Goal: Task Accomplishment & Management: Complete application form

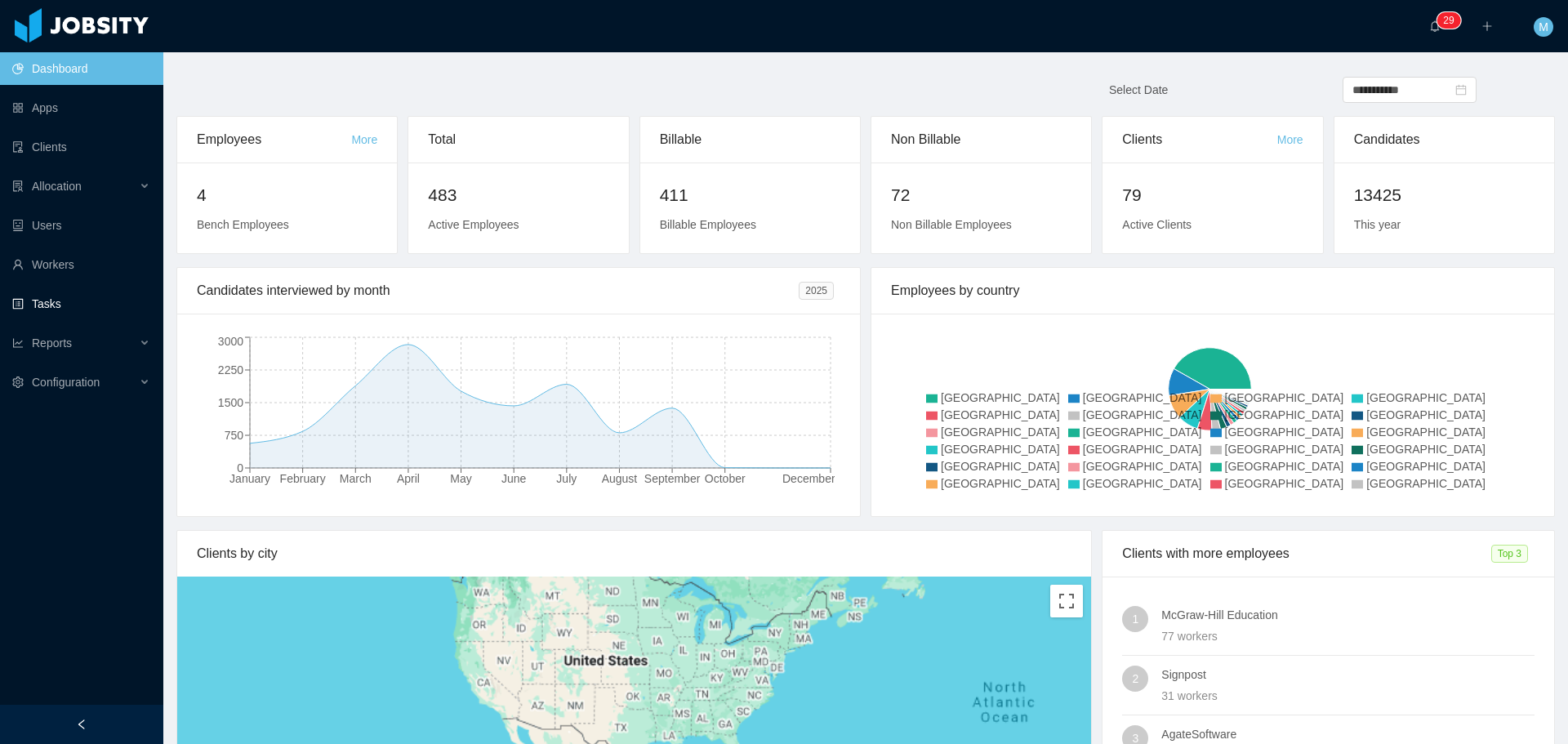
click at [105, 299] on link "Tasks" at bounding box center [80, 304] width 138 height 33
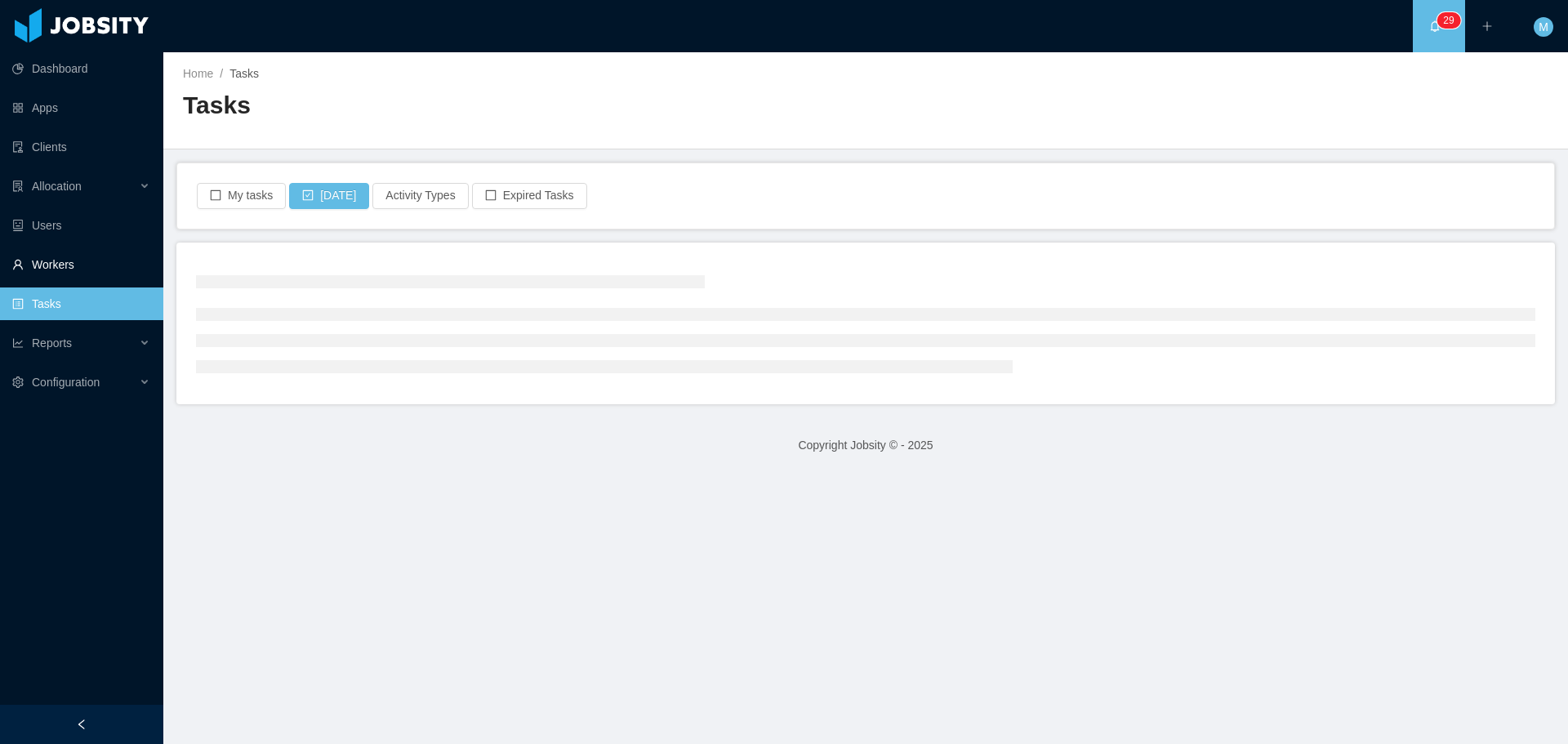
drag, startPoint x: 110, startPoint y: 249, endPoint x: 97, endPoint y: 253, distance: 13.6
click at [108, 249] on link "Workers" at bounding box center [80, 265] width 138 height 33
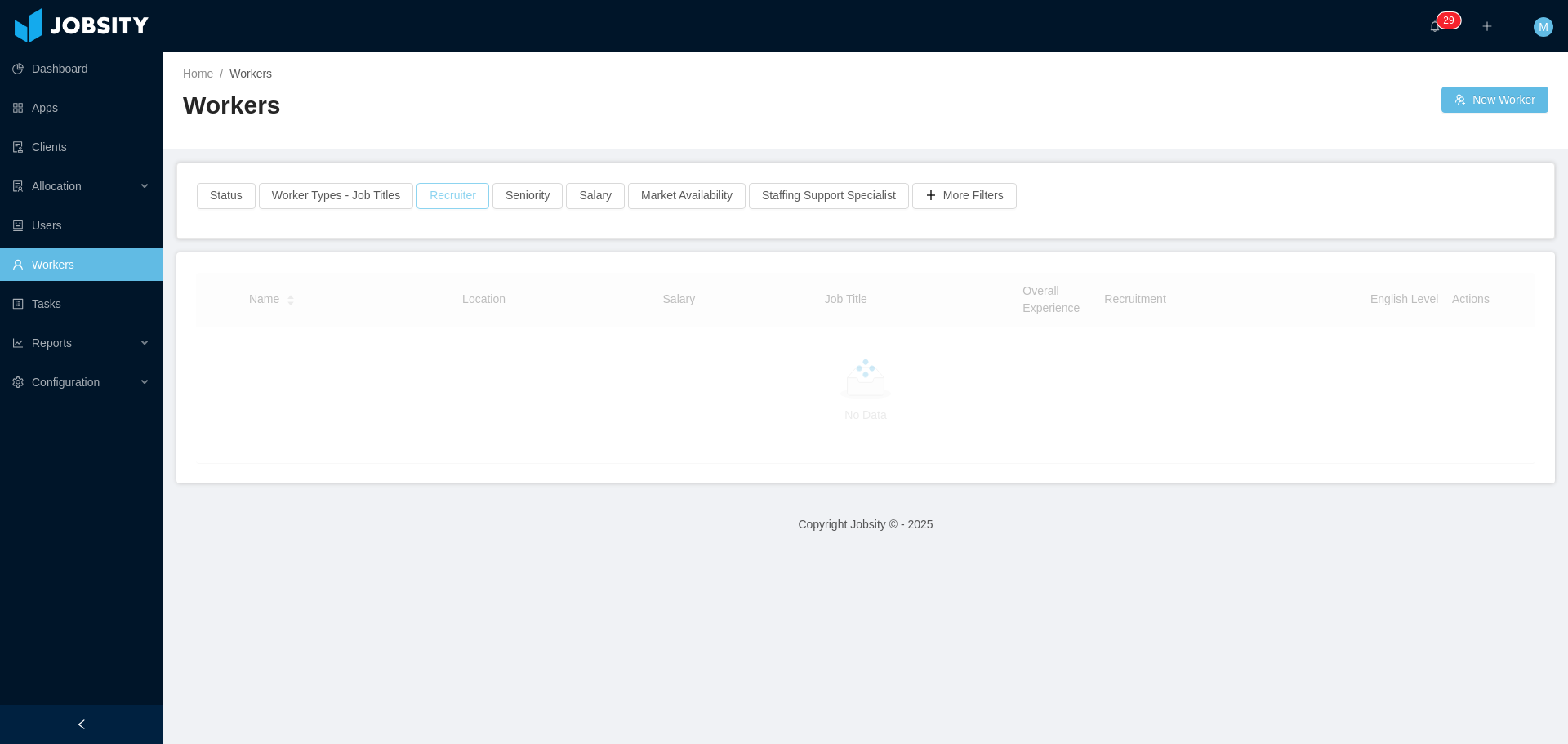
click at [431, 199] on button "Recruiter" at bounding box center [453, 195] width 73 height 26
click at [426, 278] on div "Recruiter Clear Apply" at bounding box center [447, 270] width 271 height 100
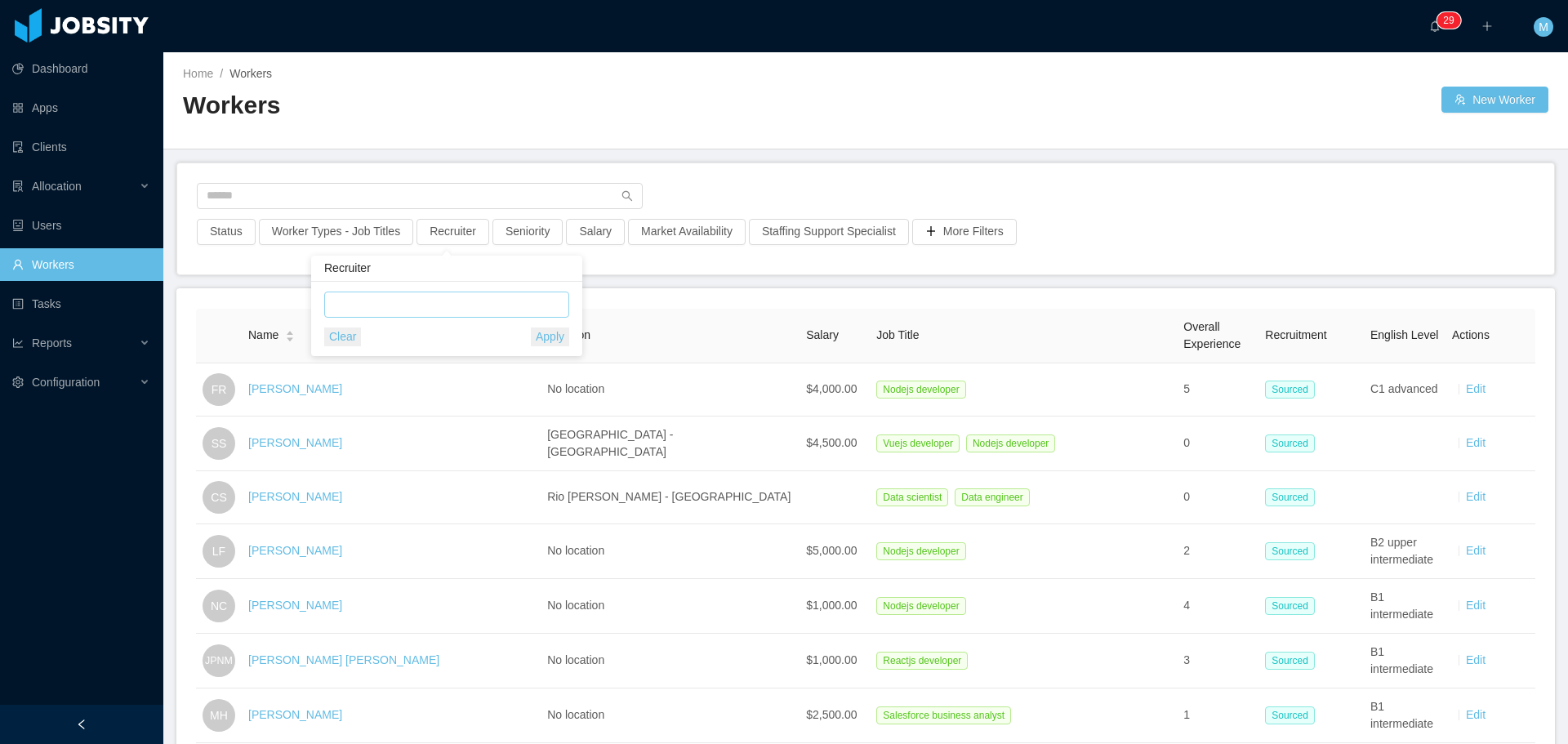
click at [427, 304] on div at bounding box center [444, 304] width 230 height 25
type input "******"
click at [403, 335] on li "[PERSON_NAME]" at bounding box center [447, 337] width 245 height 26
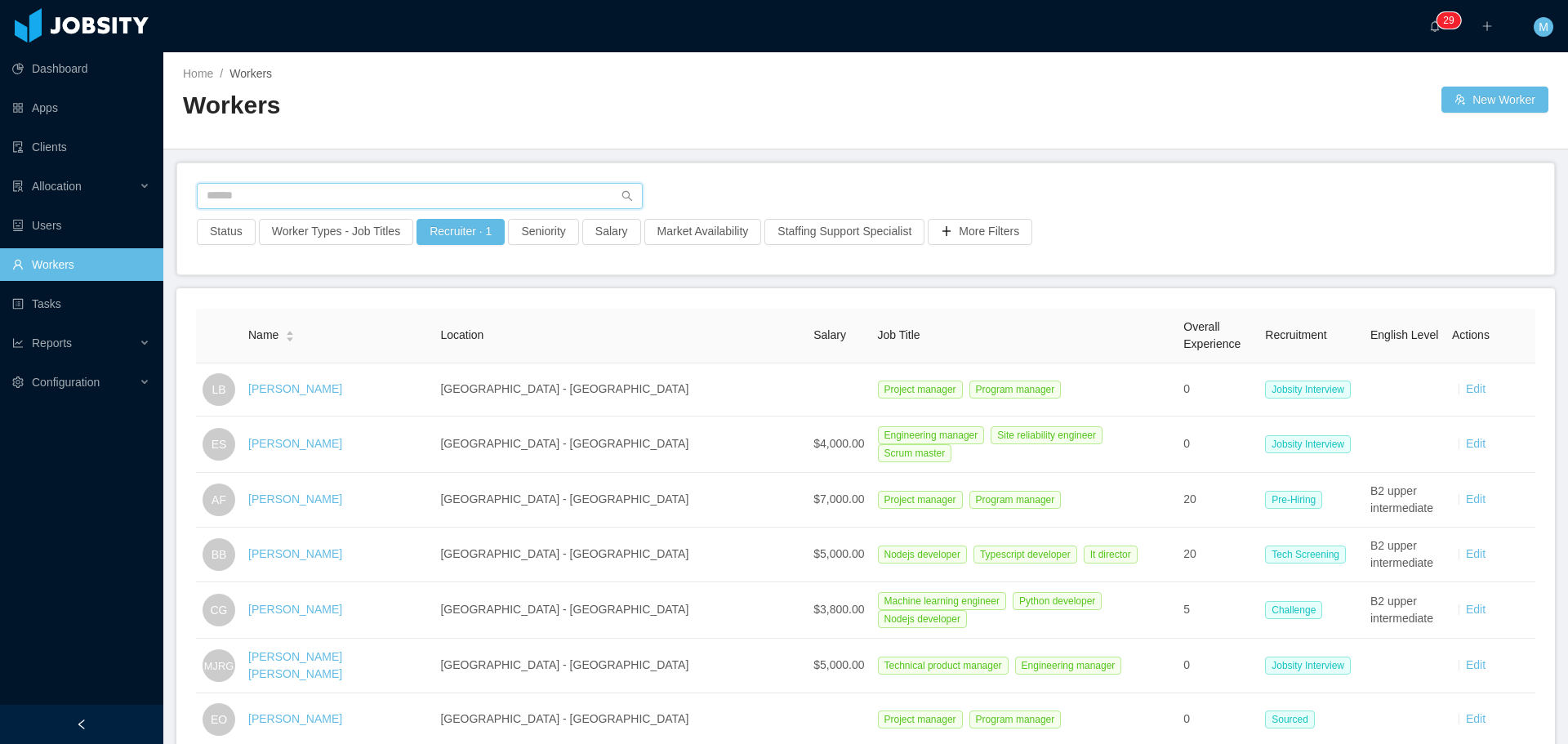
click at [369, 196] on input "text" at bounding box center [419, 195] width 446 height 26
type input "********"
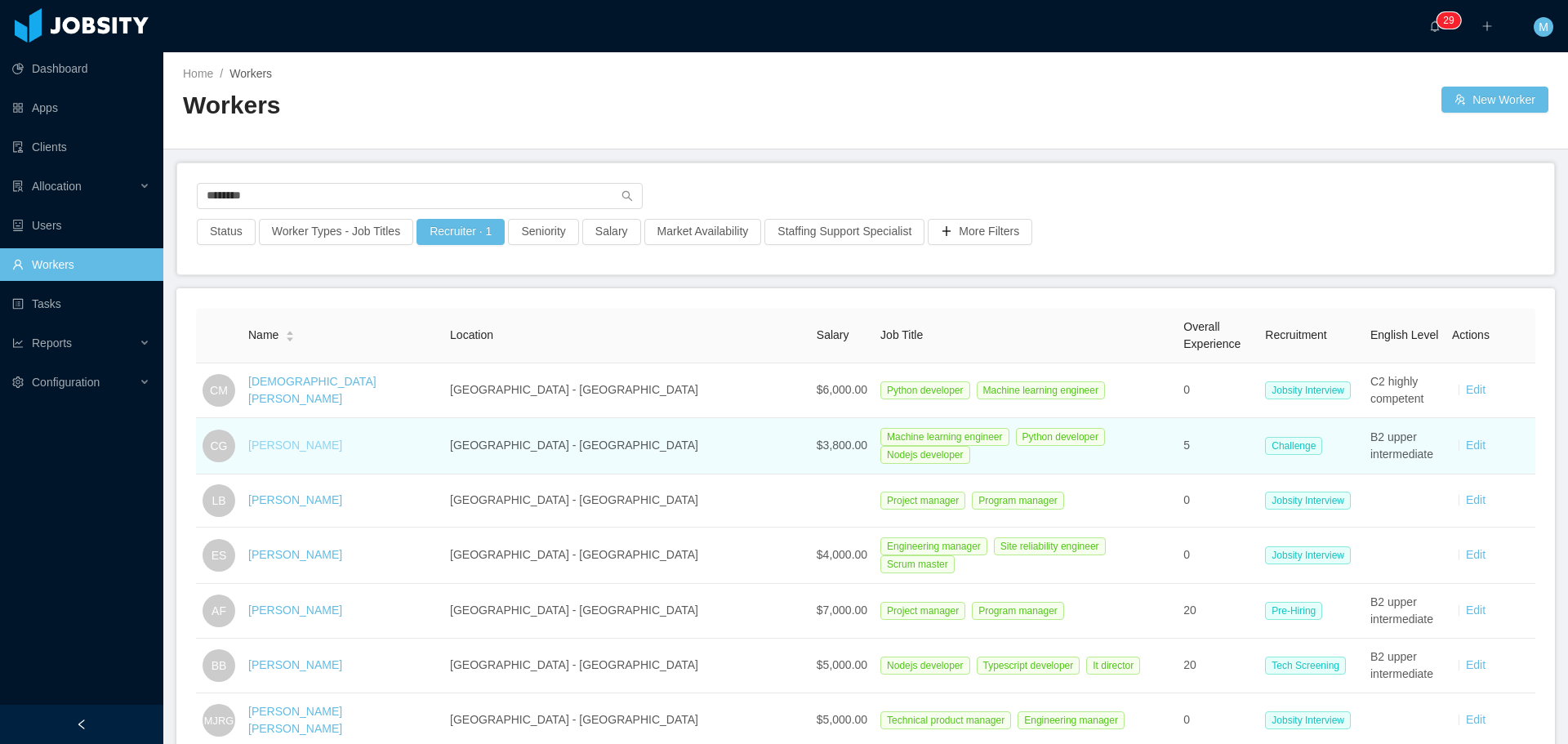
click at [314, 443] on link "[PERSON_NAME]" at bounding box center [295, 445] width 94 height 13
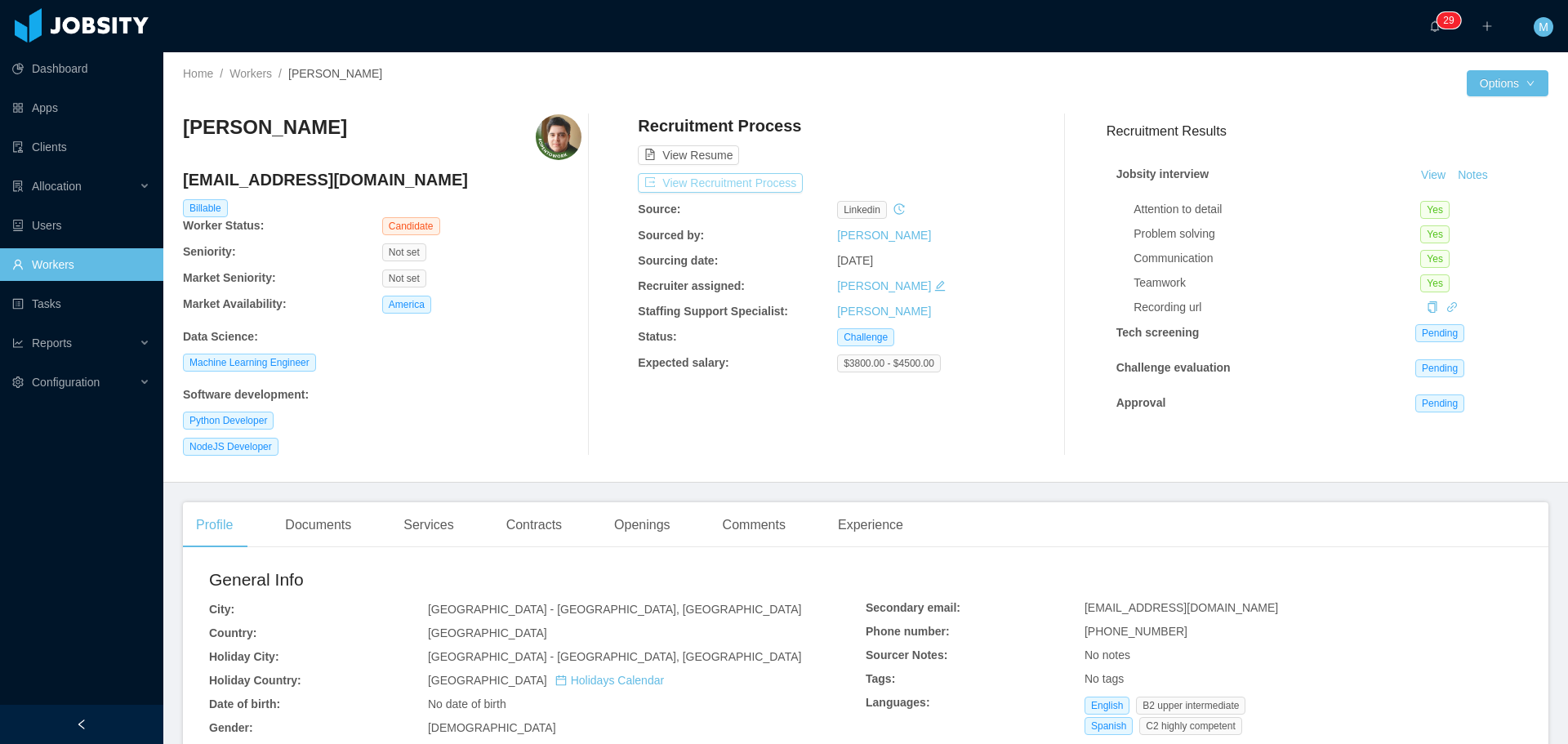
click at [752, 175] on button "View Recruitment Process" at bounding box center [720, 183] width 165 height 19
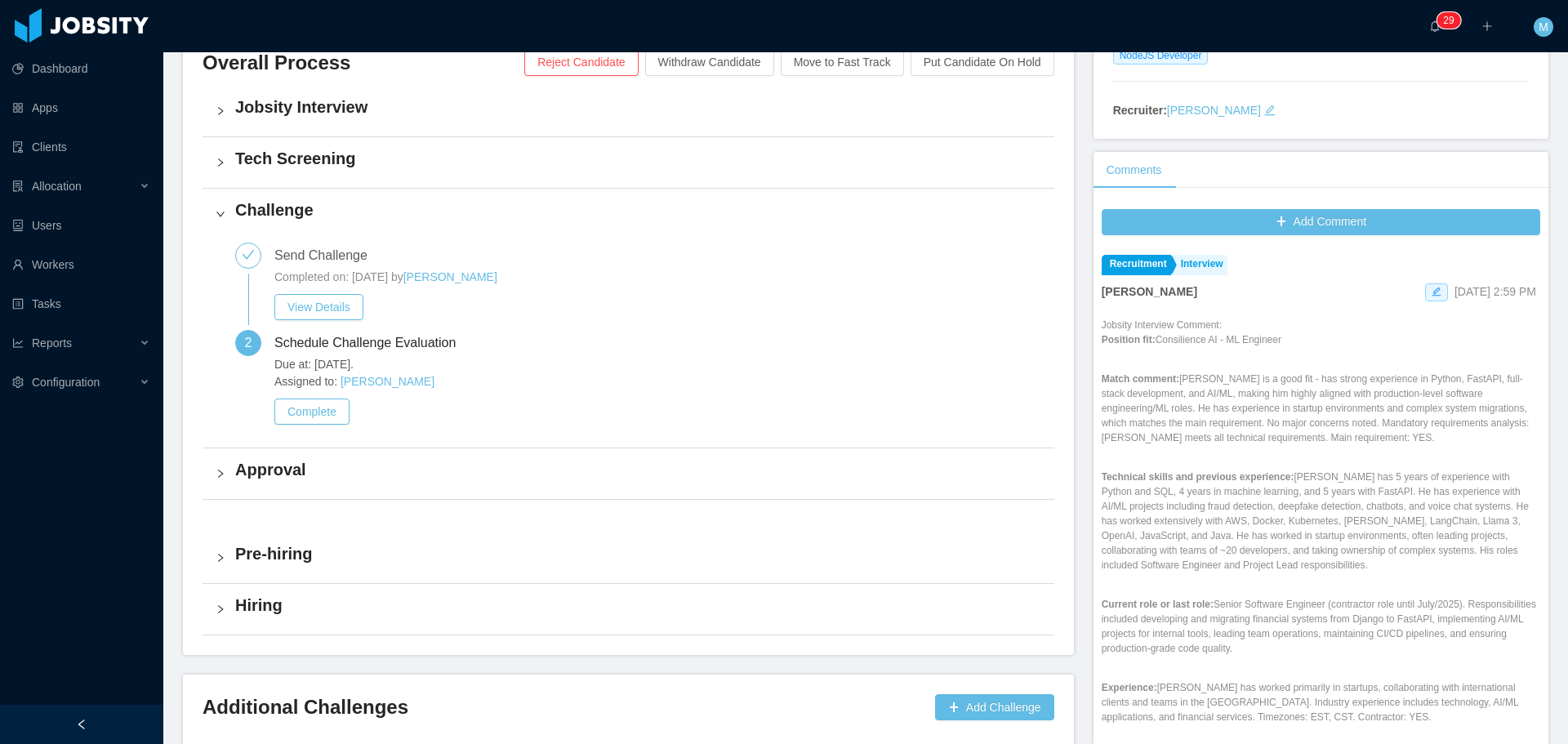
scroll to position [397, 0]
click at [341, 410] on button "Complete" at bounding box center [311, 410] width 75 height 26
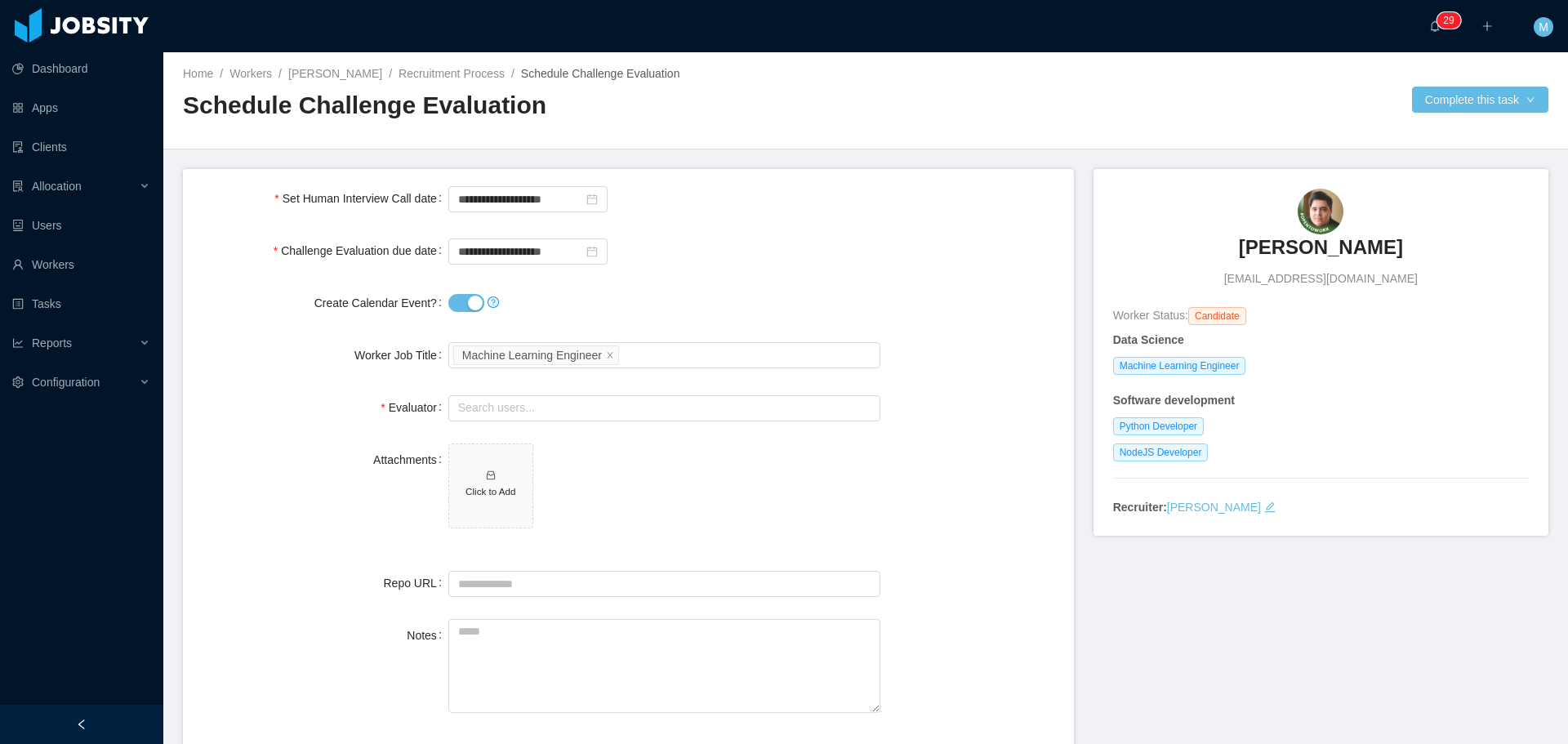
click at [471, 302] on button "Create Calendar Event?" at bounding box center [466, 303] width 36 height 18
click at [461, 309] on button "Create Calendar Event?" at bounding box center [466, 303] width 36 height 18
click at [479, 403] on input "text" at bounding box center [664, 408] width 432 height 26
type input "***"
click at [637, 365] on div "Select a Technology Machine Learning Engineer" at bounding box center [661, 355] width 417 height 25
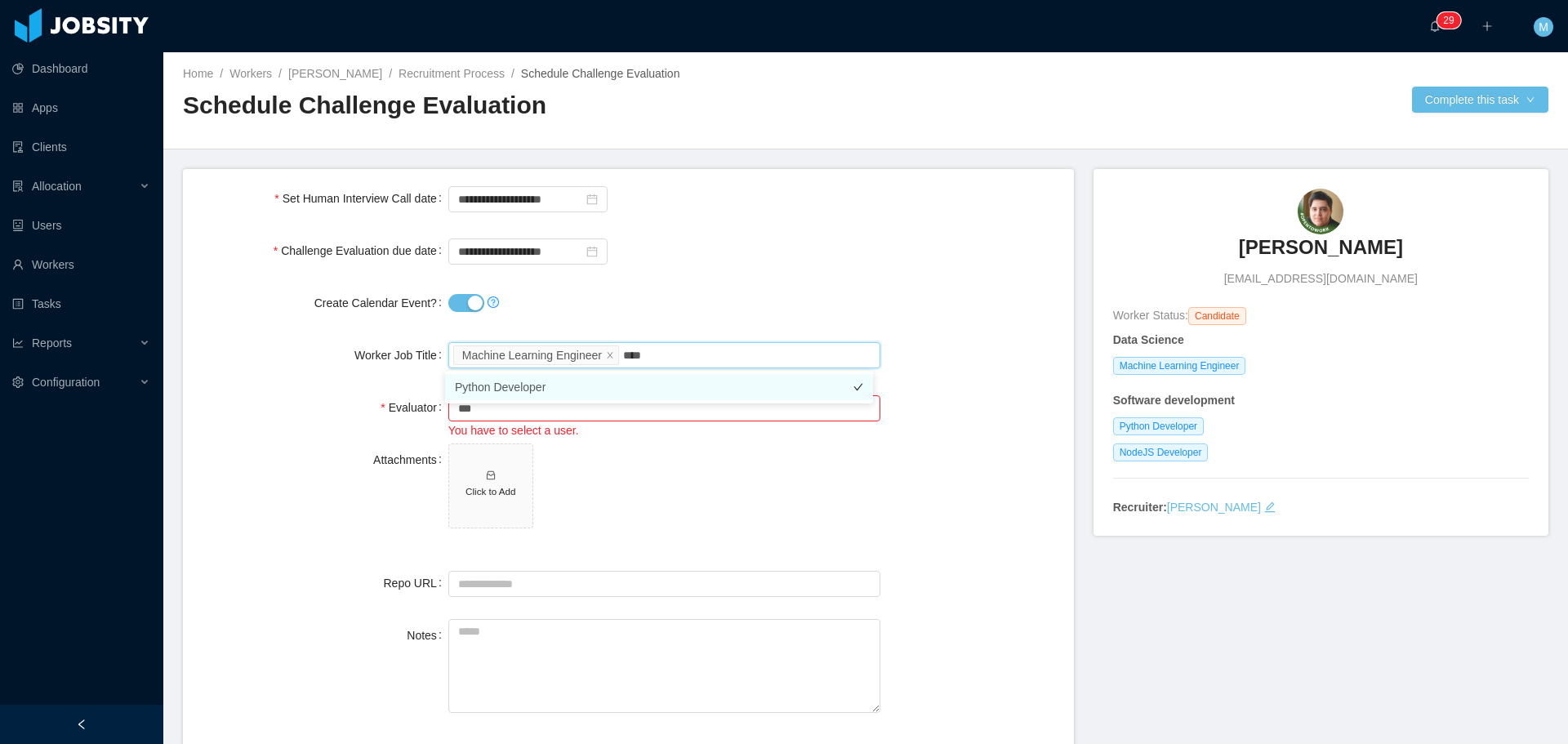
click at [521, 391] on ul "Python Developer" at bounding box center [658, 387] width 428 height 33
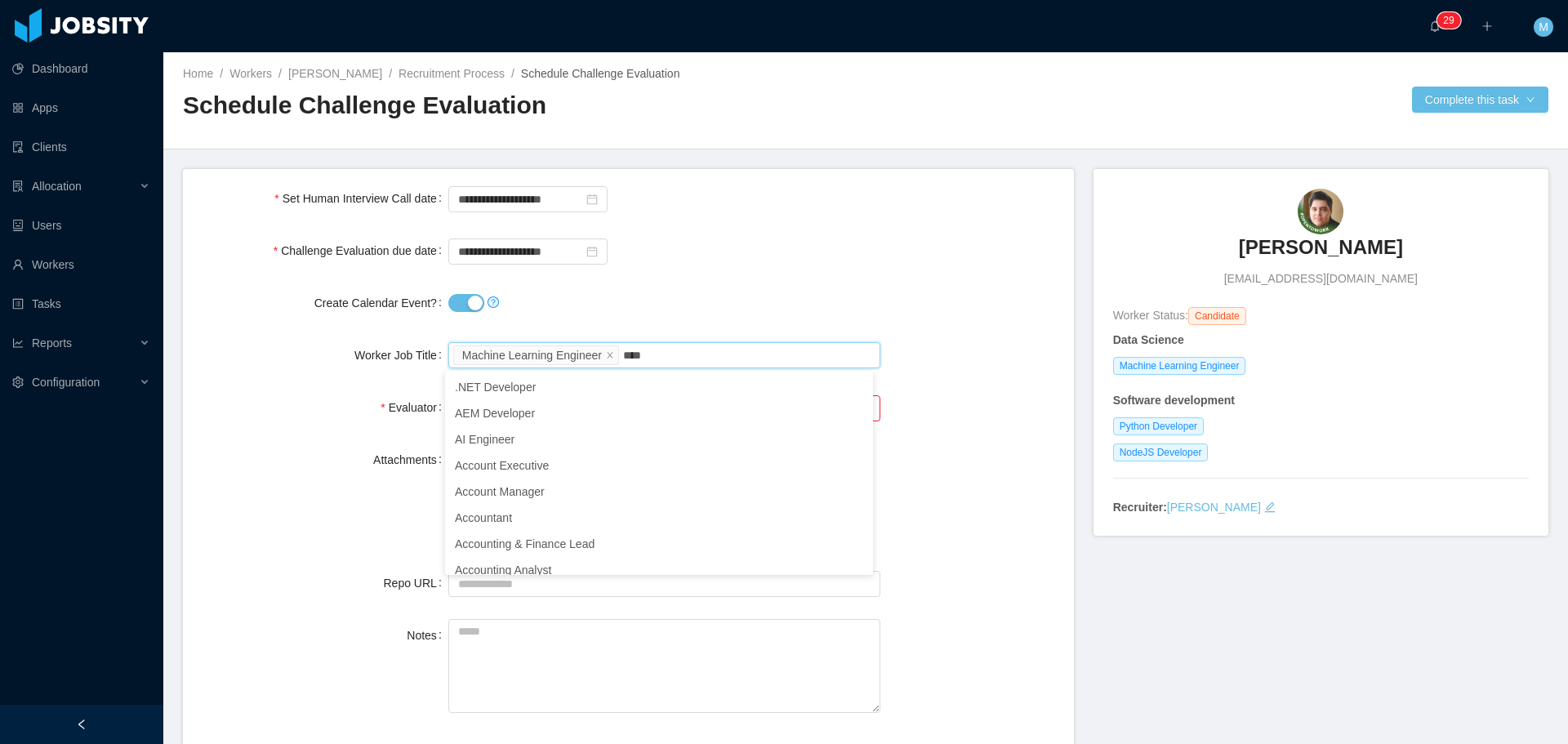
type input "****"
click at [372, 382] on form "**********" at bounding box center [627, 458] width 890 height 580
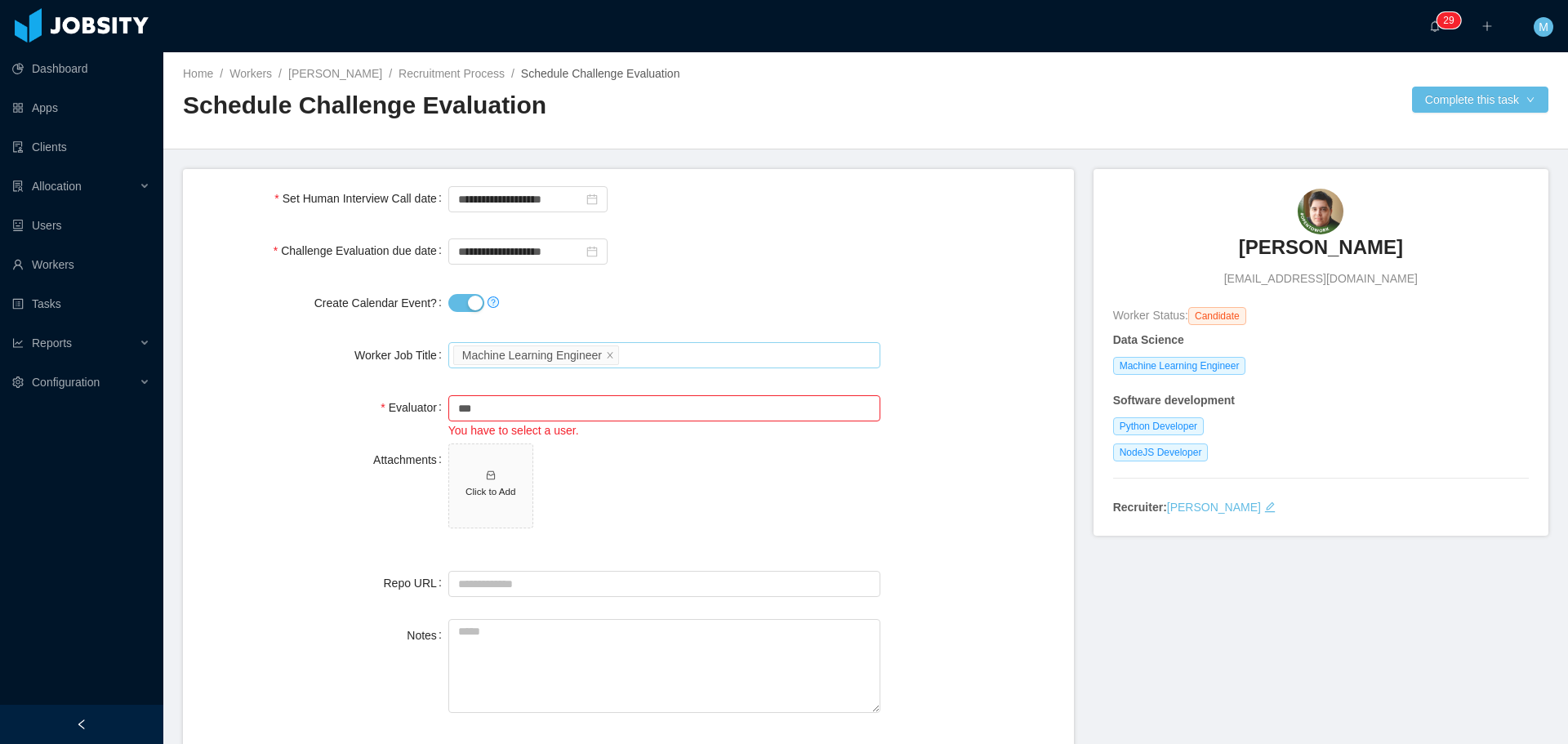
click at [681, 359] on div "Select a Technology Machine Learning Engineer" at bounding box center [661, 355] width 417 height 25
type input "****"
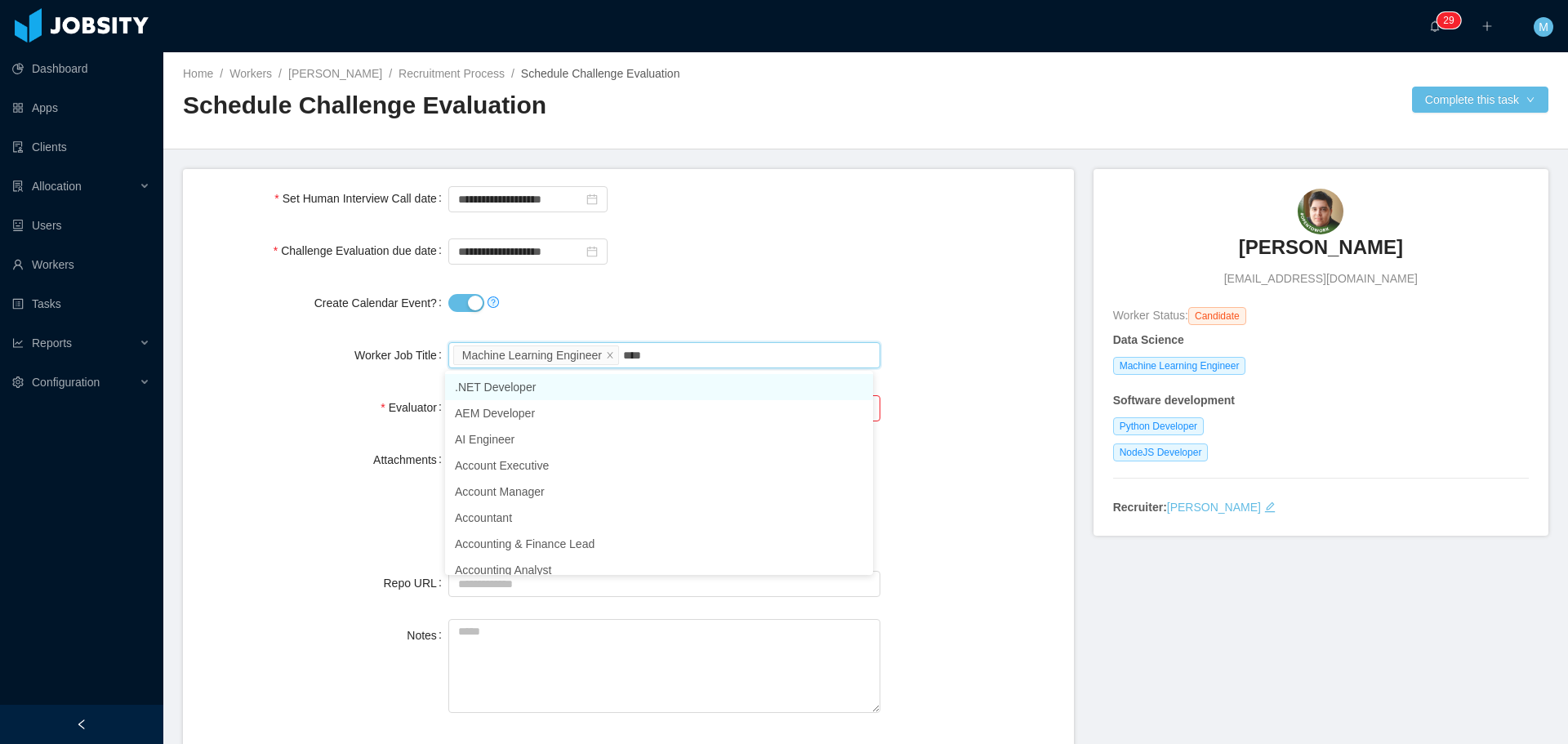
click at [524, 377] on li ".NET Developer" at bounding box center [658, 386] width 428 height 26
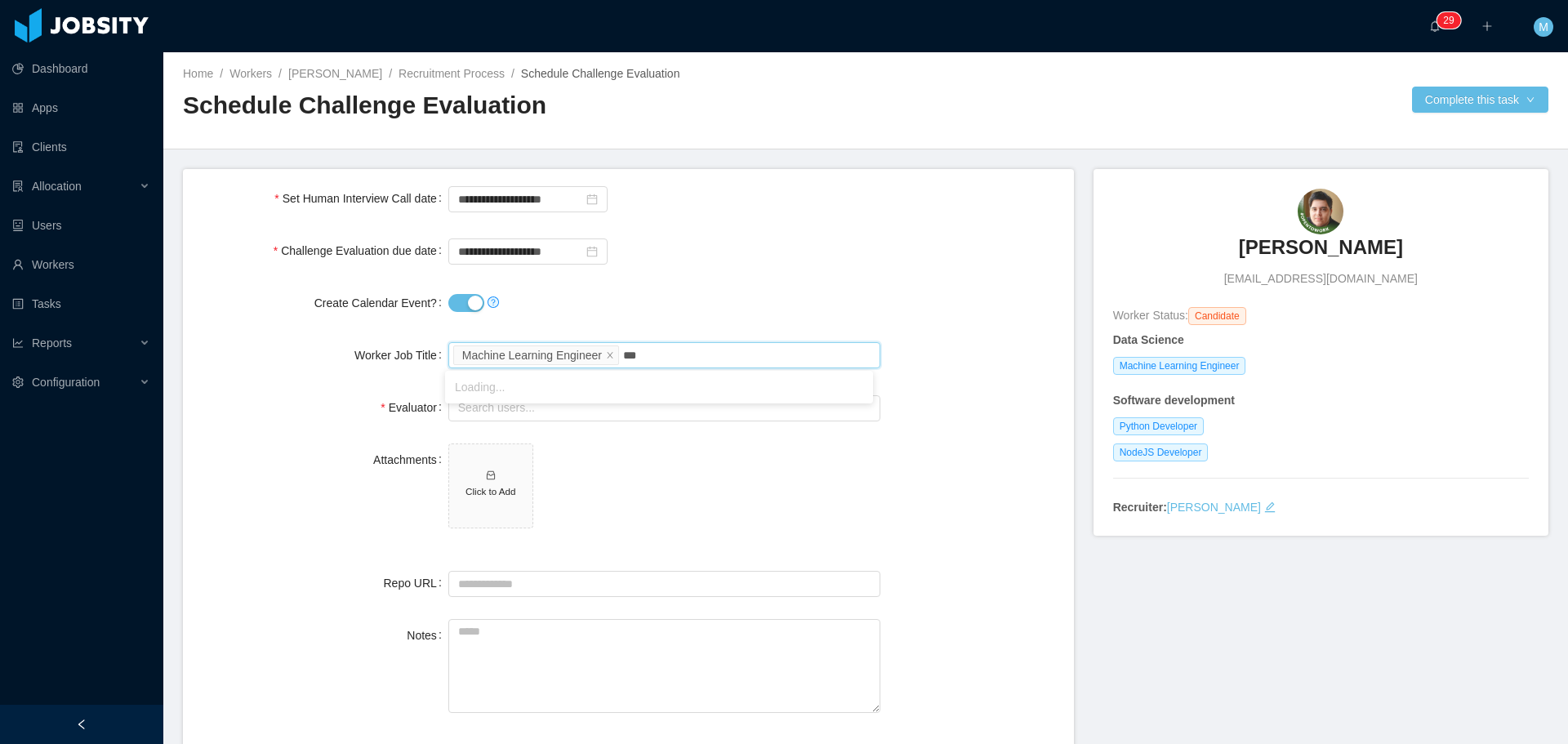
type input "****"
click at [521, 389] on li "Python Developer" at bounding box center [658, 386] width 428 height 26
click at [921, 298] on div "Create Calendar Event?" at bounding box center [628, 303] width 865 height 33
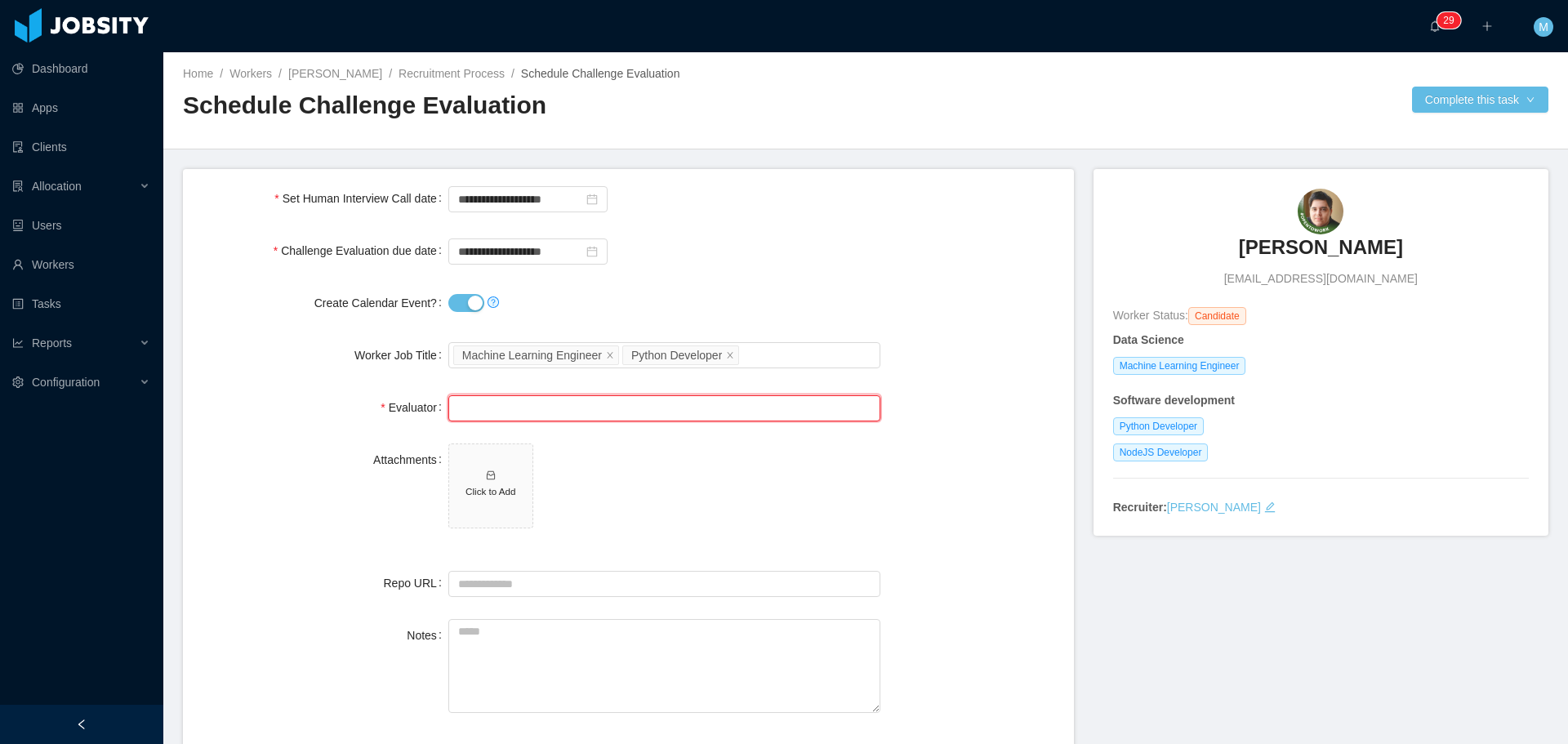
click at [542, 396] on input "text" at bounding box center [664, 408] width 432 height 26
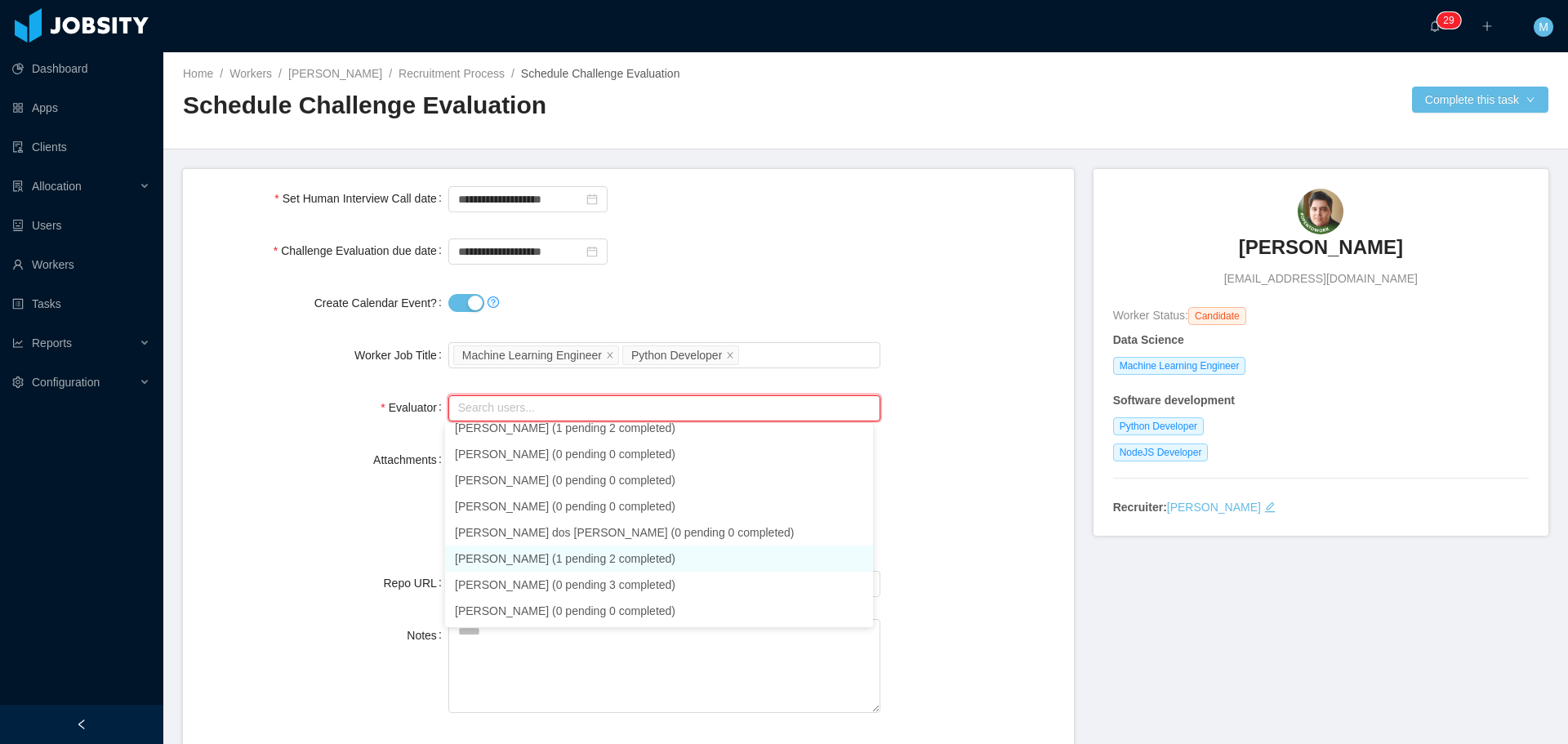
click at [529, 553] on li "Hernan Tain (1 pending 2 completed)" at bounding box center [658, 558] width 428 height 26
type input "**********"
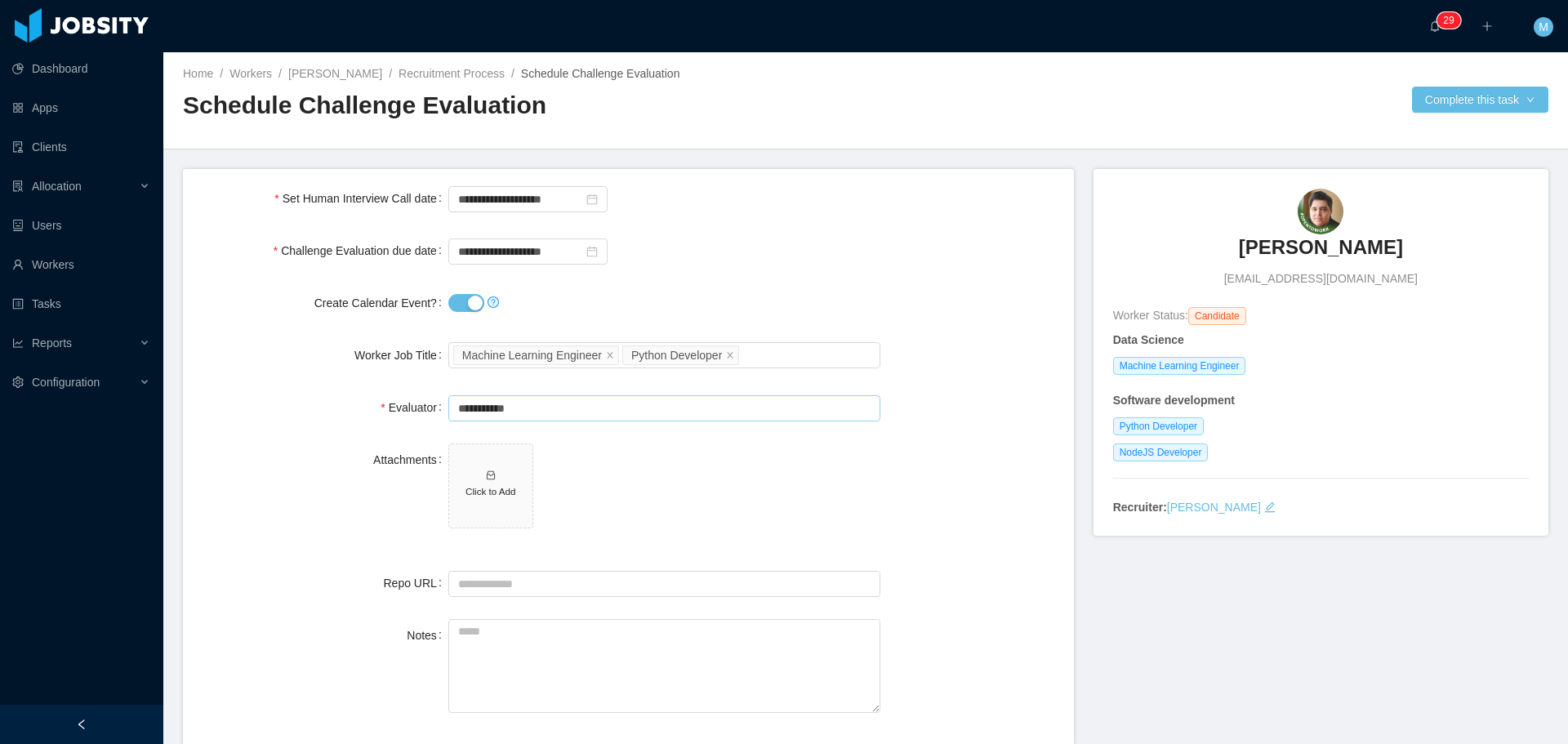
scroll to position [4, 0]
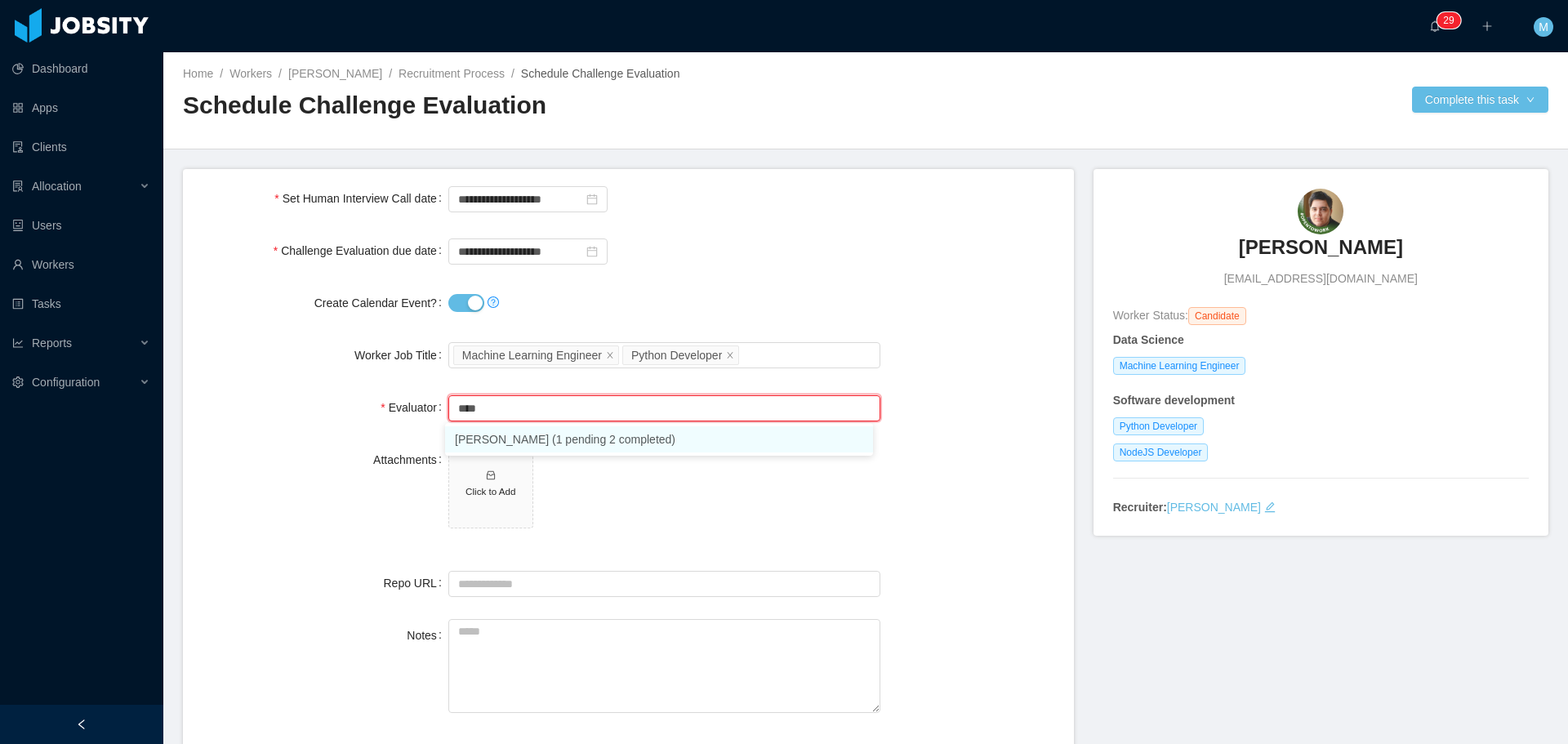
click at [500, 440] on li "Hernan Tain (1 pending 2 completed)" at bounding box center [658, 439] width 428 height 26
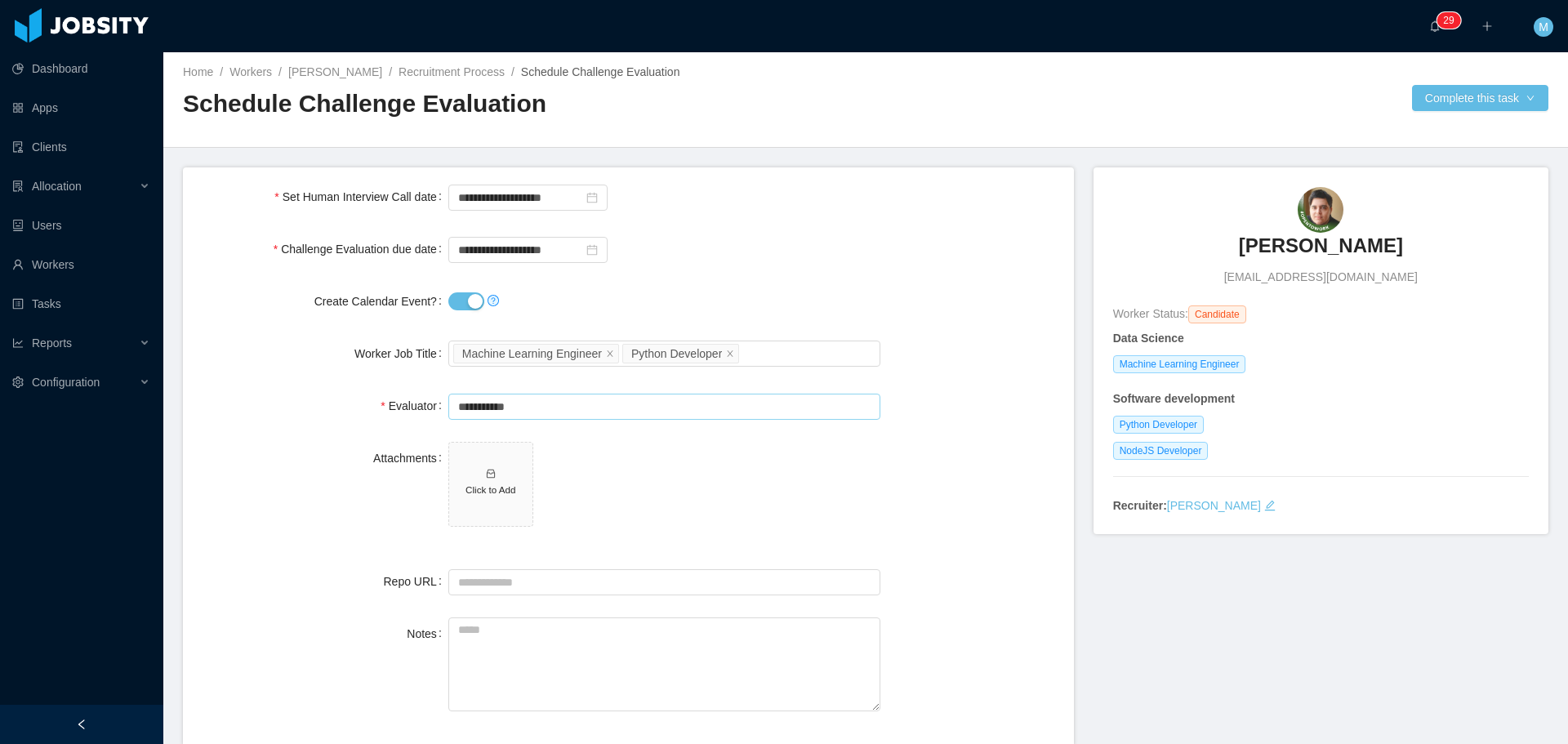
scroll to position [0, 0]
type input "**********"
click at [1444, 102] on button "Complete this task" at bounding box center [1479, 100] width 136 height 26
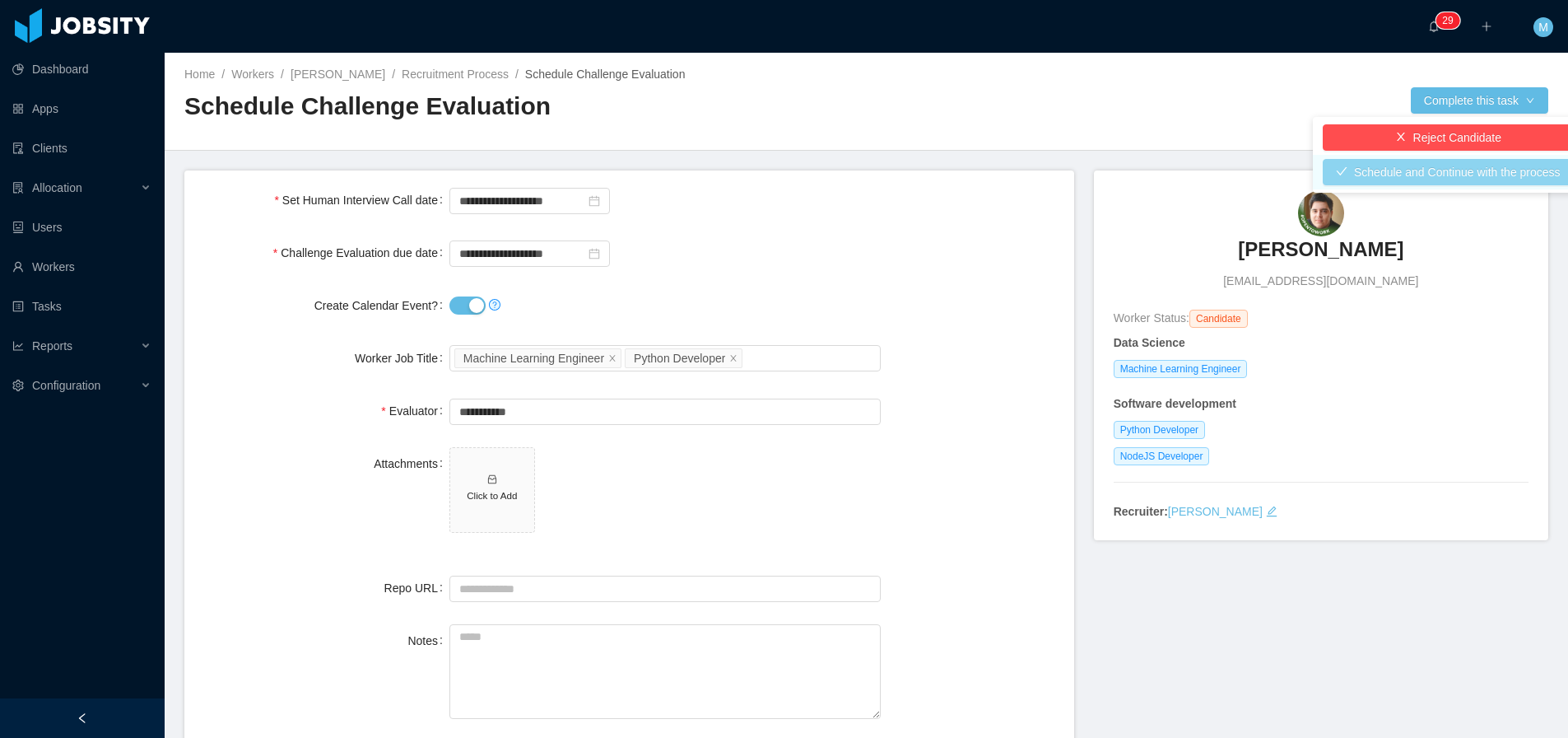
click at [1400, 178] on button "Schedule and Continue with the process" at bounding box center [1448, 172] width 251 height 27
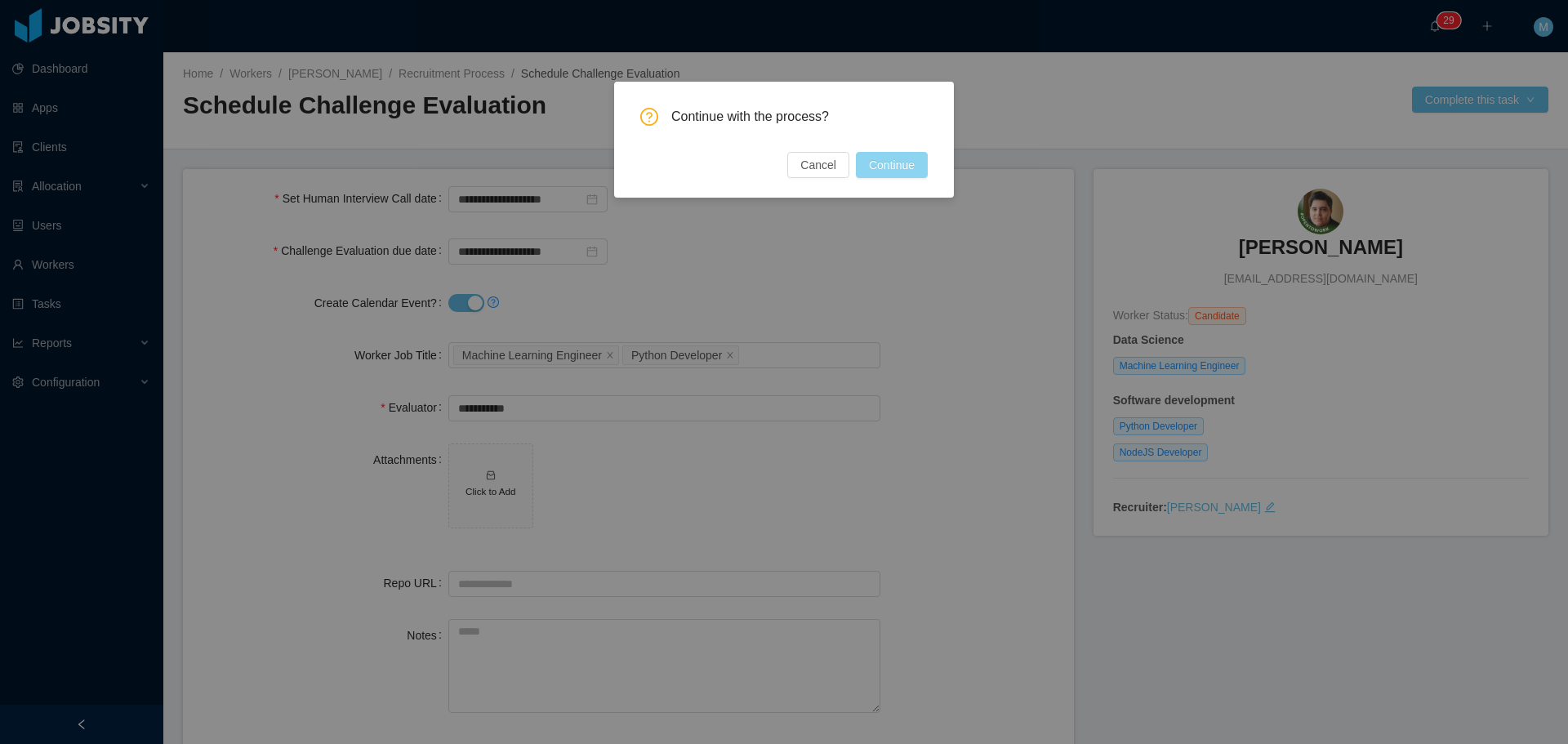
click at [917, 174] on button "Continue" at bounding box center [891, 164] width 72 height 26
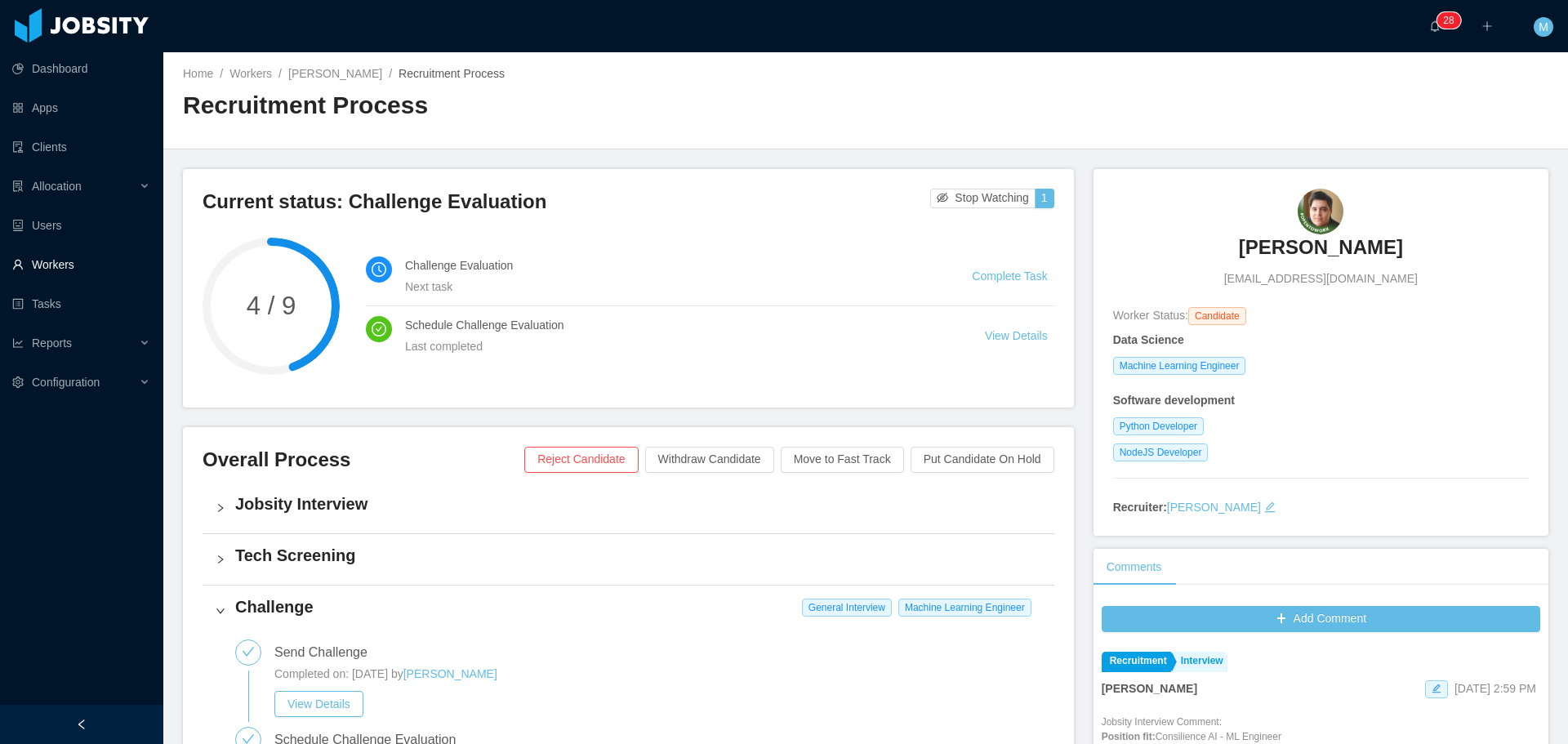
click at [86, 257] on link "Workers" at bounding box center [80, 265] width 138 height 33
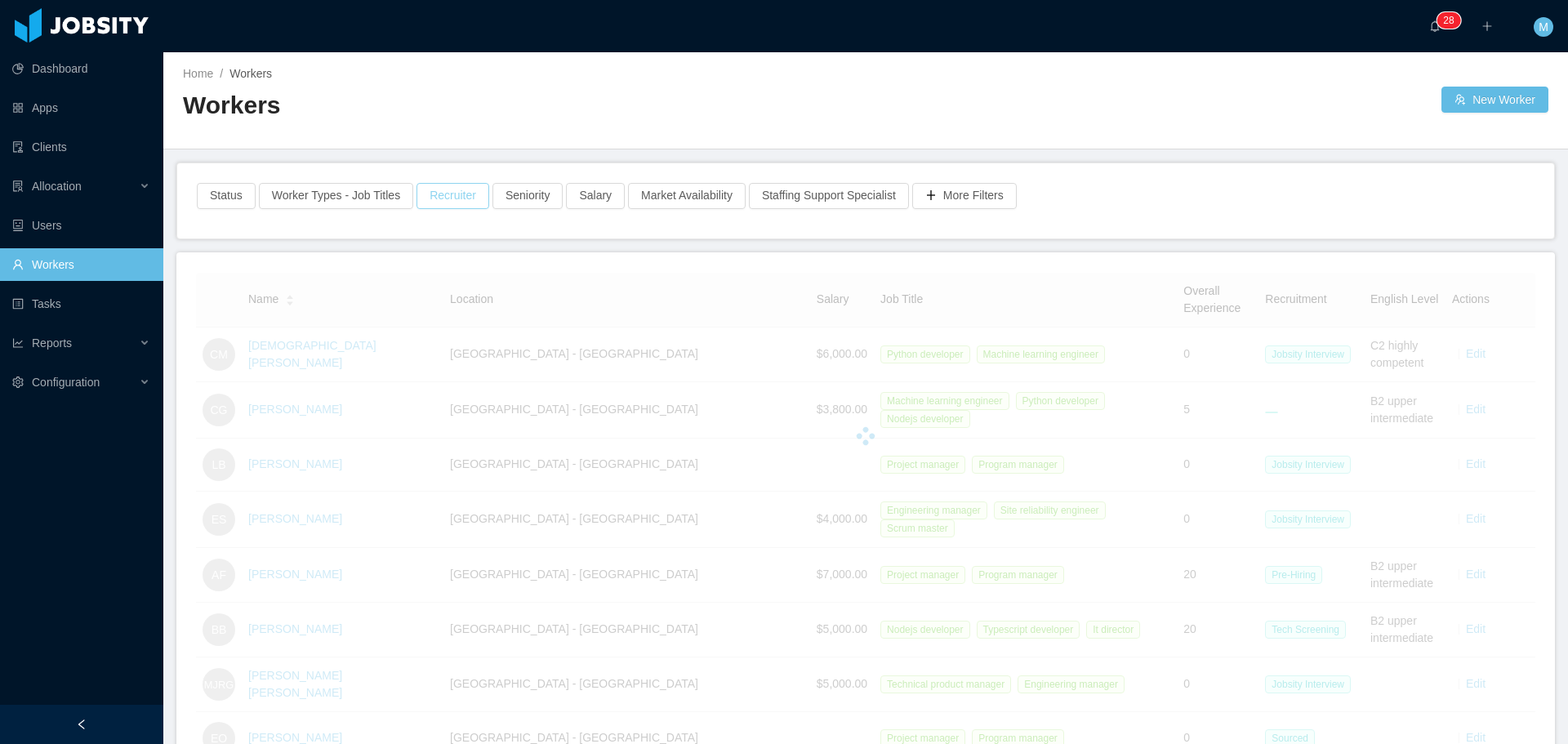
click at [456, 196] on button "Recruiter" at bounding box center [453, 195] width 73 height 26
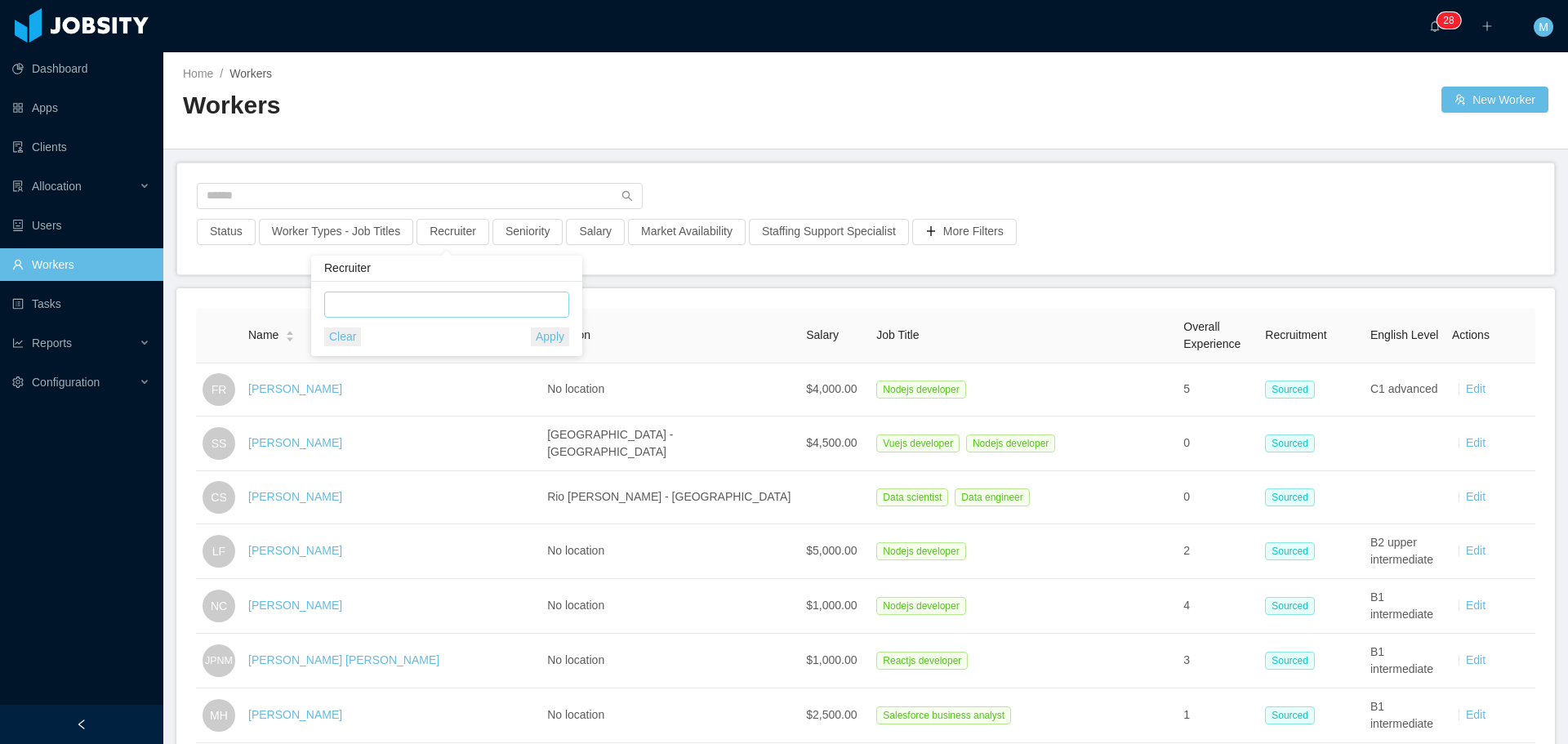
click at [417, 313] on div at bounding box center [444, 304] width 230 height 25
type input "******"
click at [426, 335] on li "[PERSON_NAME]" at bounding box center [447, 337] width 245 height 26
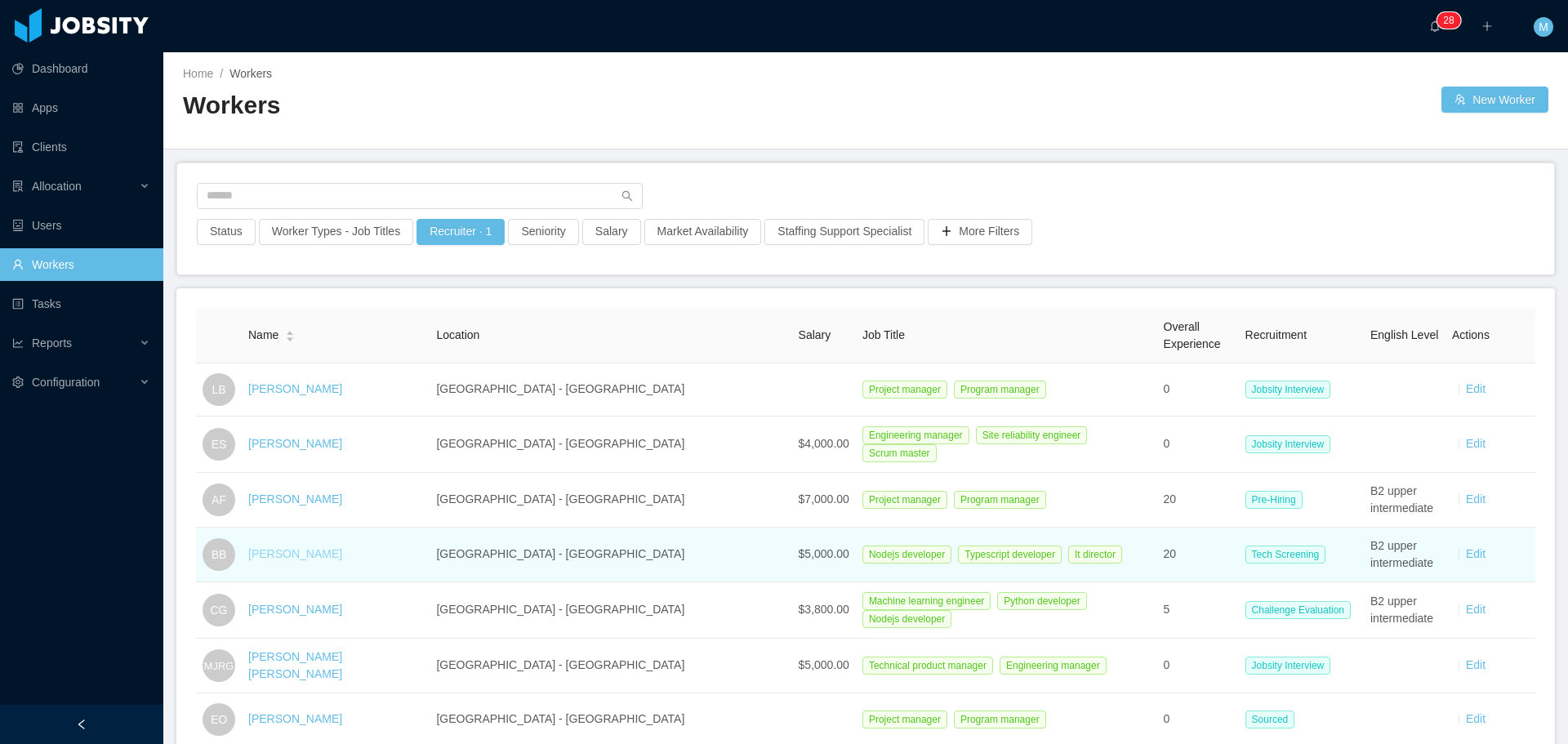
click at [297, 553] on link "[PERSON_NAME]" at bounding box center [295, 553] width 94 height 13
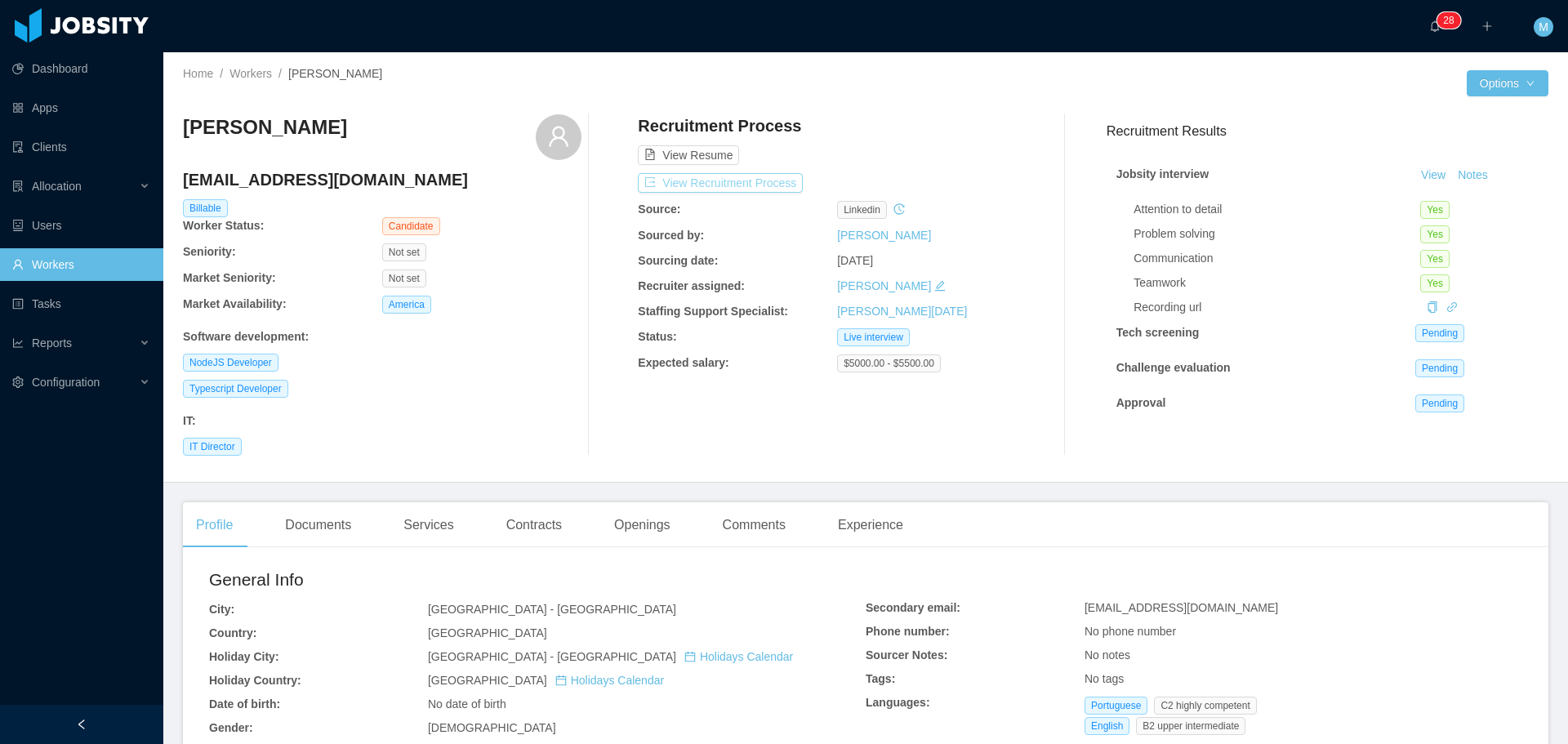
click at [738, 179] on button "View Recruitment Process" at bounding box center [720, 183] width 165 height 19
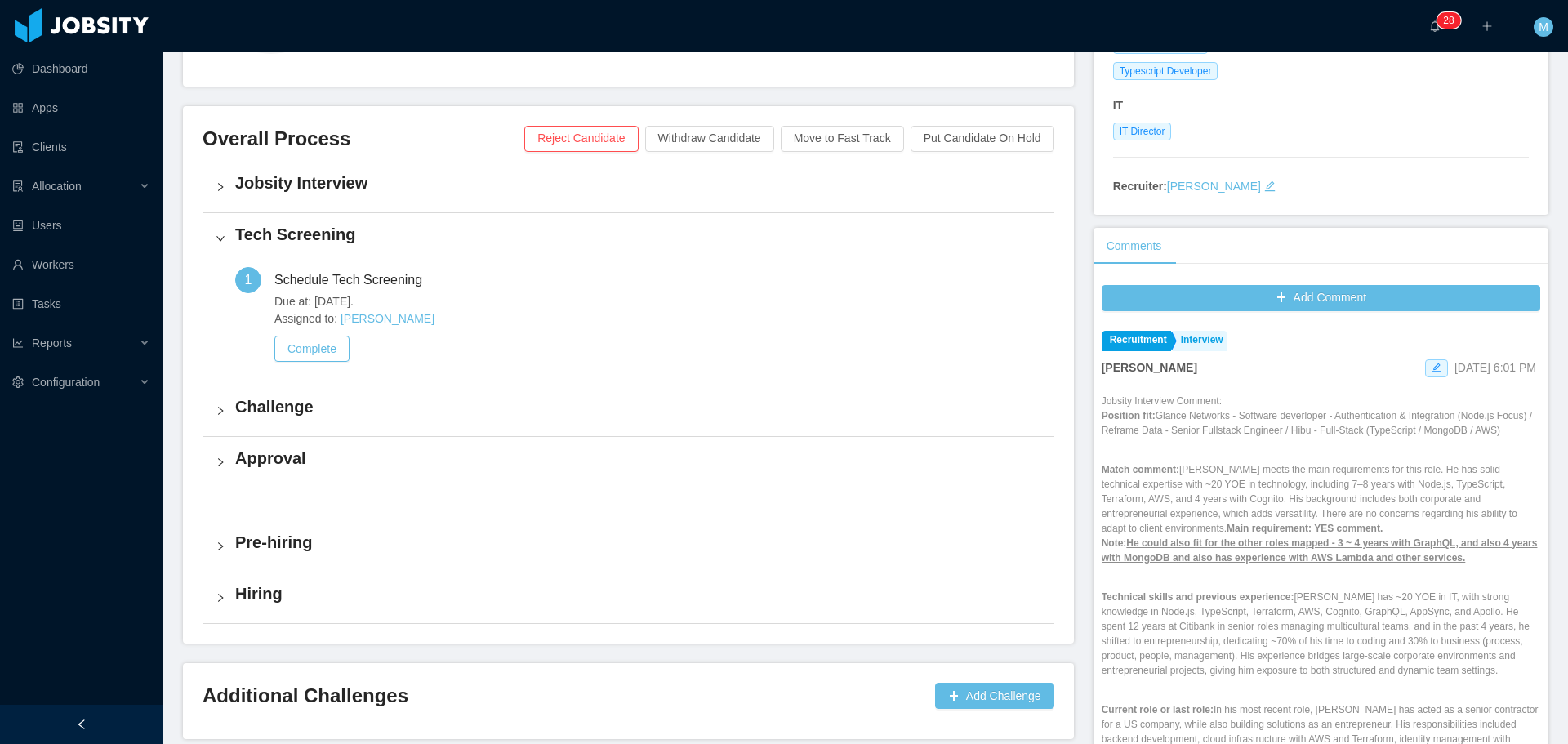
scroll to position [327, 0]
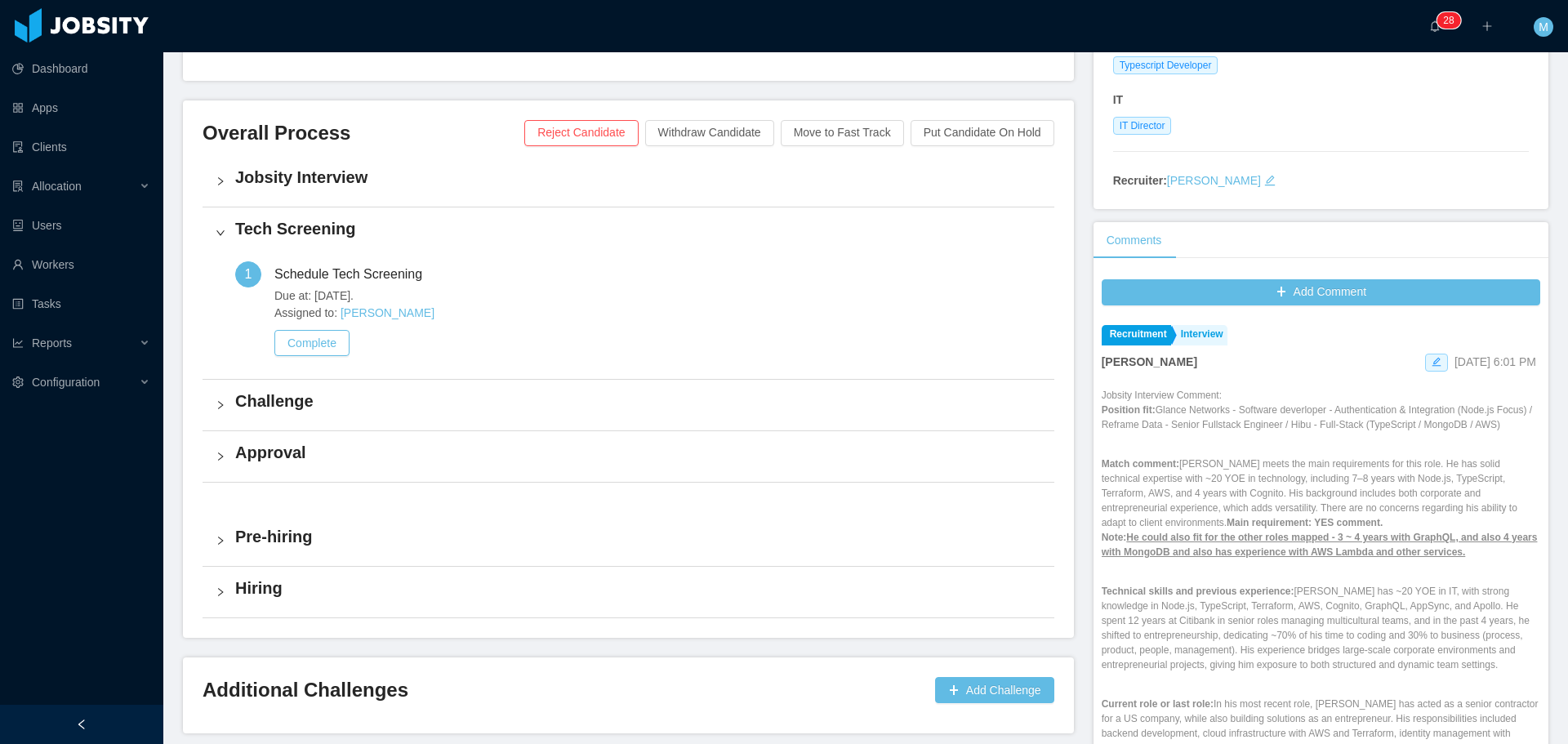
click at [265, 405] on h4 "Challenge" at bounding box center [638, 400] width 805 height 23
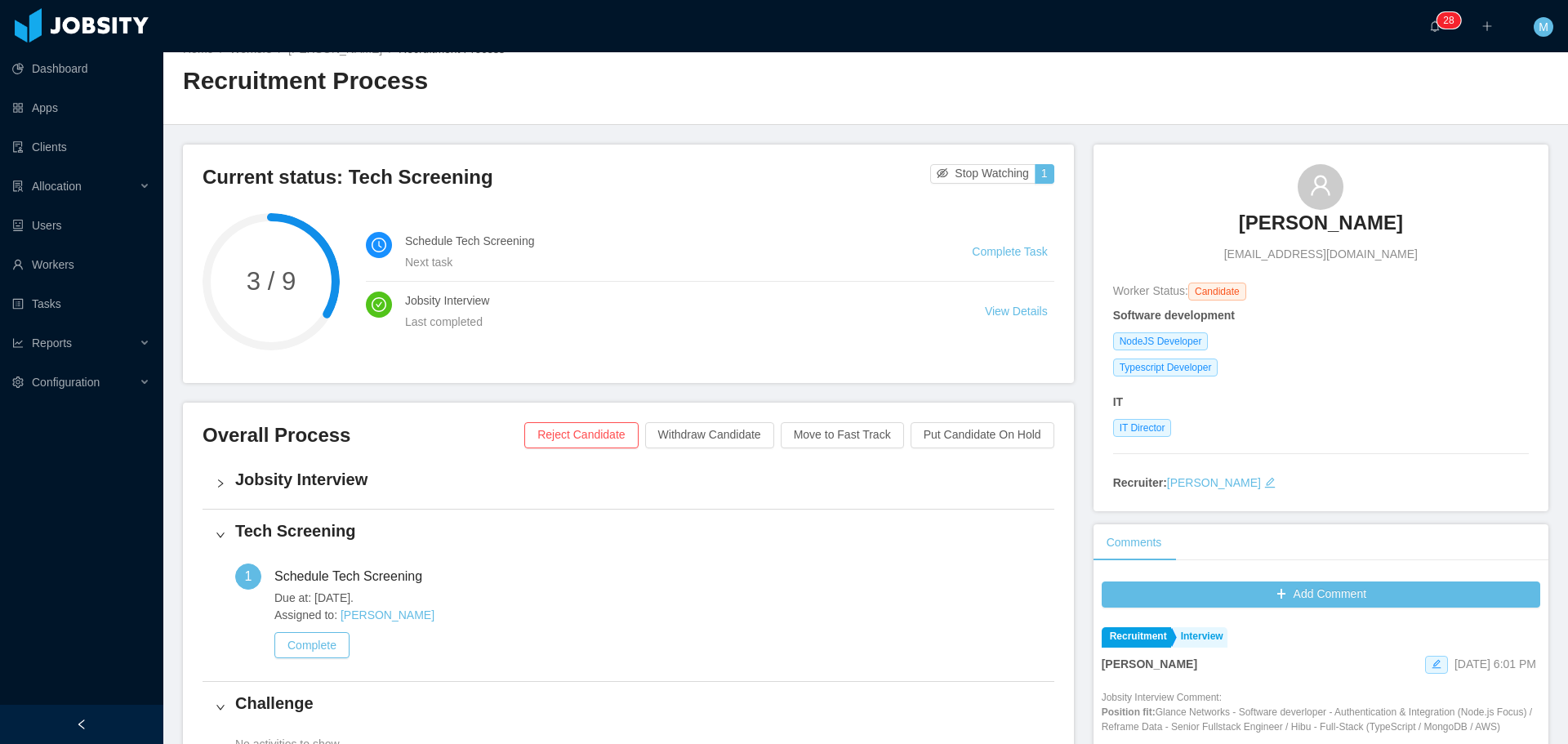
scroll to position [0, 0]
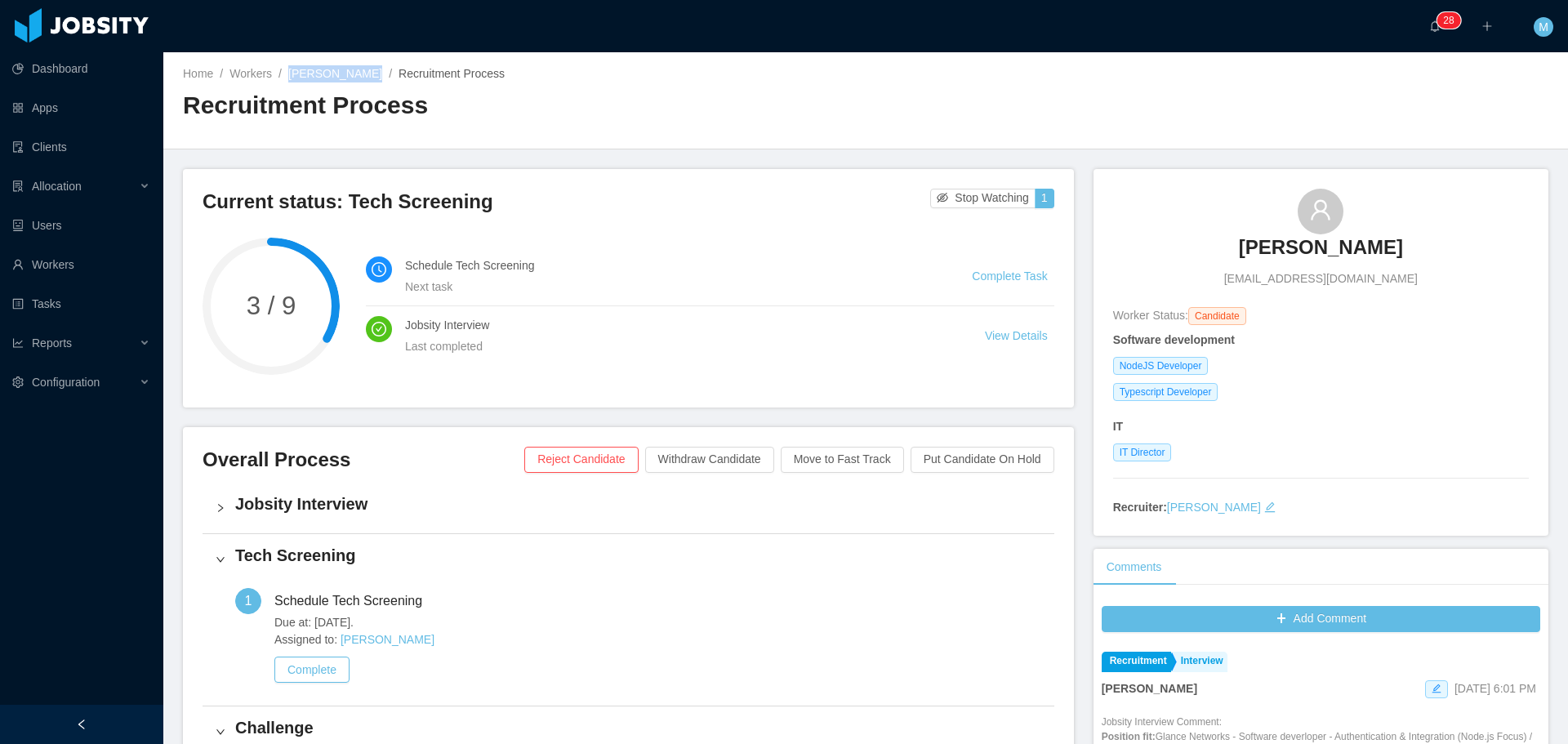
drag, startPoint x: 359, startPoint y: 74, endPoint x: 291, endPoint y: 78, distance: 68.1
click at [291, 78] on span "Bruno Bilibio /" at bounding box center [343, 73] width 110 height 13
copy link "[PERSON_NAME]"
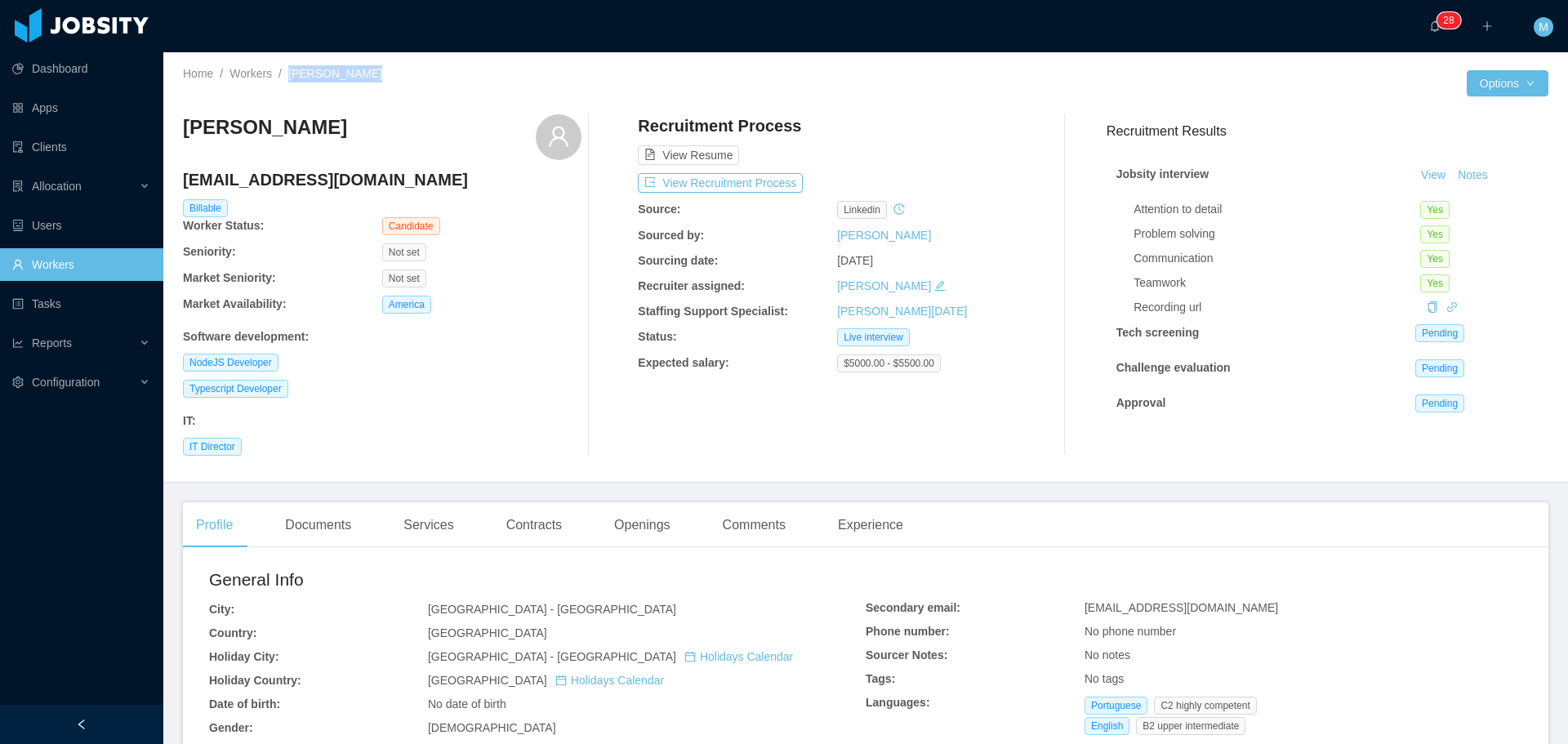
drag, startPoint x: 353, startPoint y: 76, endPoint x: 287, endPoint y: 71, distance: 66.2
click at [287, 71] on div "Home / Workers / [PERSON_NAME] /" at bounding box center [523, 74] width 682 height 17
copy span "[PERSON_NAME]"
click at [713, 180] on button "View Recruitment Process" at bounding box center [720, 183] width 165 height 19
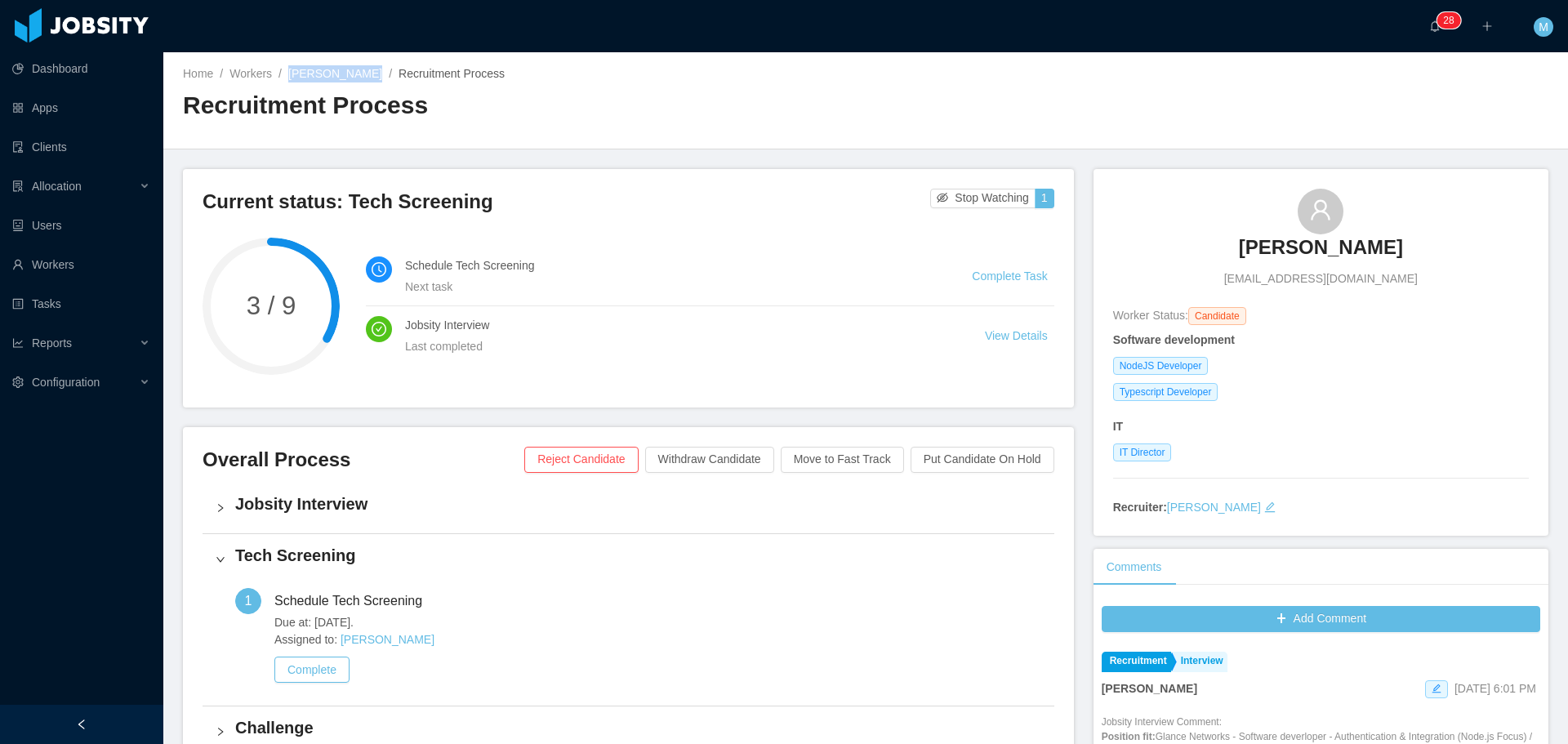
drag, startPoint x: 289, startPoint y: 79, endPoint x: 354, endPoint y: 80, distance: 65.0
click at [354, 80] on div "Home / Workers / [PERSON_NAME] / Recruitment Process /" at bounding box center [523, 74] width 682 height 17
copy link "[PERSON_NAME]"
copy link "Bruno Bilibio"
click at [256, 73] on link "Workers" at bounding box center [250, 73] width 42 height 13
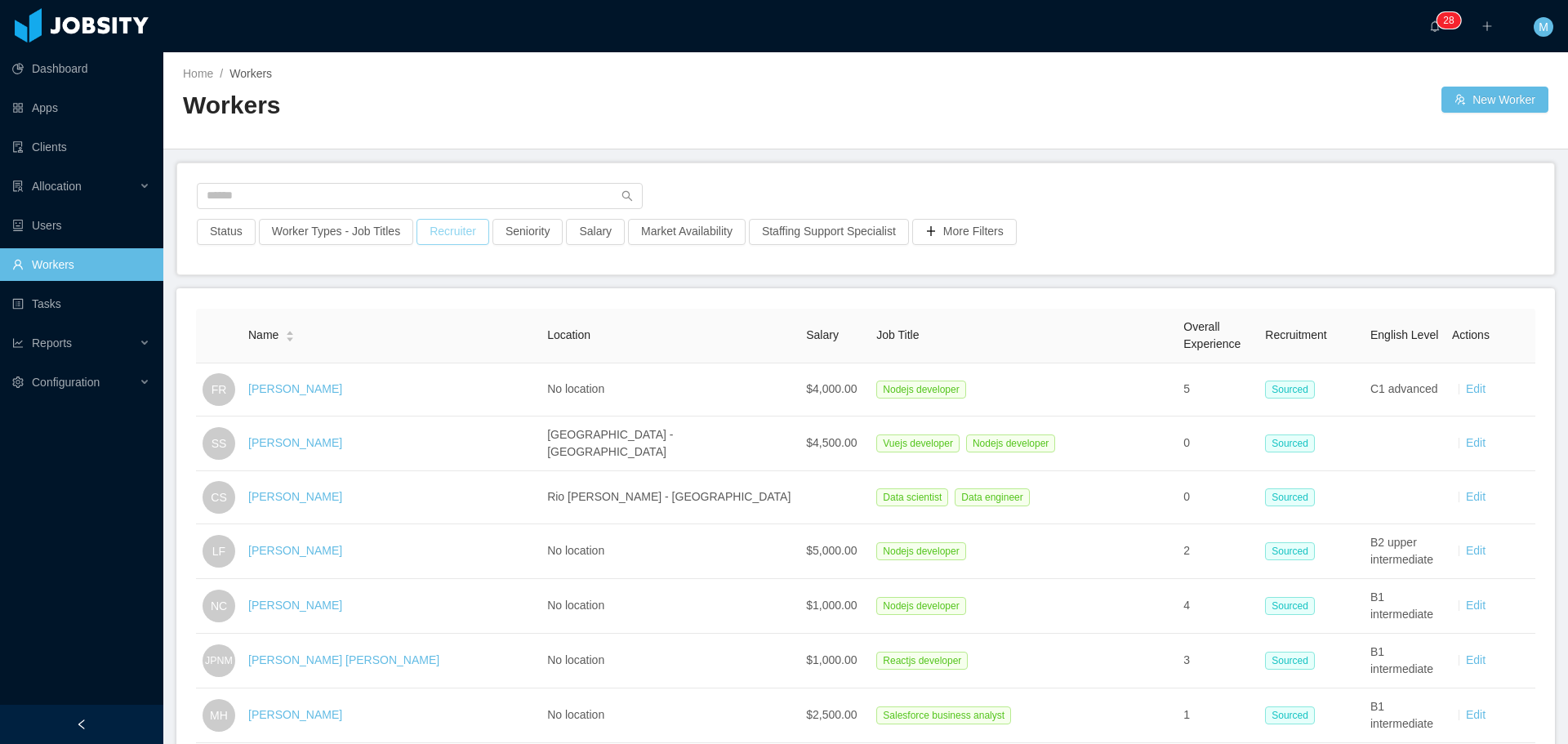
click at [443, 237] on button "Recruiter" at bounding box center [453, 232] width 73 height 26
click at [384, 302] on div at bounding box center [444, 304] width 230 height 25
type input "******"
click at [547, 335] on li "[PERSON_NAME]" at bounding box center [447, 337] width 245 height 26
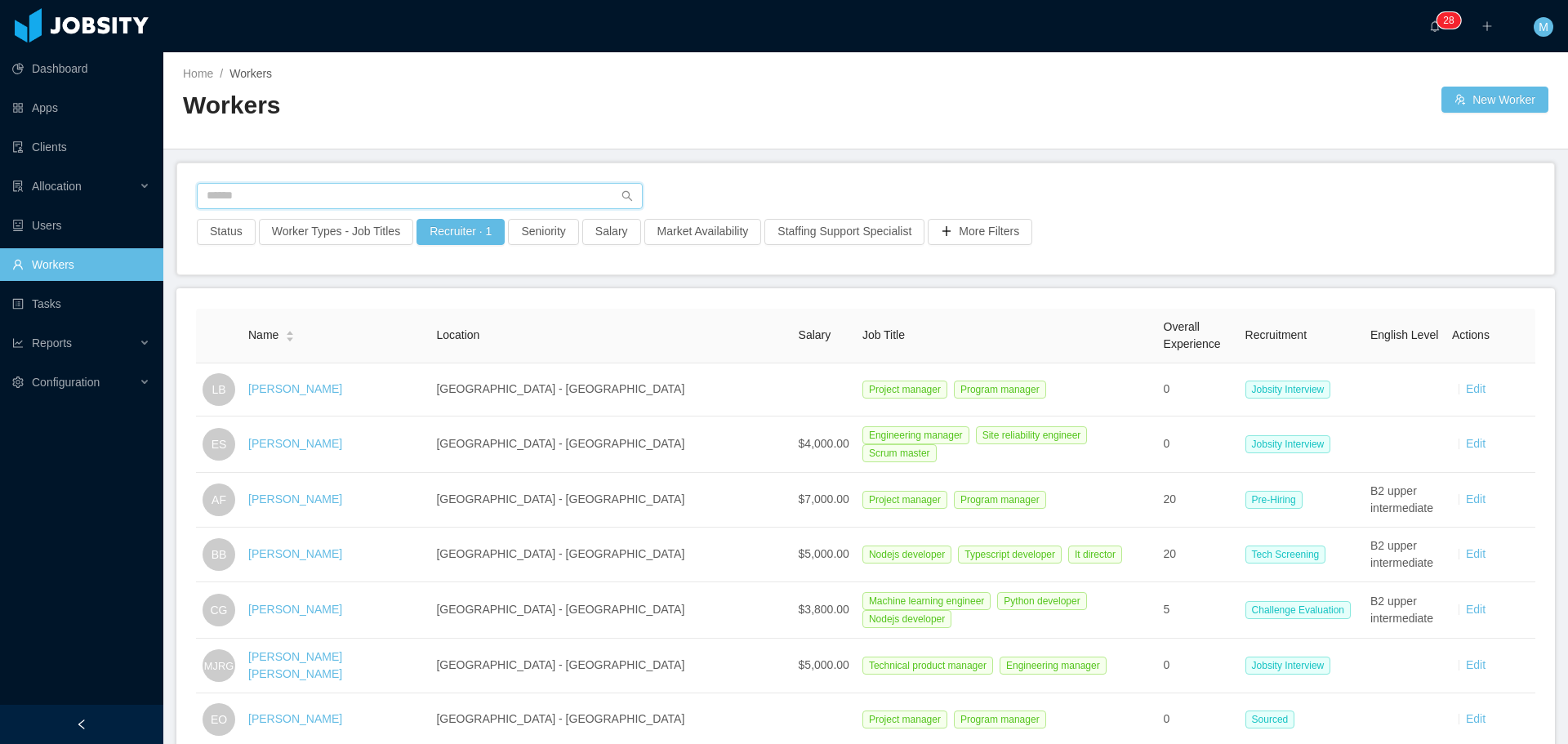
click at [243, 195] on input "text" at bounding box center [419, 195] width 446 height 26
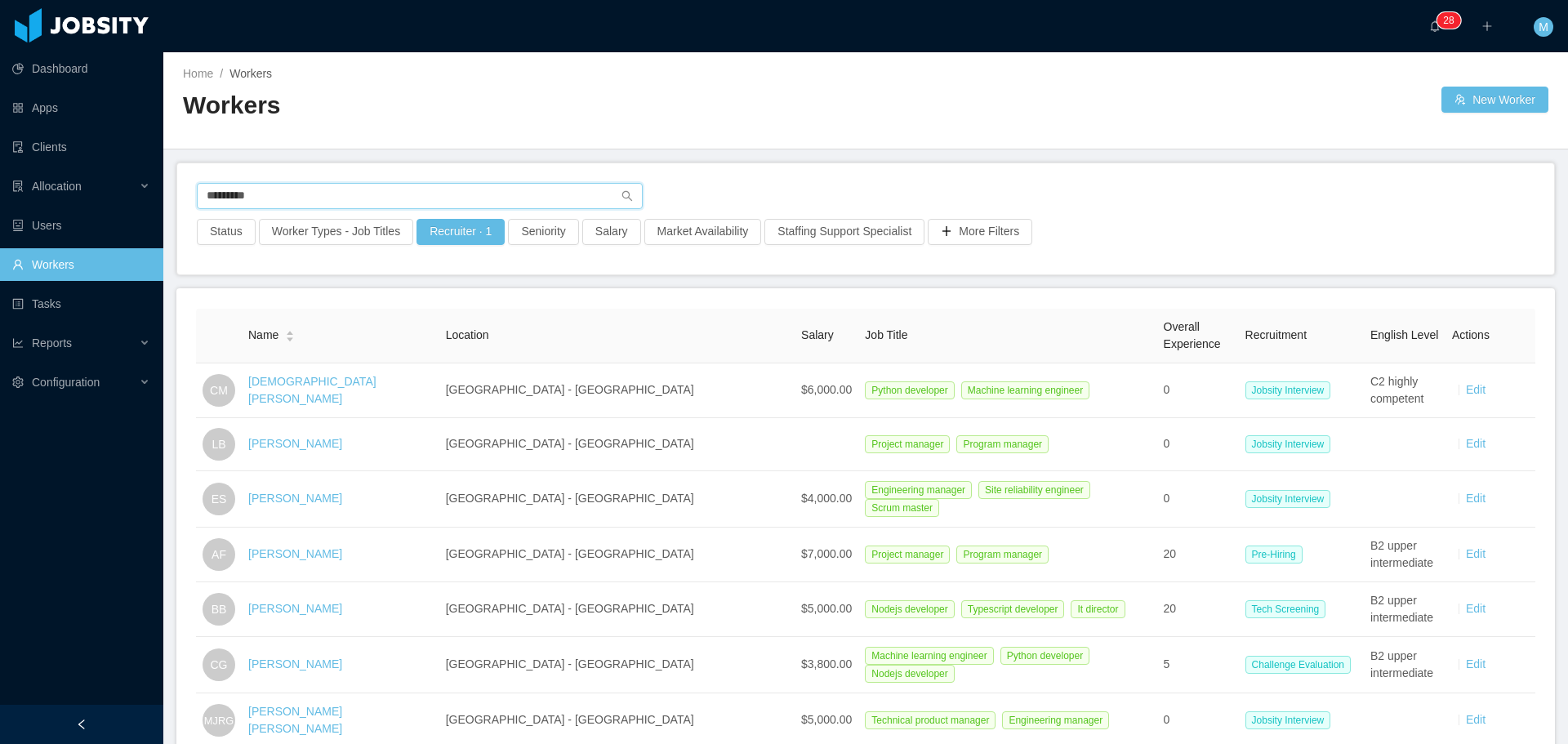
type input "*********"
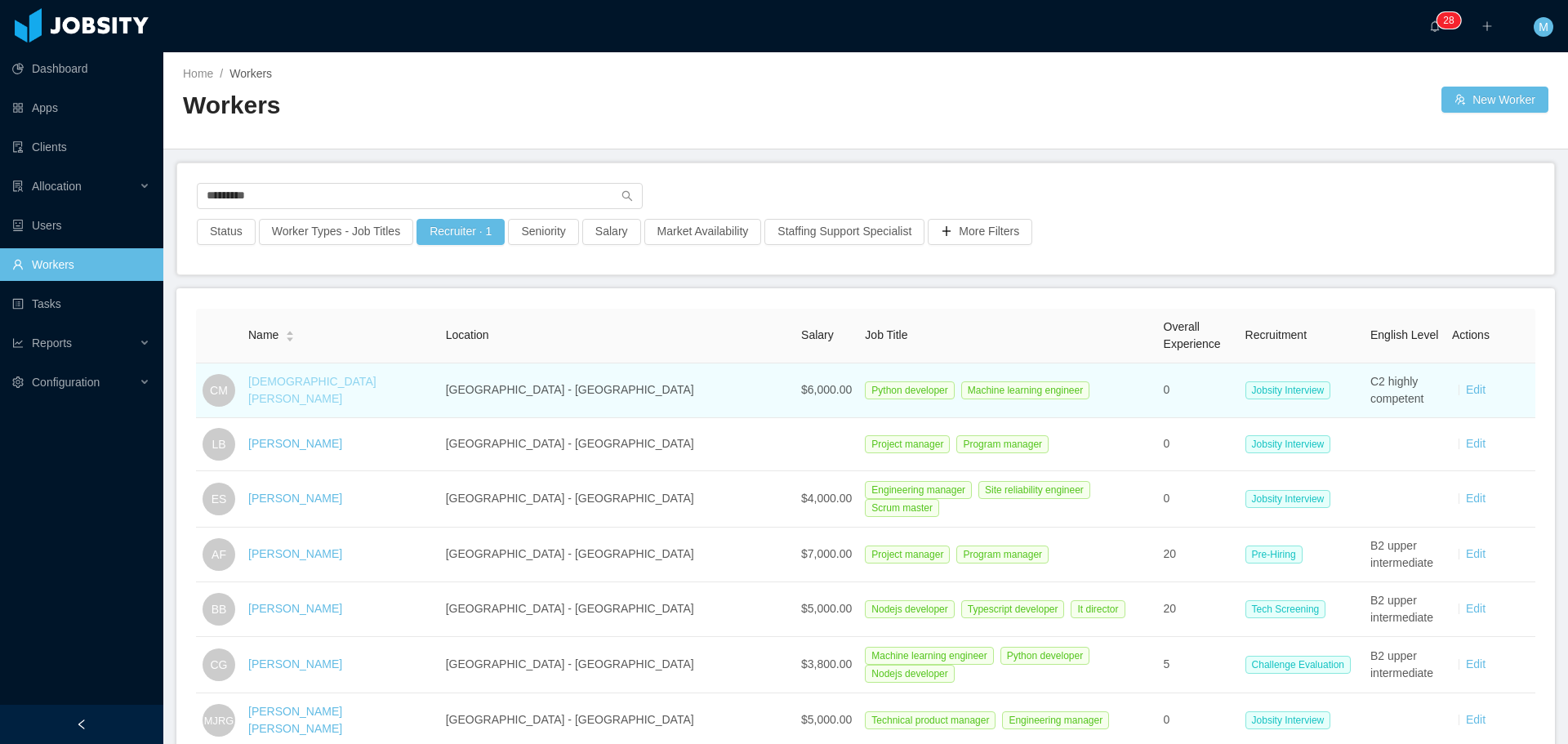
click at [291, 396] on link "Cristiano Muniz" at bounding box center [312, 389] width 128 height 30
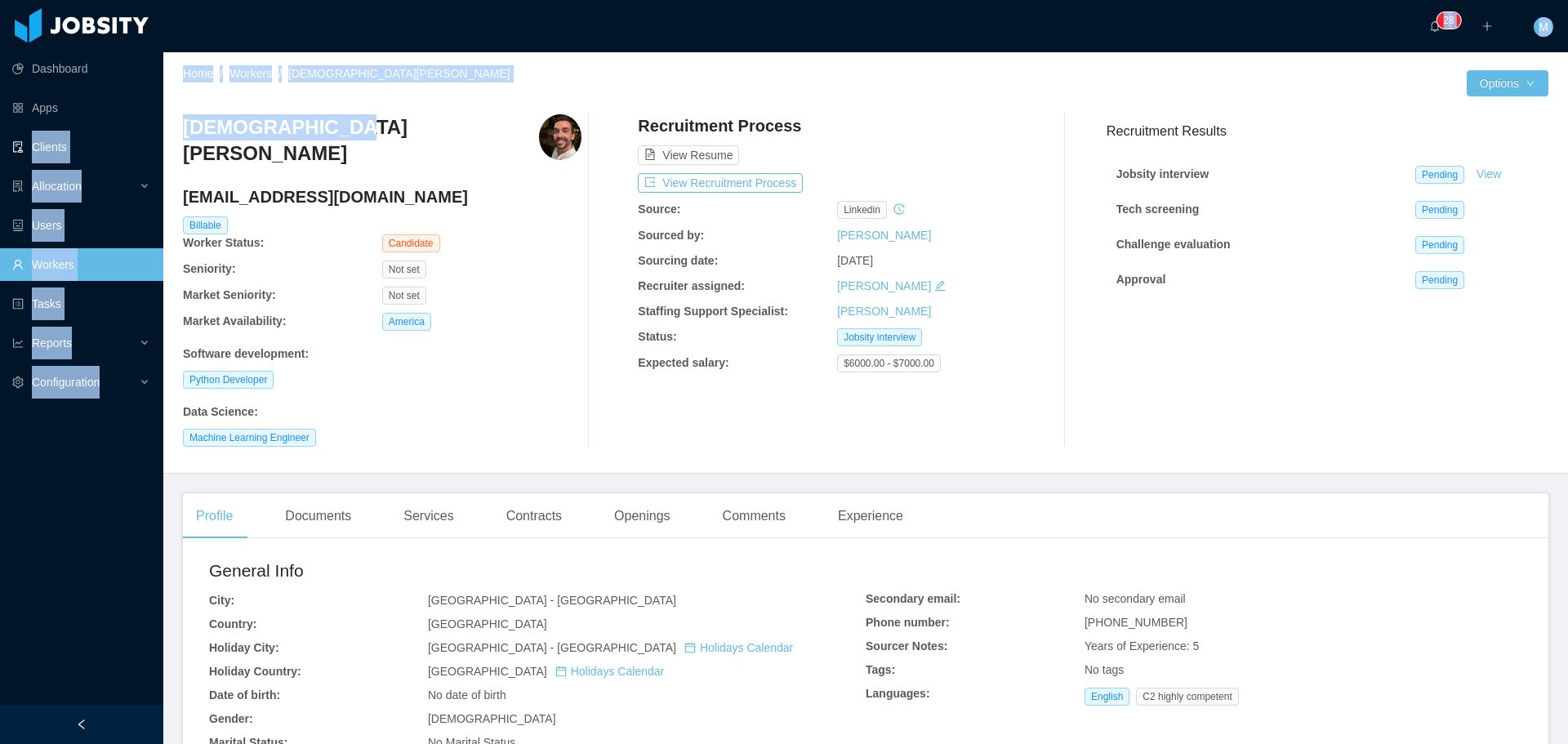
drag, startPoint x: 351, startPoint y: 129, endPoint x: 122, endPoint y: 144, distance: 229.5
click at [117, 142] on section "Dashboard Apps Clients Allocation Users Workers Tasks Reports Configuration ···…" at bounding box center [784, 372] width 1568 height 744
click at [326, 124] on div "Cristiano Muniz" at bounding box center [382, 145] width 398 height 63
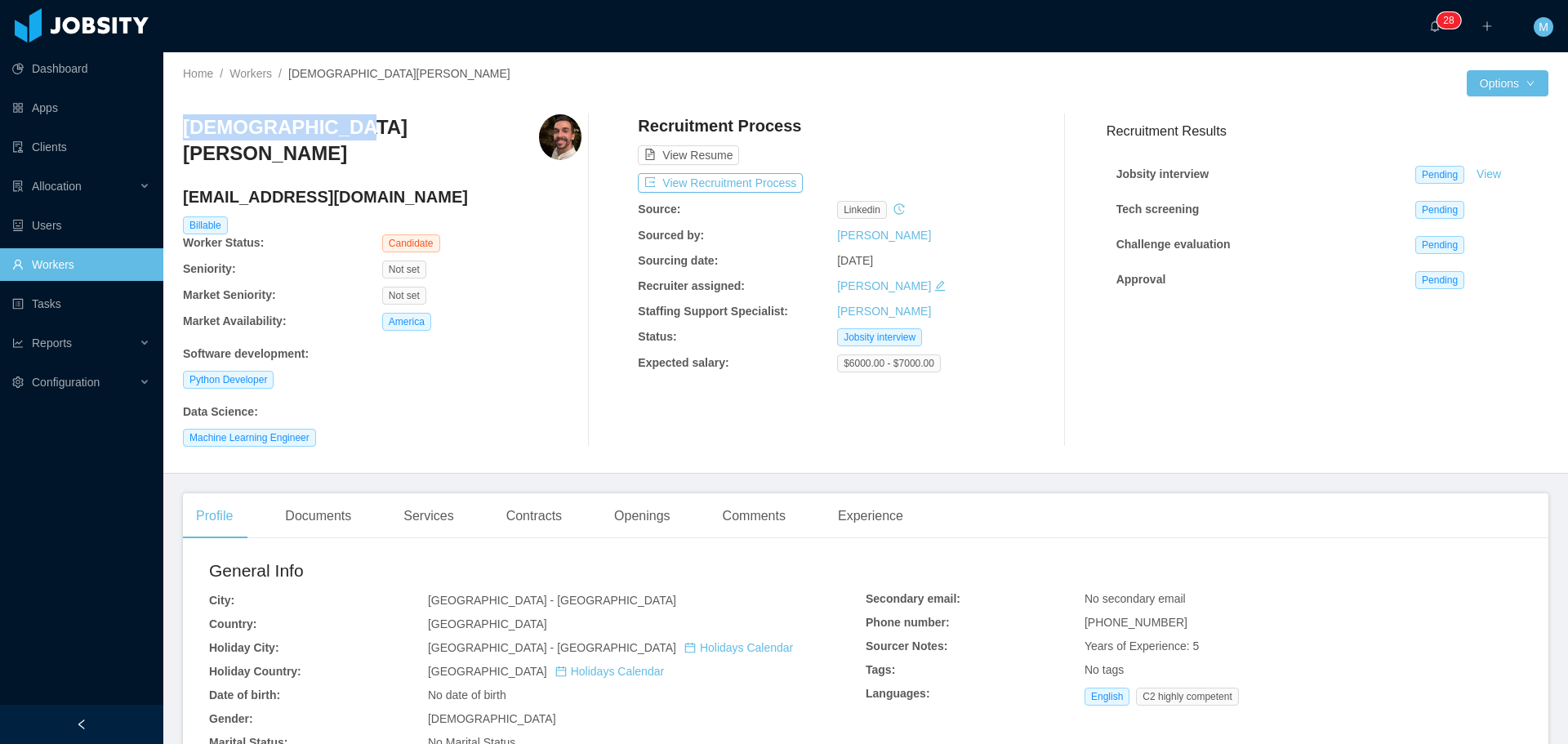
drag, startPoint x: 239, startPoint y: 138, endPoint x: 184, endPoint y: 132, distance: 55.3
click at [184, 132] on div "Cristiano Muniz" at bounding box center [382, 145] width 398 height 63
copy h3 "Cristiano Muniz"
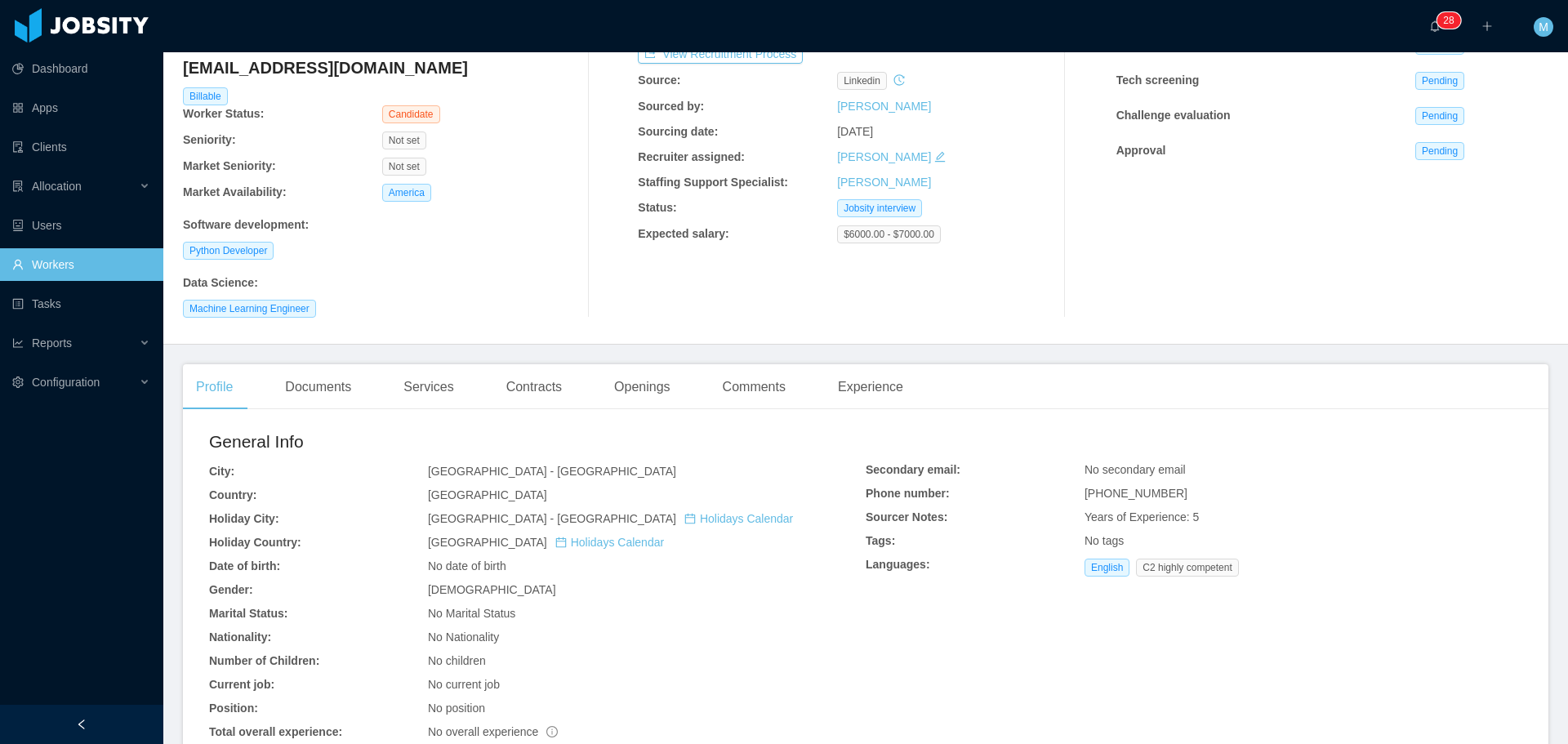
scroll to position [77, 0]
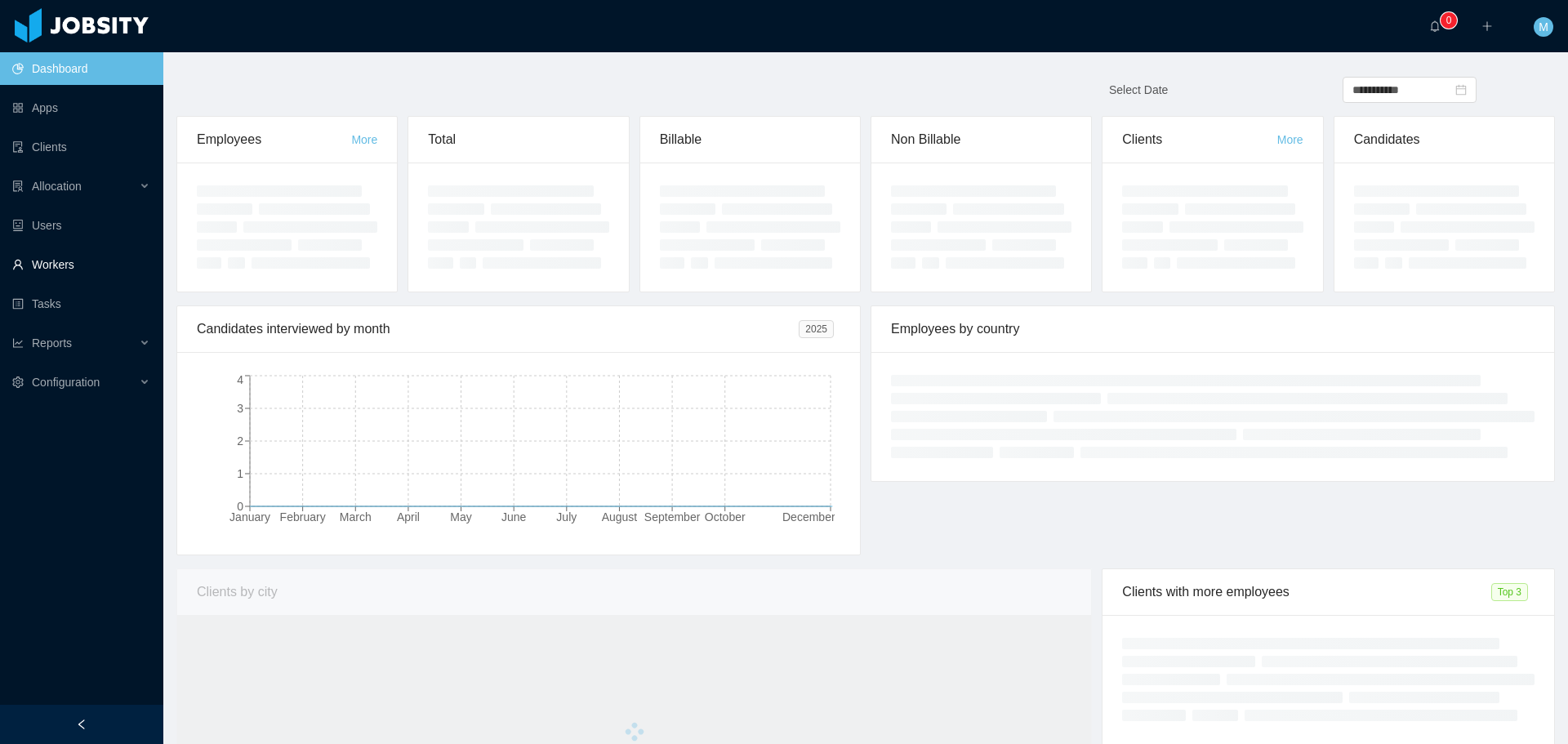
click at [68, 265] on link "Workers" at bounding box center [80, 265] width 138 height 33
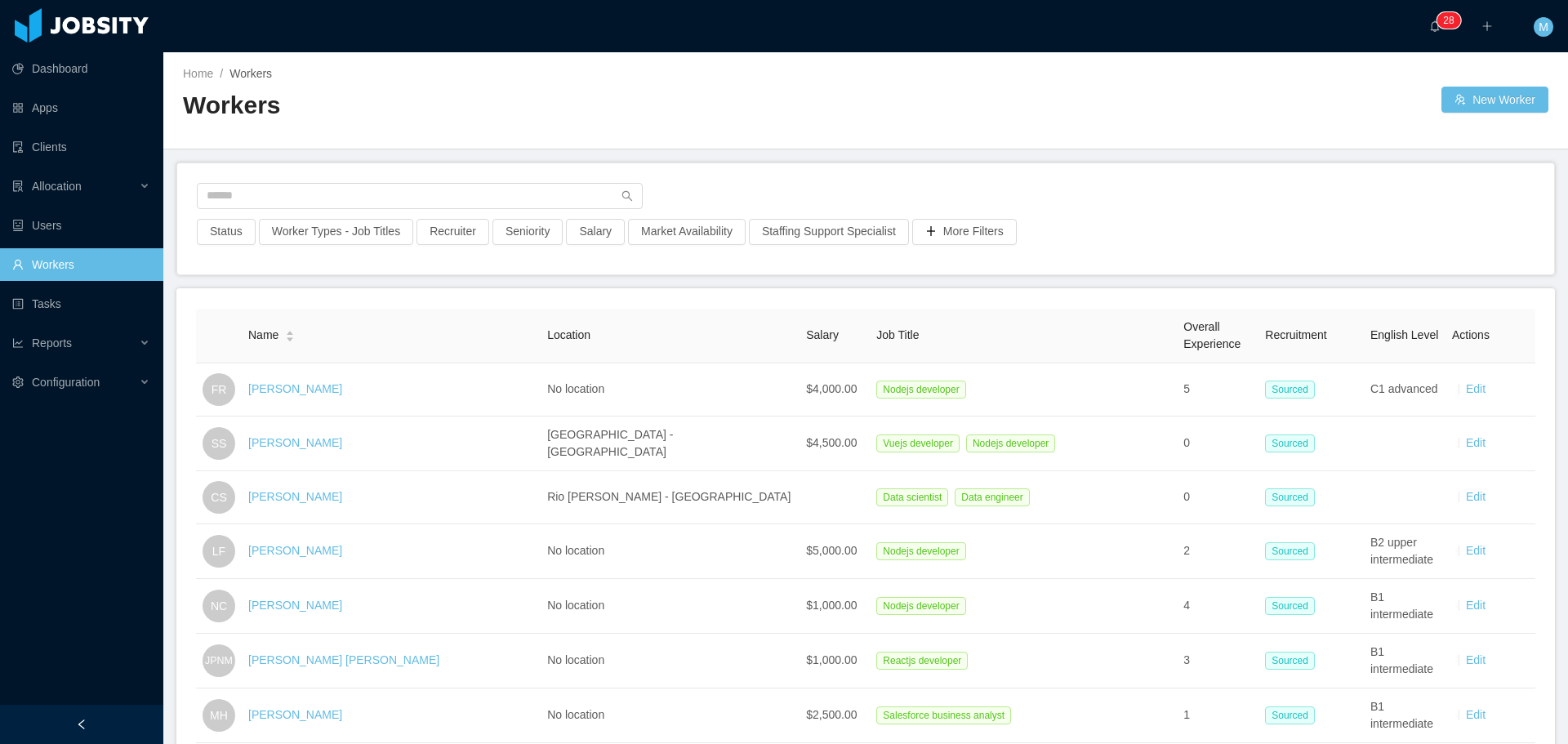
drag, startPoint x: 413, startPoint y: 269, endPoint x: 397, endPoint y: 255, distance: 21.3
click at [413, 267] on div "Status Worker Types - Job Titles Recruiter Seniority Salary Market Availability…" at bounding box center [865, 219] width 1376 height 111
click at [270, 199] on input "text" at bounding box center [419, 195] width 446 height 26
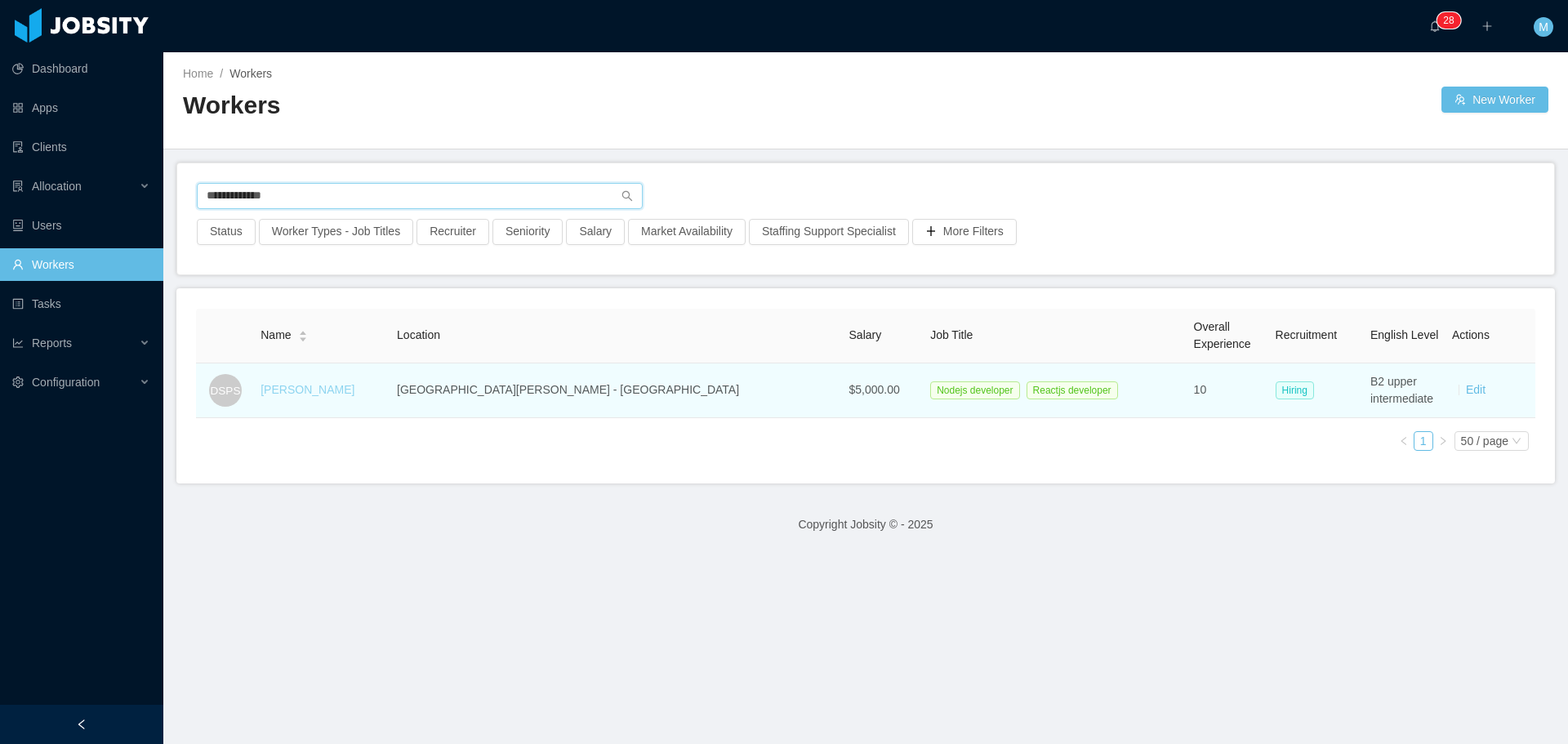
type input "**********"
click at [319, 387] on link "Diego Stanley Pedrazas Silva" at bounding box center [307, 389] width 94 height 13
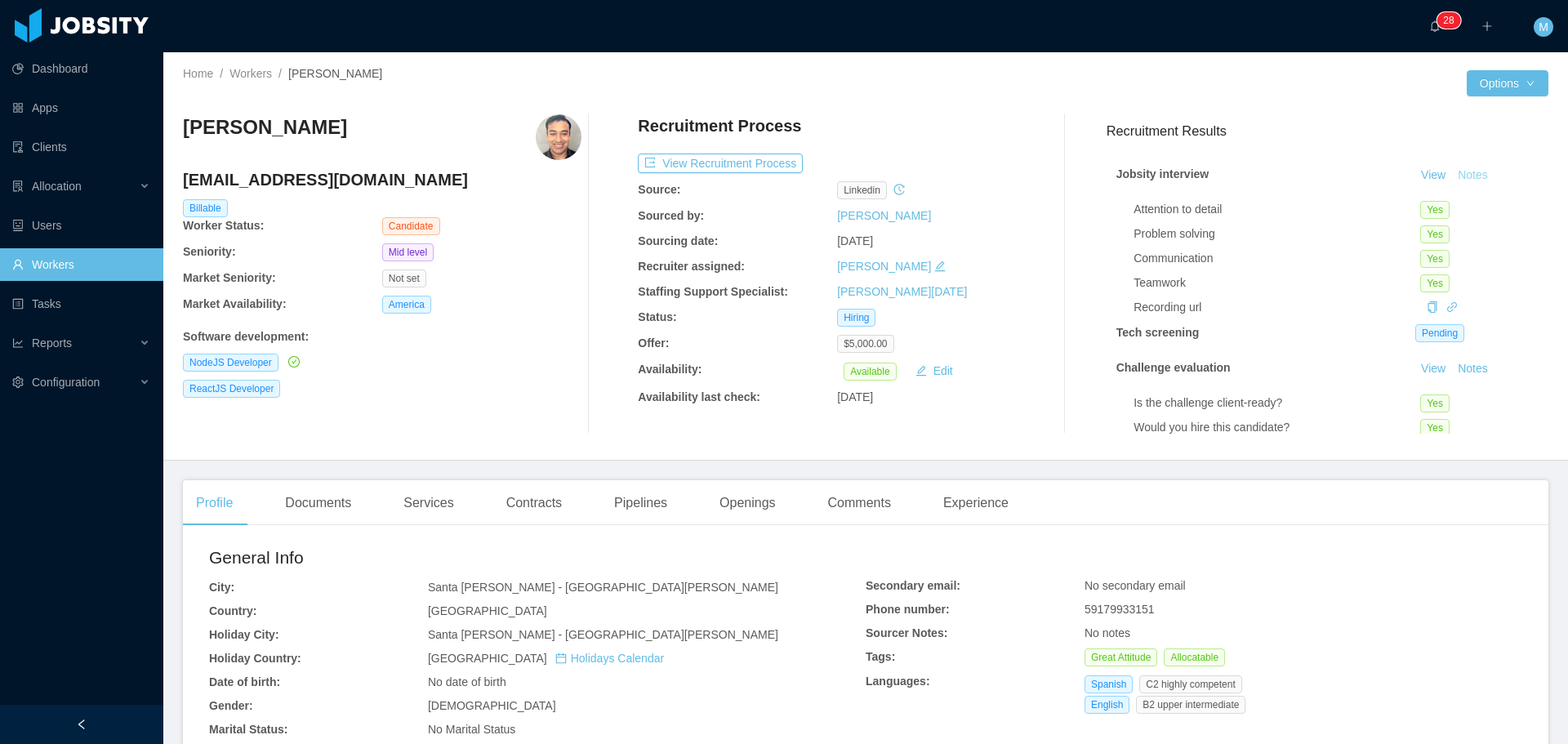
click at [1451, 173] on button "Notes" at bounding box center [1472, 175] width 43 height 19
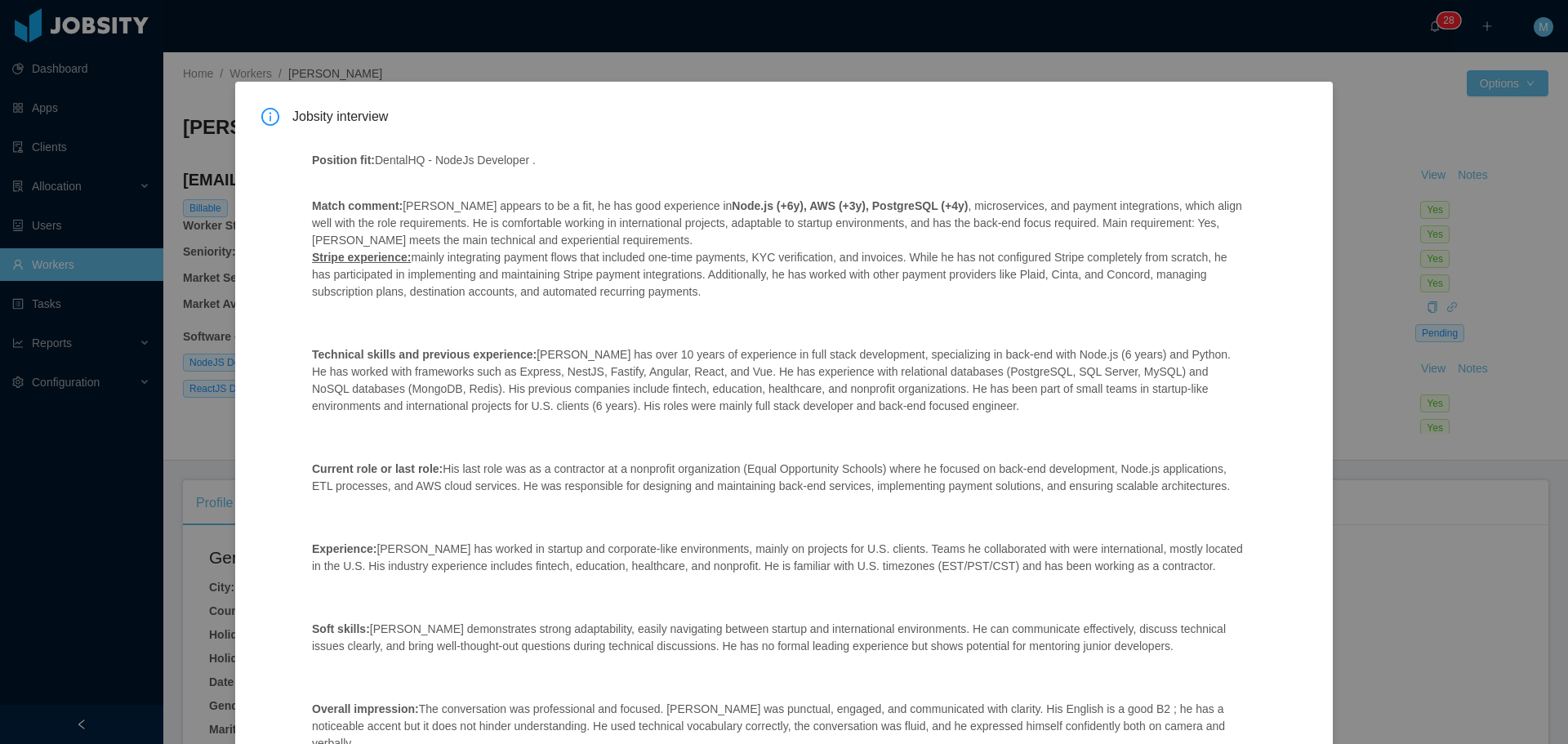
click at [1244, 40] on div "Jobsity interview Position fit: DentalHQ - NodeJs Developer . Match comment: Di…" at bounding box center [784, 372] width 1568 height 744
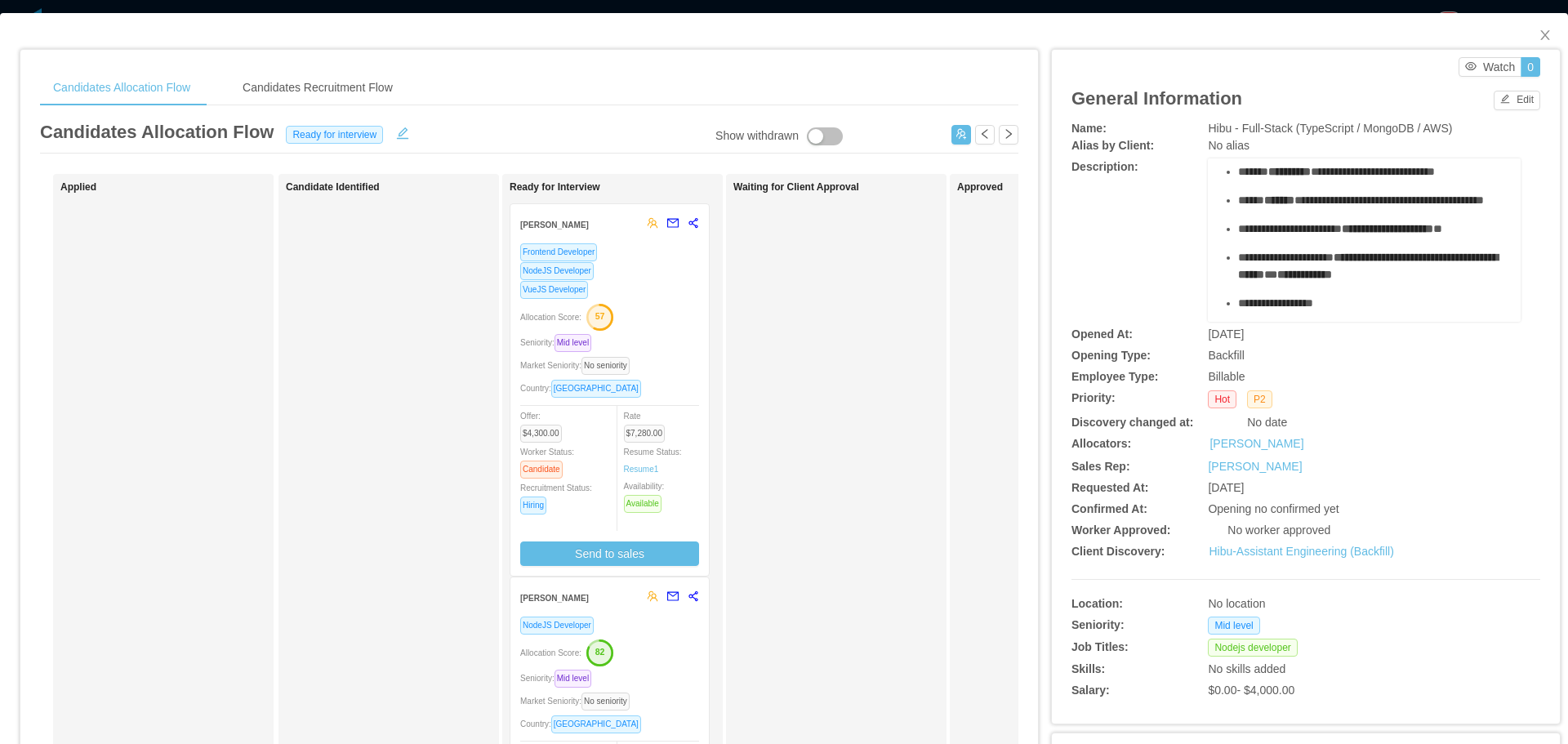
scroll to position [81, 0]
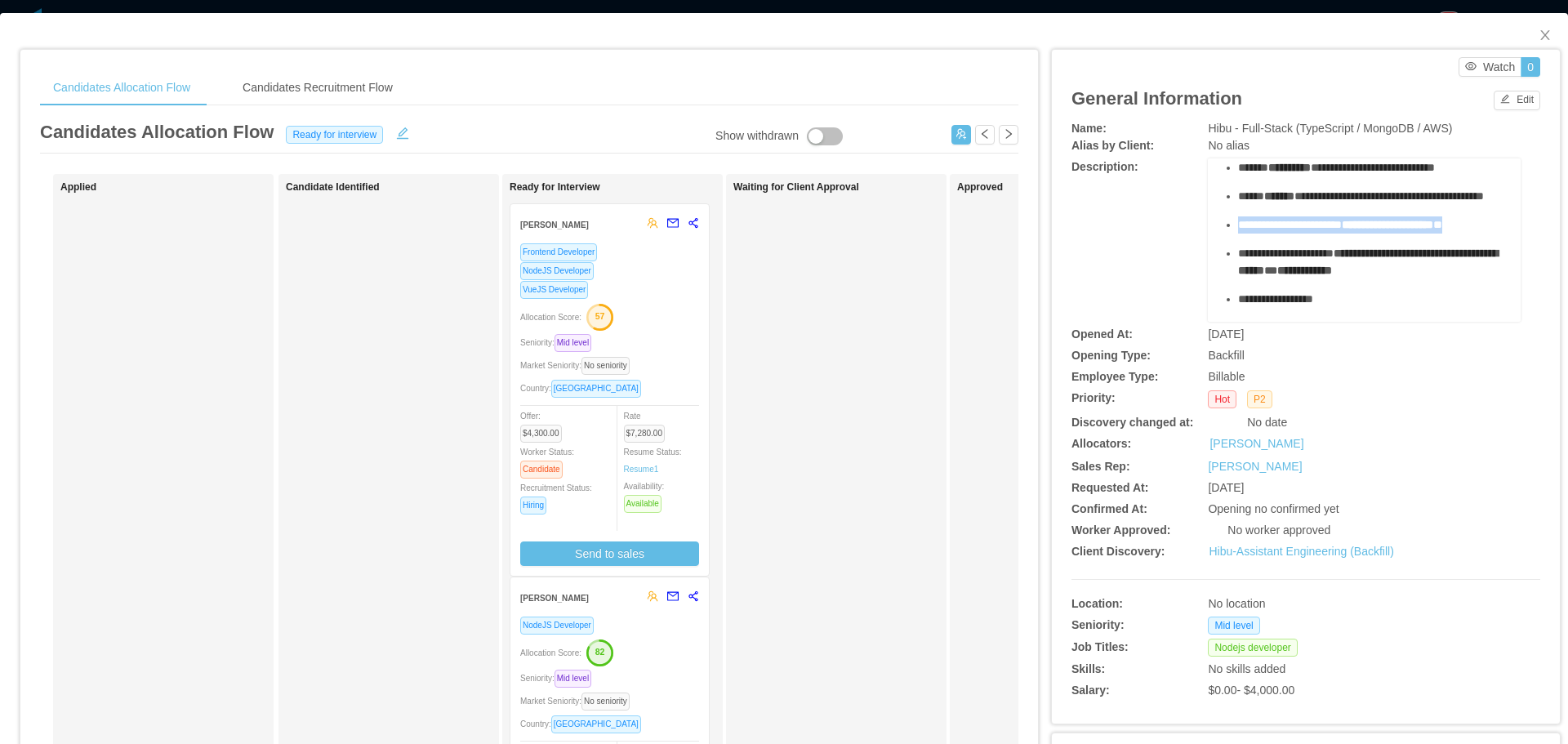
drag, startPoint x: 1229, startPoint y: 240, endPoint x: 1262, endPoint y: 257, distance: 37.1
click at [1262, 234] on div "**********" at bounding box center [1373, 225] width 270 height 17
copy div "**********"
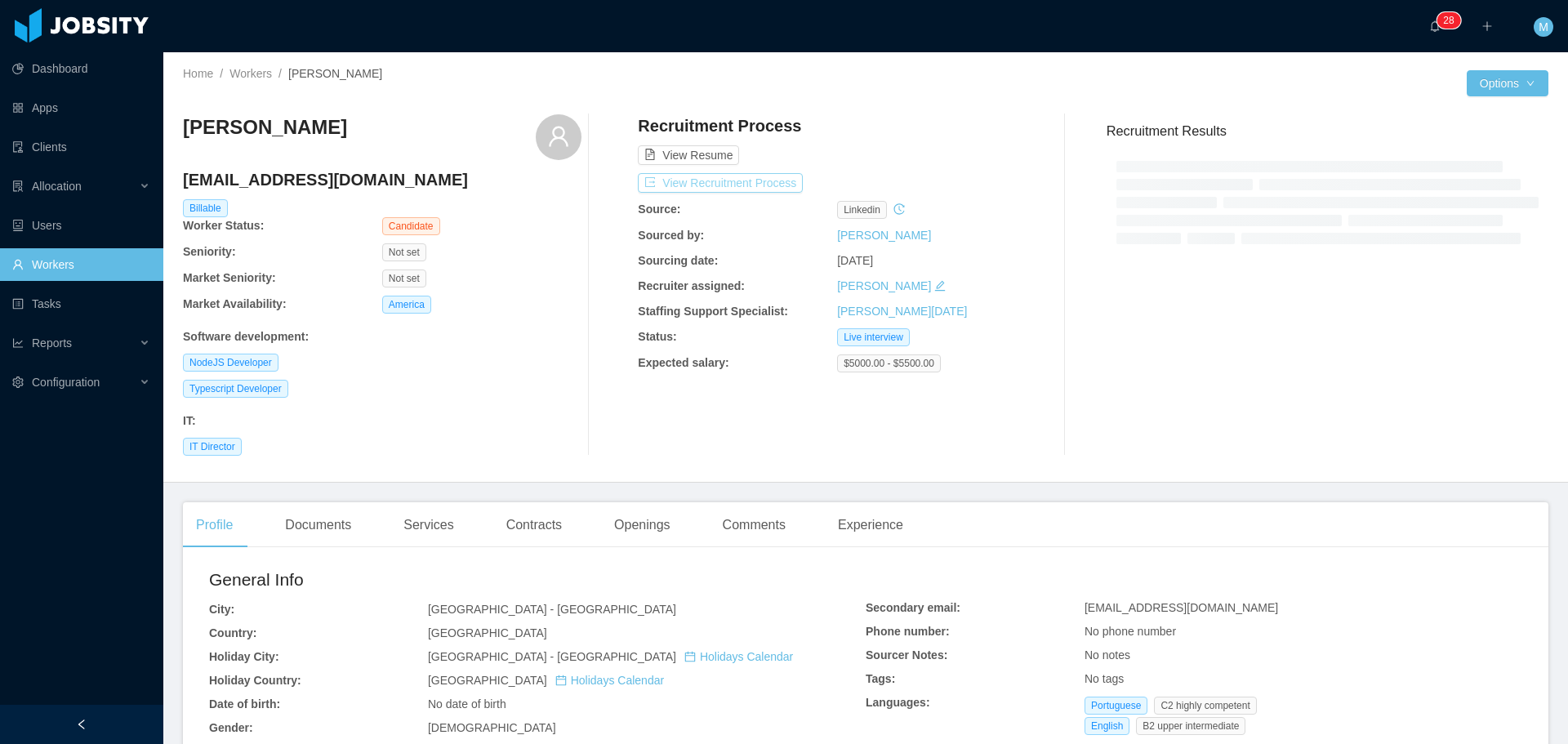
click at [704, 180] on button "View Recruitment Process" at bounding box center [720, 183] width 165 height 19
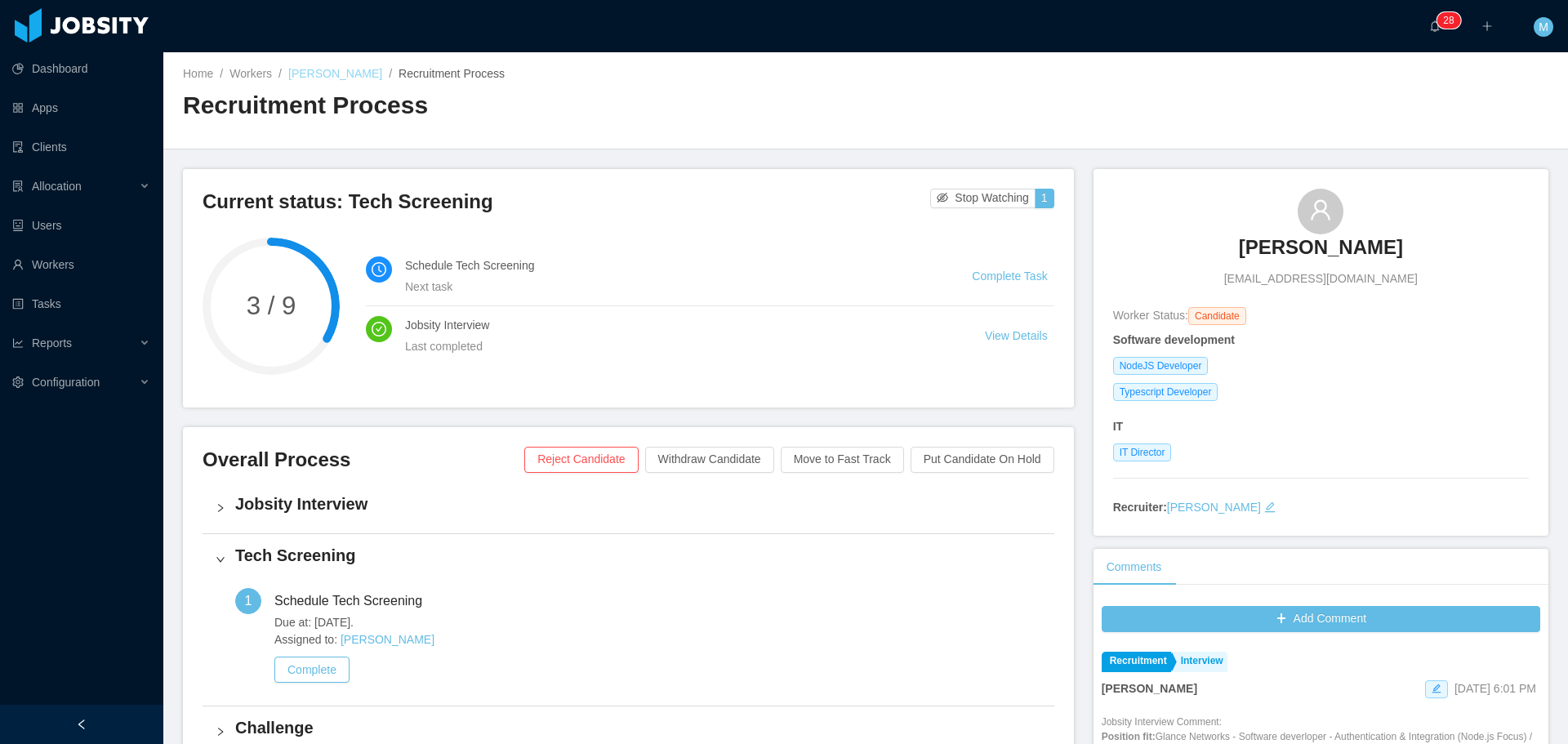
click at [304, 75] on link "[PERSON_NAME]" at bounding box center [335, 73] width 94 height 13
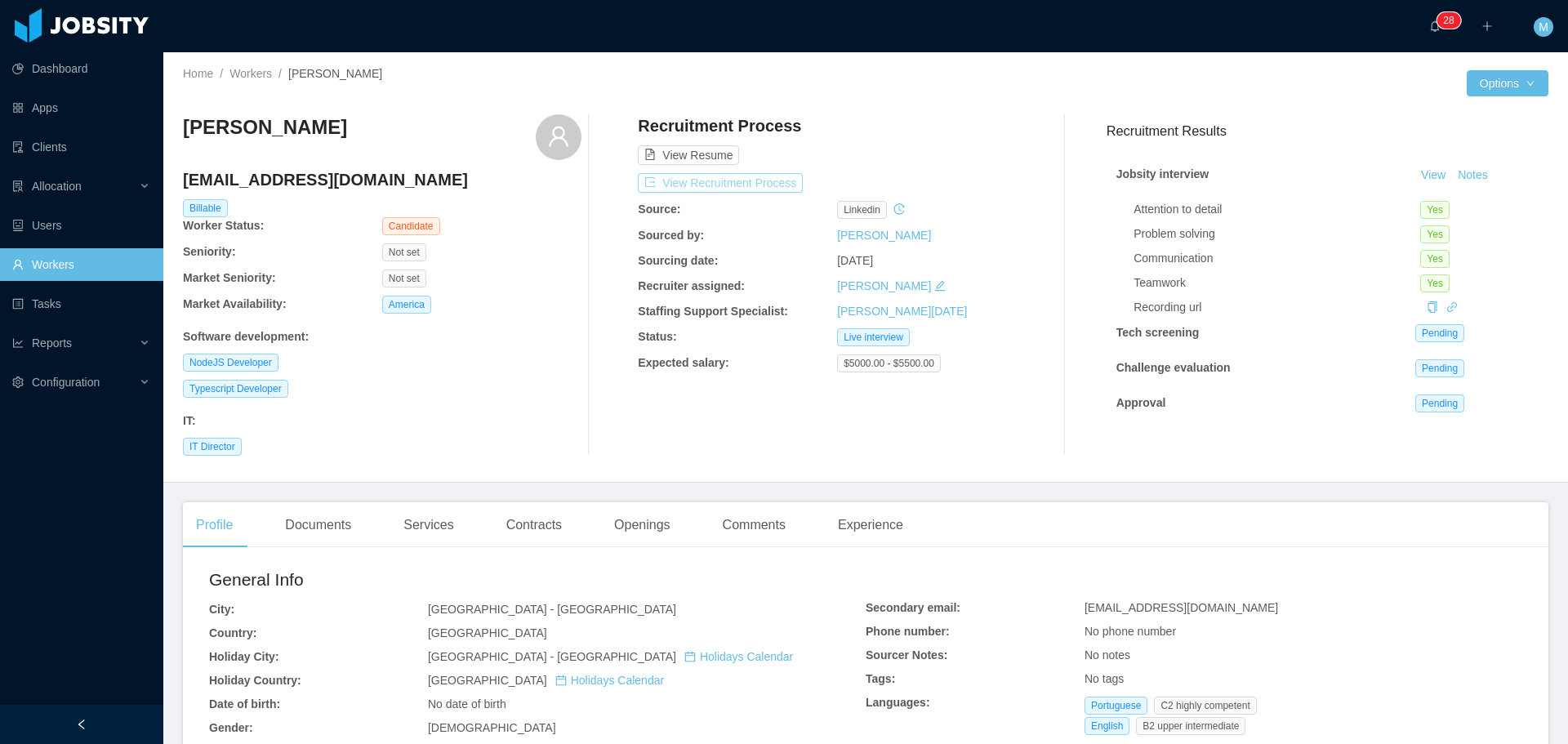
click at [726, 180] on button "View Recruitment Process" at bounding box center [720, 183] width 165 height 19
click at [688, 189] on button "View Recruitment Process" at bounding box center [720, 183] width 165 height 19
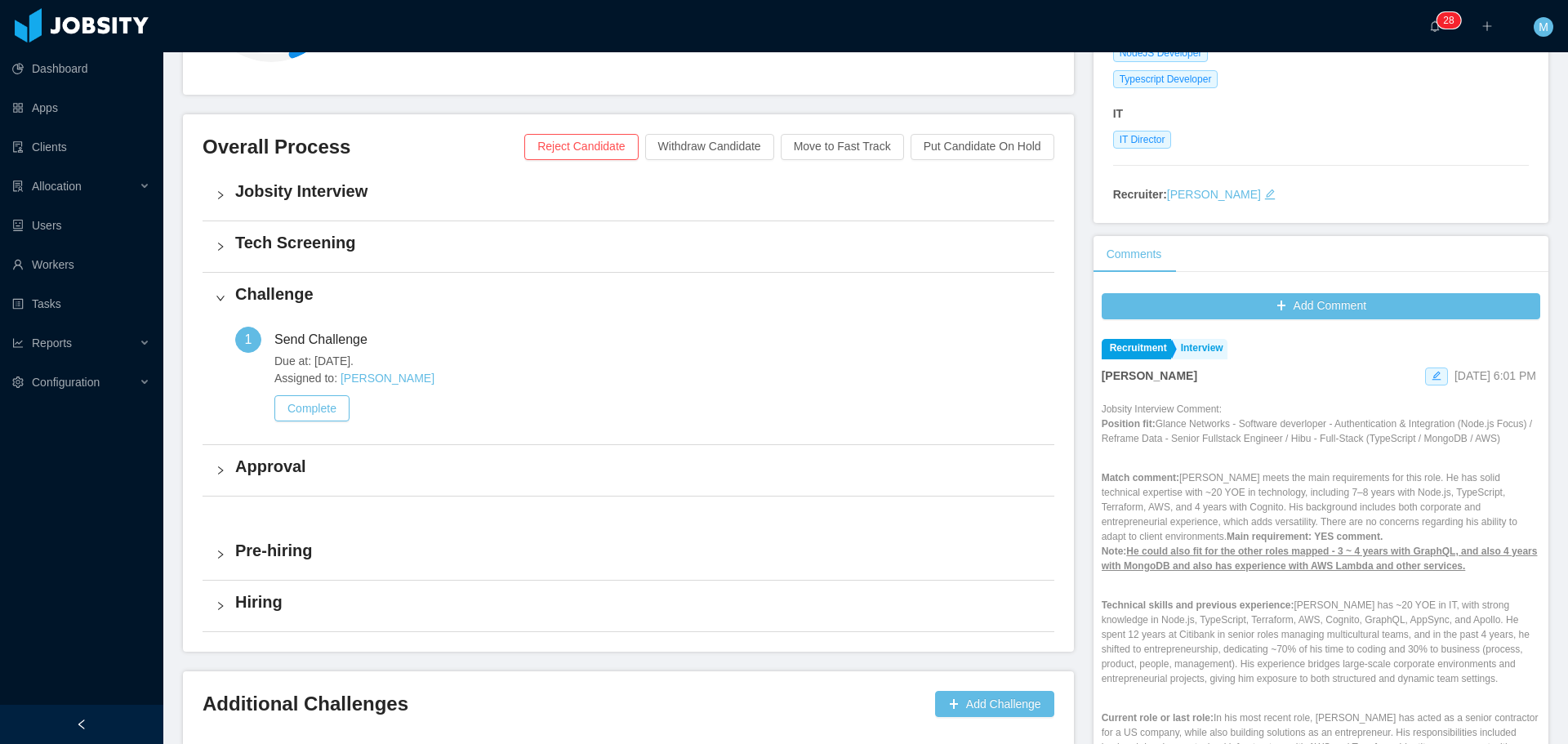
scroll to position [327, 0]
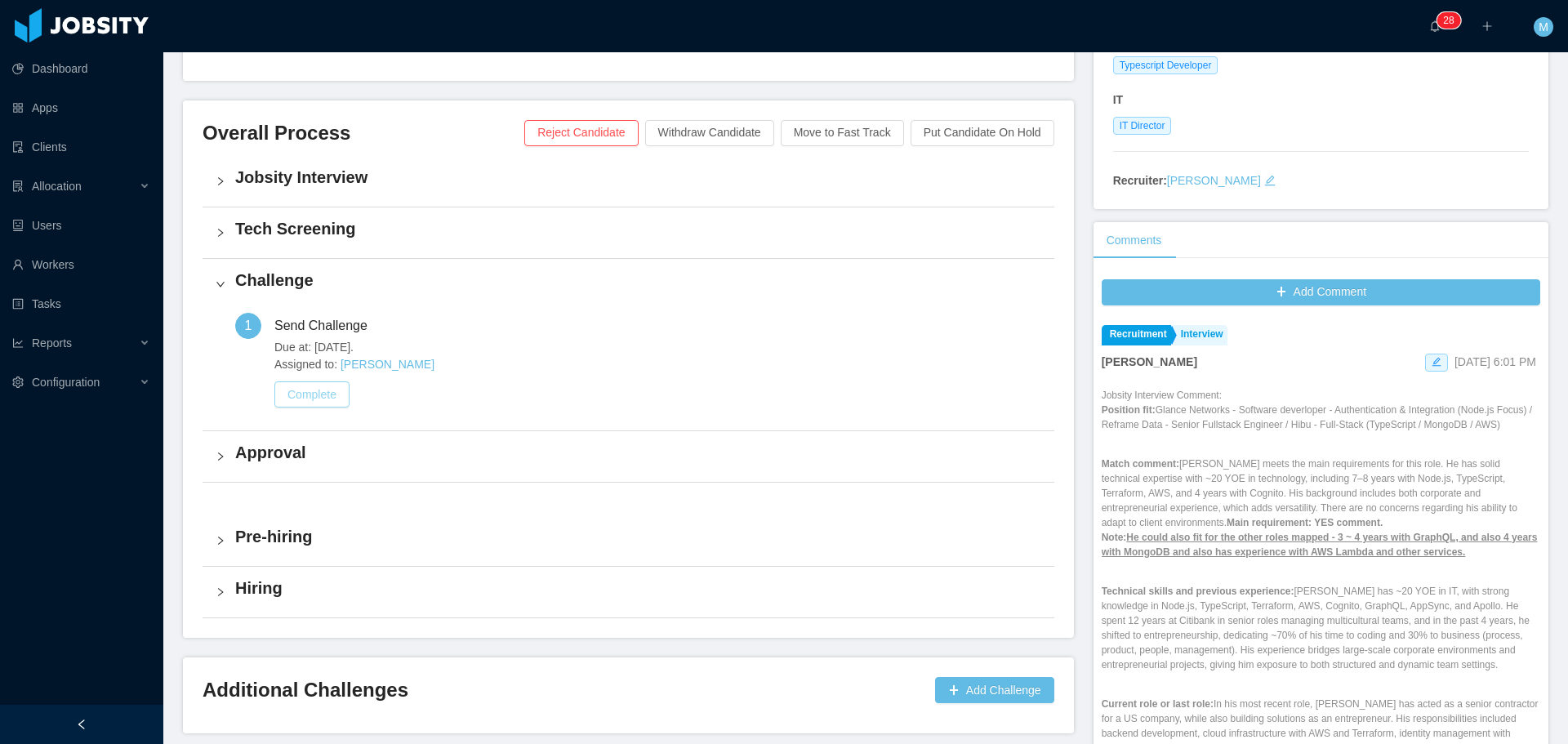
click at [331, 403] on button "Complete" at bounding box center [311, 394] width 75 height 26
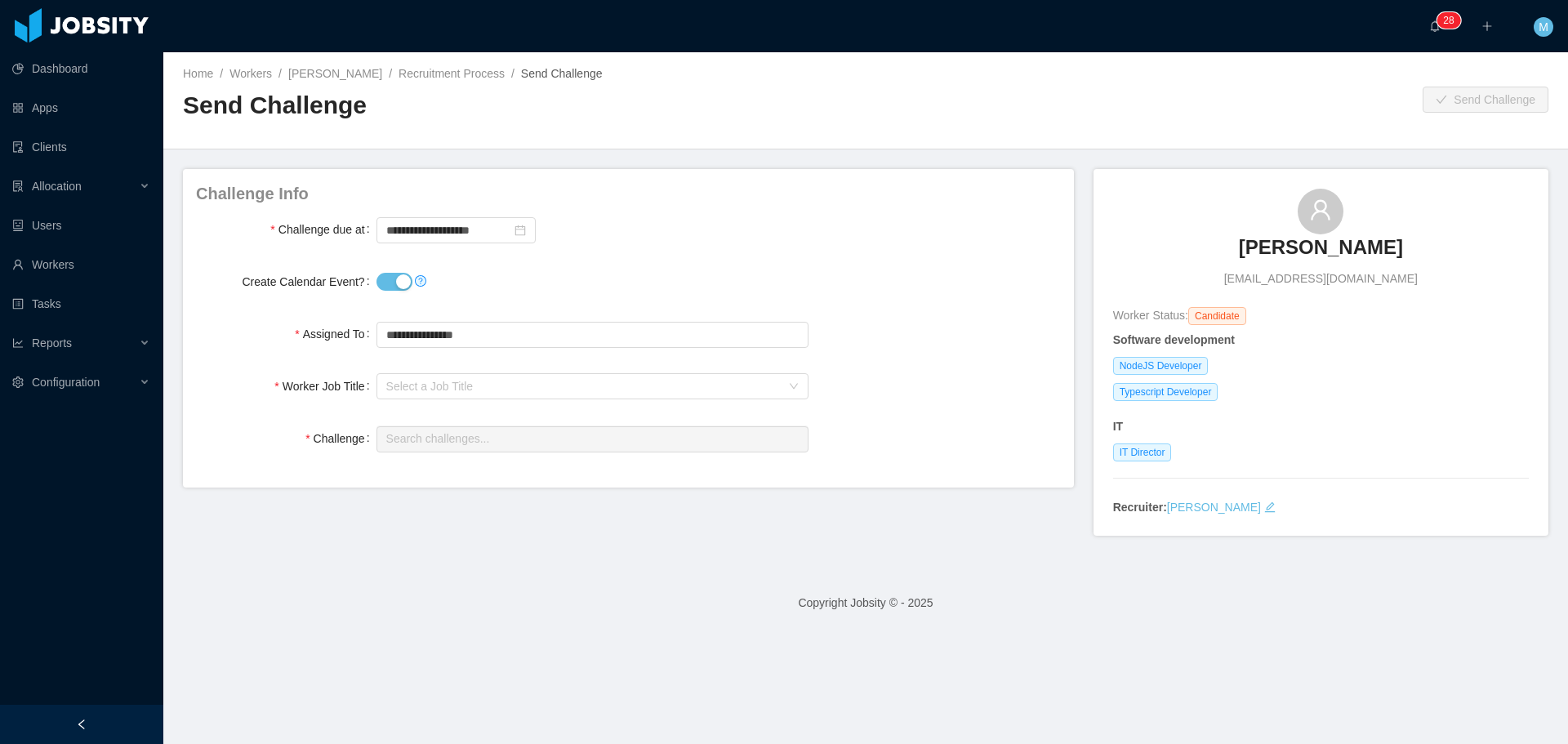
click at [391, 290] on div at bounding box center [592, 282] width 432 height 33
click at [386, 283] on button "Create Calendar Event?" at bounding box center [394, 282] width 36 height 18
click at [436, 388] on div "Select a Job Title" at bounding box center [584, 386] width 395 height 16
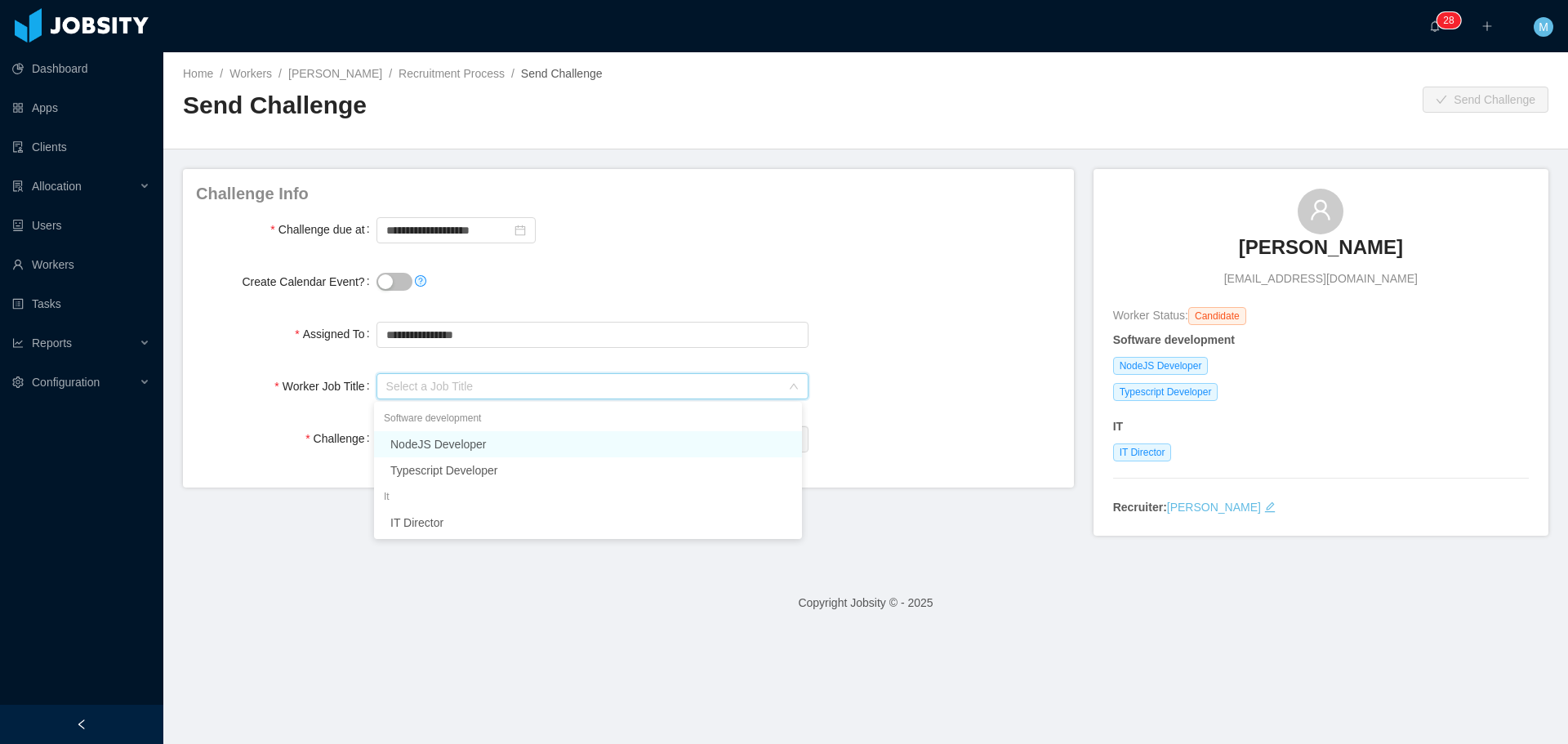
click at [416, 454] on li "NodeJS Developer" at bounding box center [587, 444] width 428 height 26
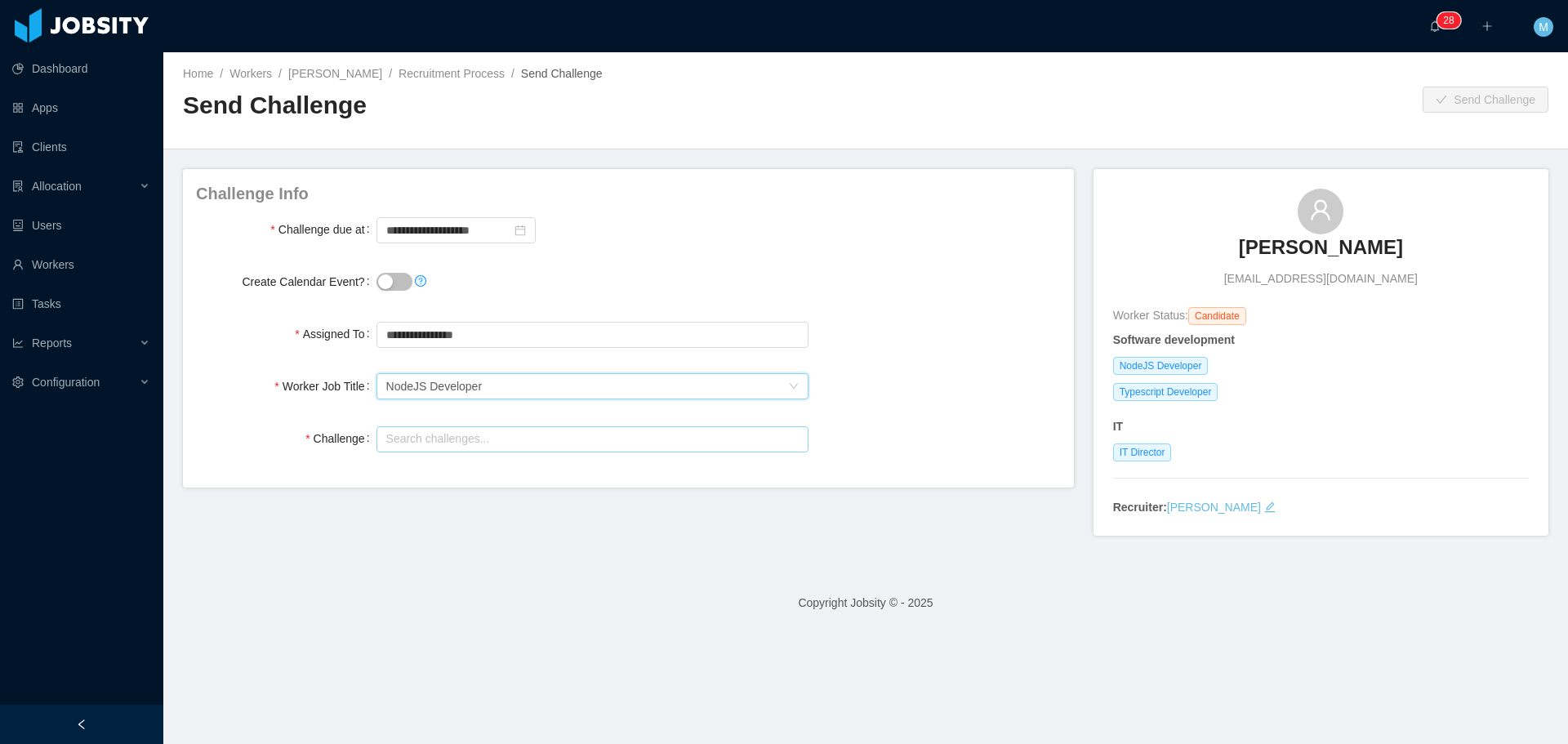
click at [448, 442] on input "text" at bounding box center [592, 439] width 432 height 26
click at [432, 440] on input "*******" at bounding box center [592, 439] width 432 height 26
click at [432, 440] on input "******" at bounding box center [592, 439] width 432 height 26
type input "*******"
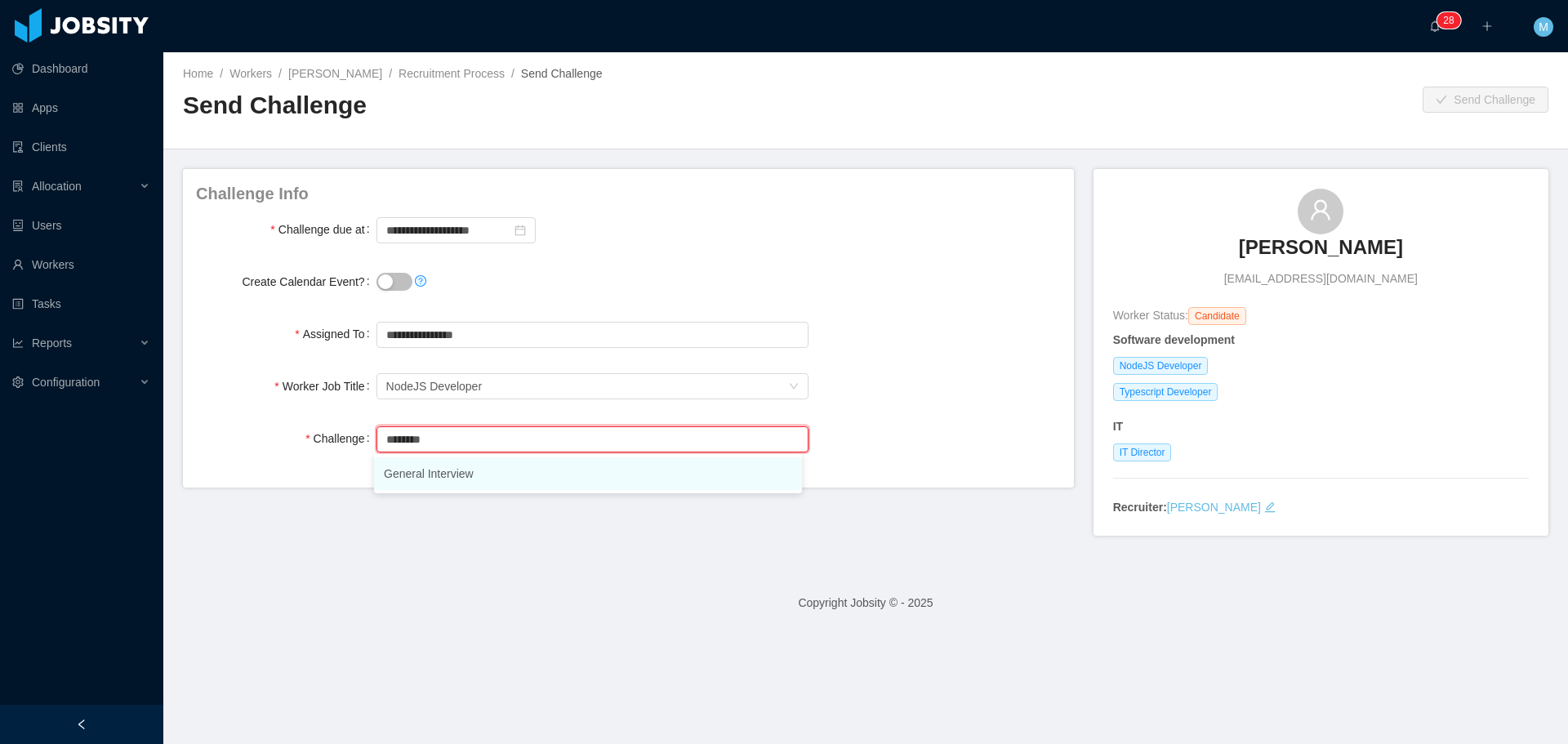
click at [463, 471] on li "General Interview" at bounding box center [587, 474] width 428 height 33
type input "**********"
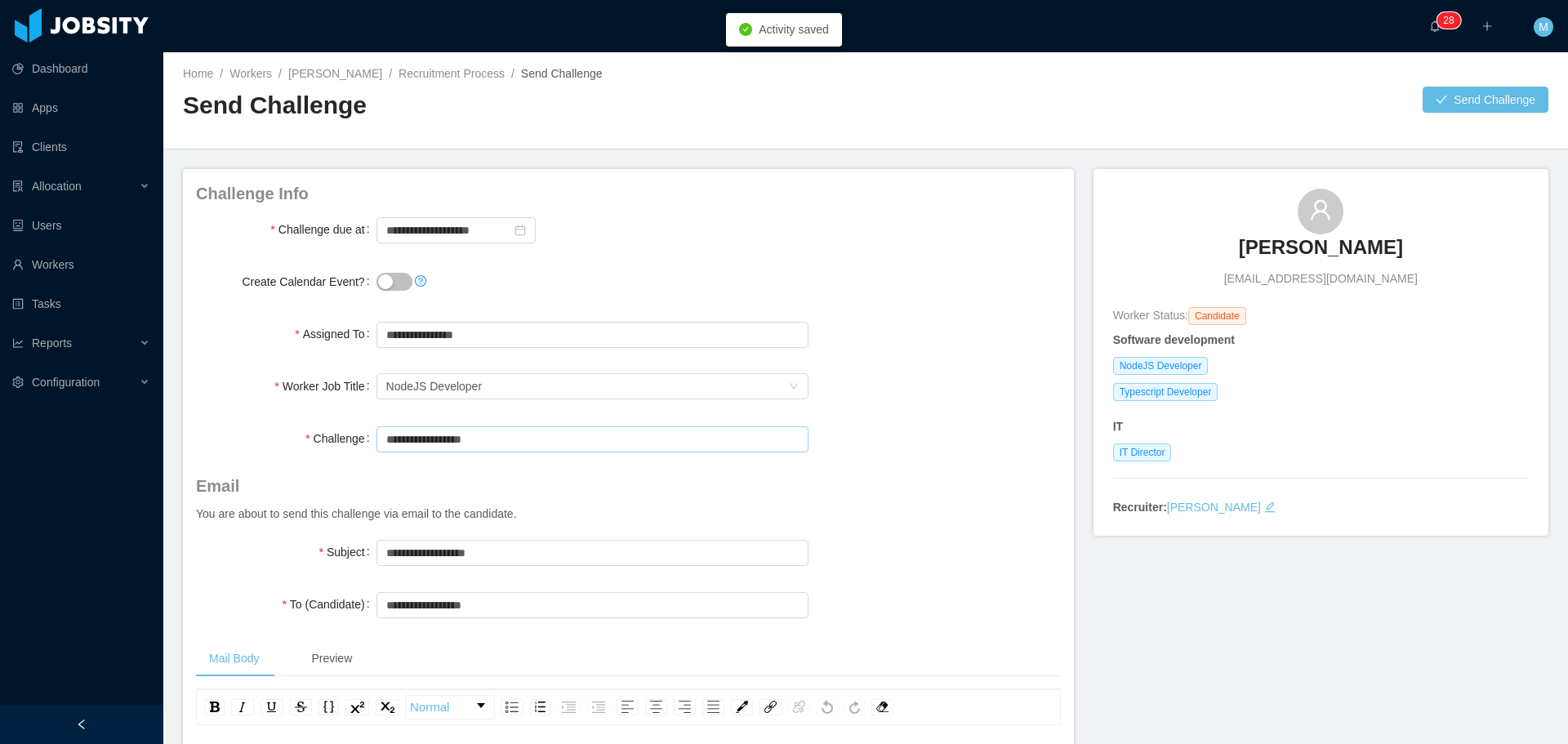
type input "**********"
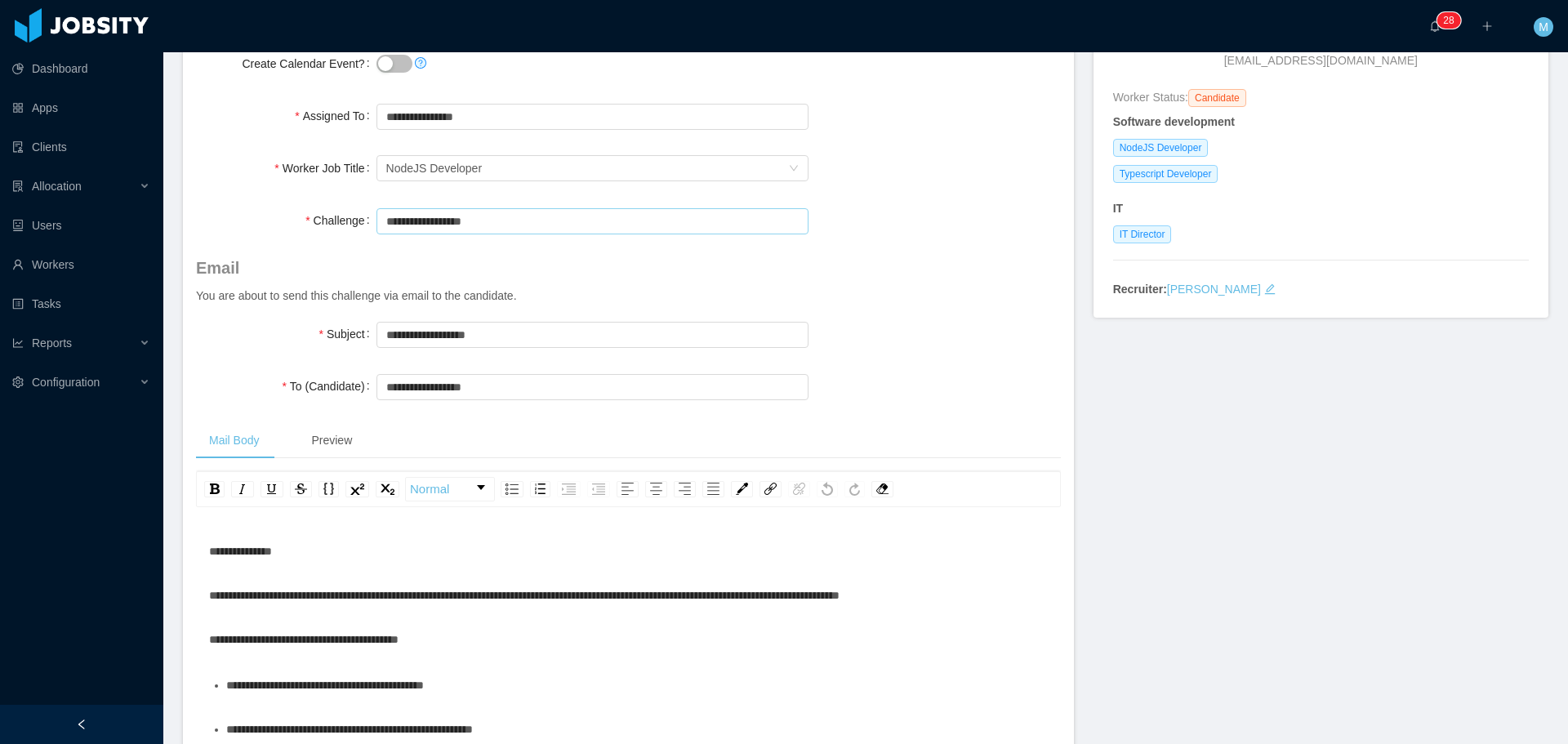
scroll to position [327, 0]
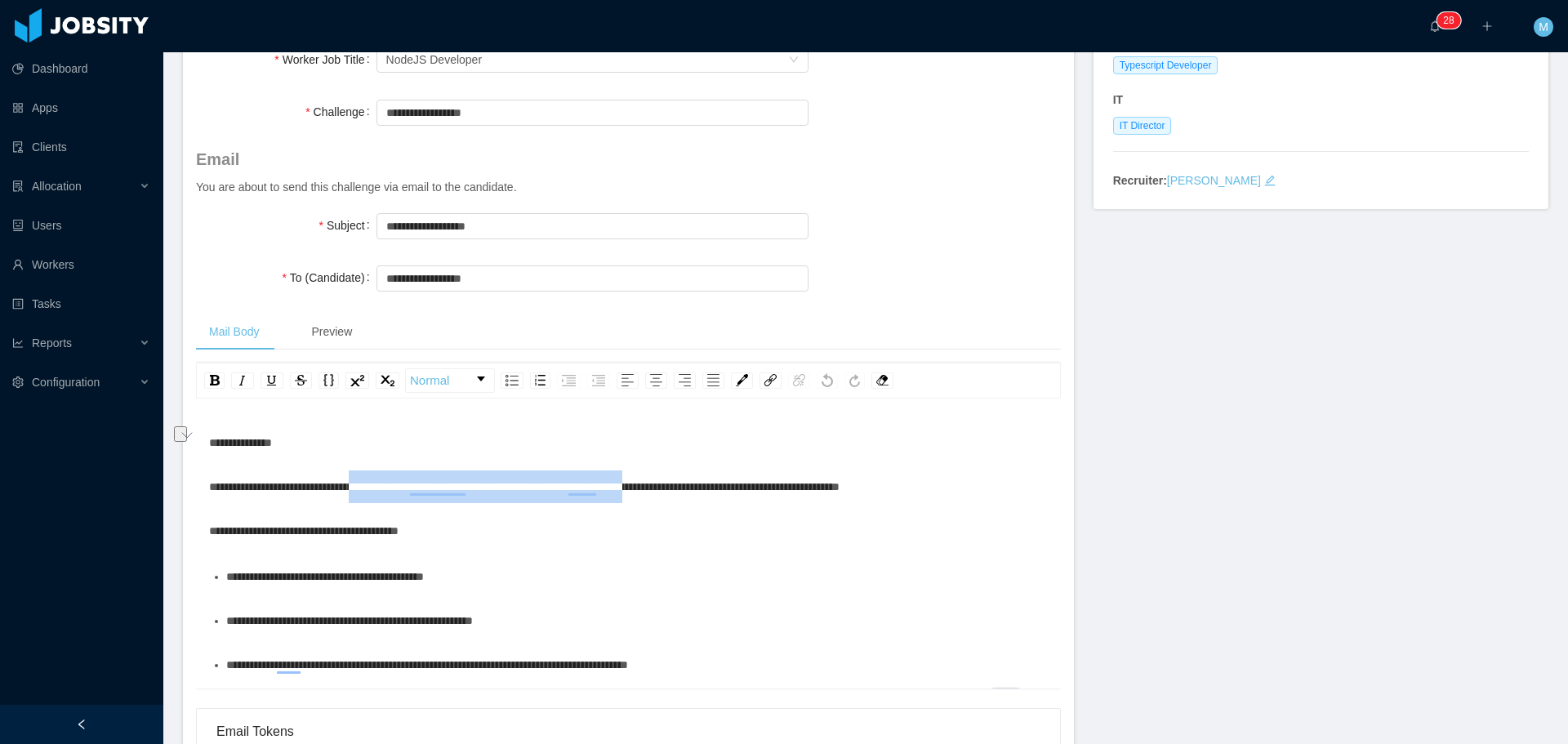
drag, startPoint x: 383, startPoint y: 492, endPoint x: 717, endPoint y: 490, distance: 334.0
click at [717, 490] on span "**********" at bounding box center [524, 487] width 630 height 12
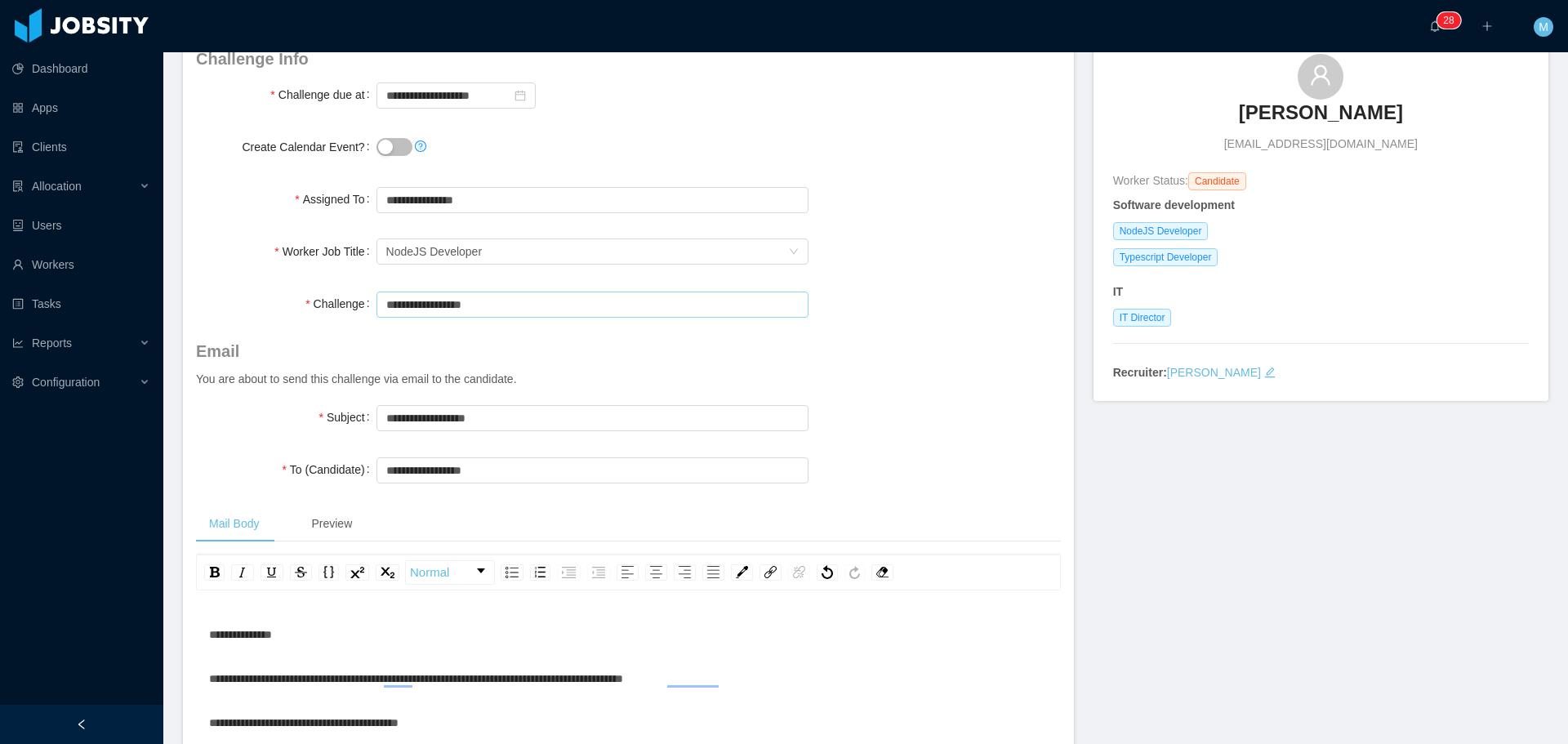
scroll to position [0, 0]
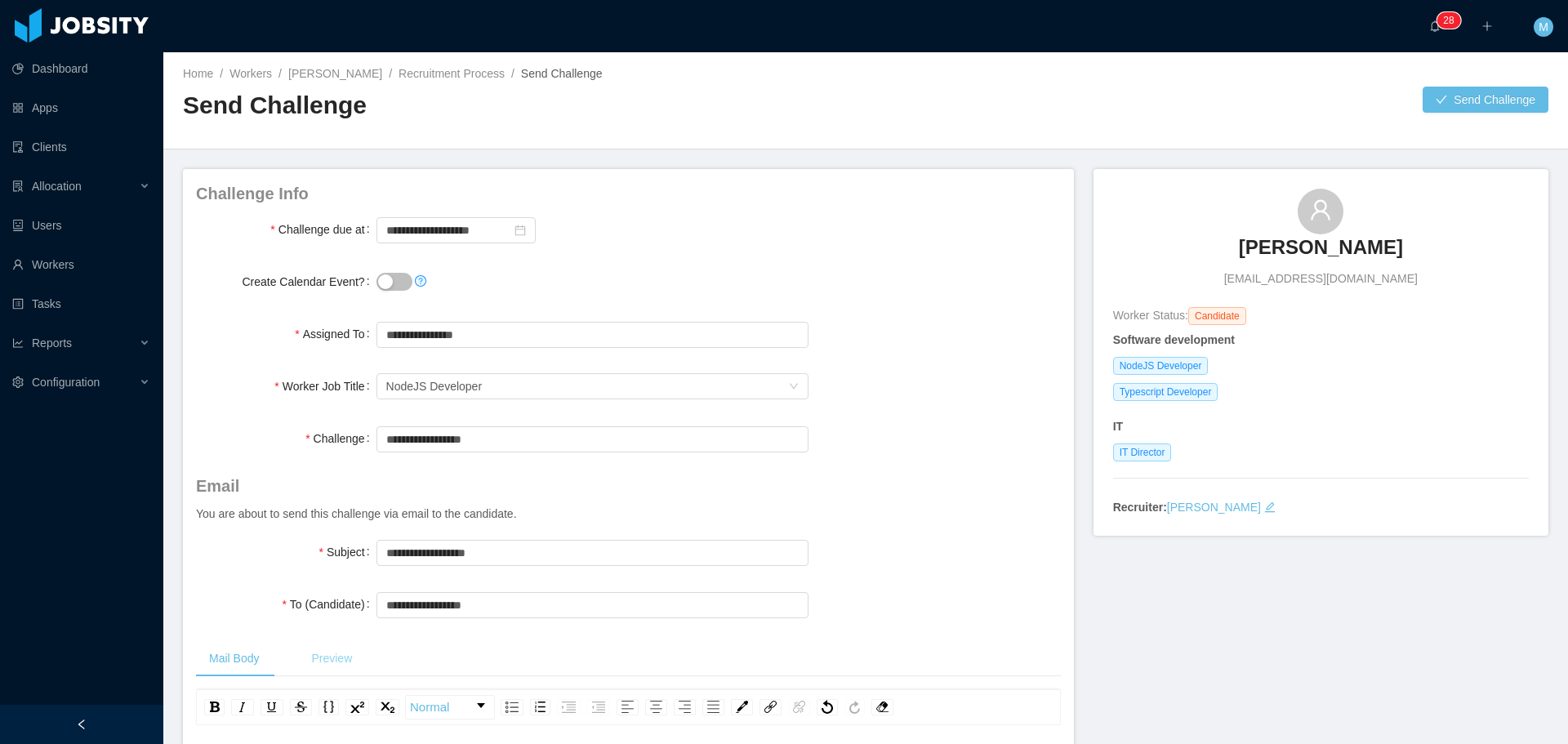
type input "**********"
click at [335, 658] on div "Preview" at bounding box center [331, 658] width 67 height 37
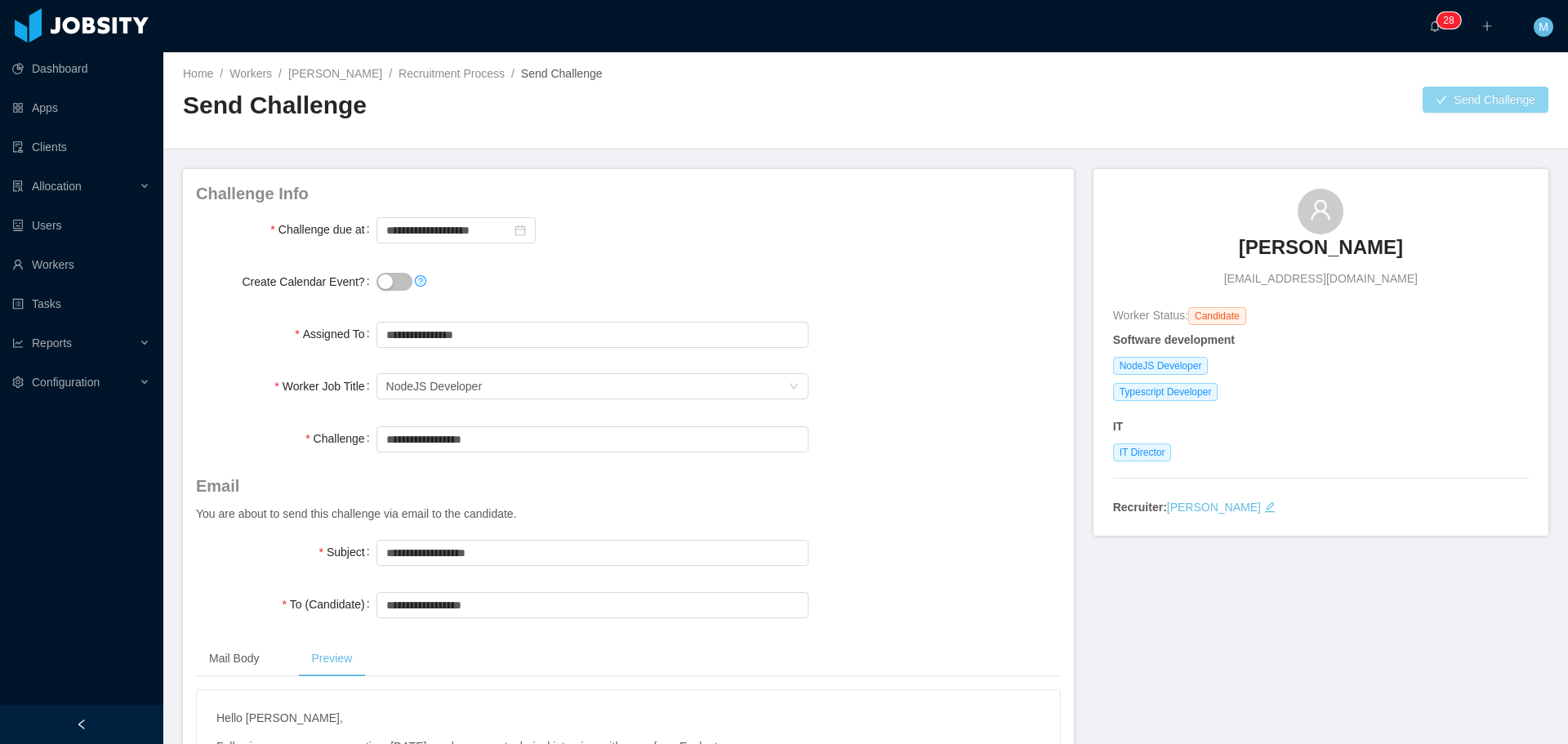
click at [1449, 100] on button "Send Challenge" at bounding box center [1486, 100] width 126 height 26
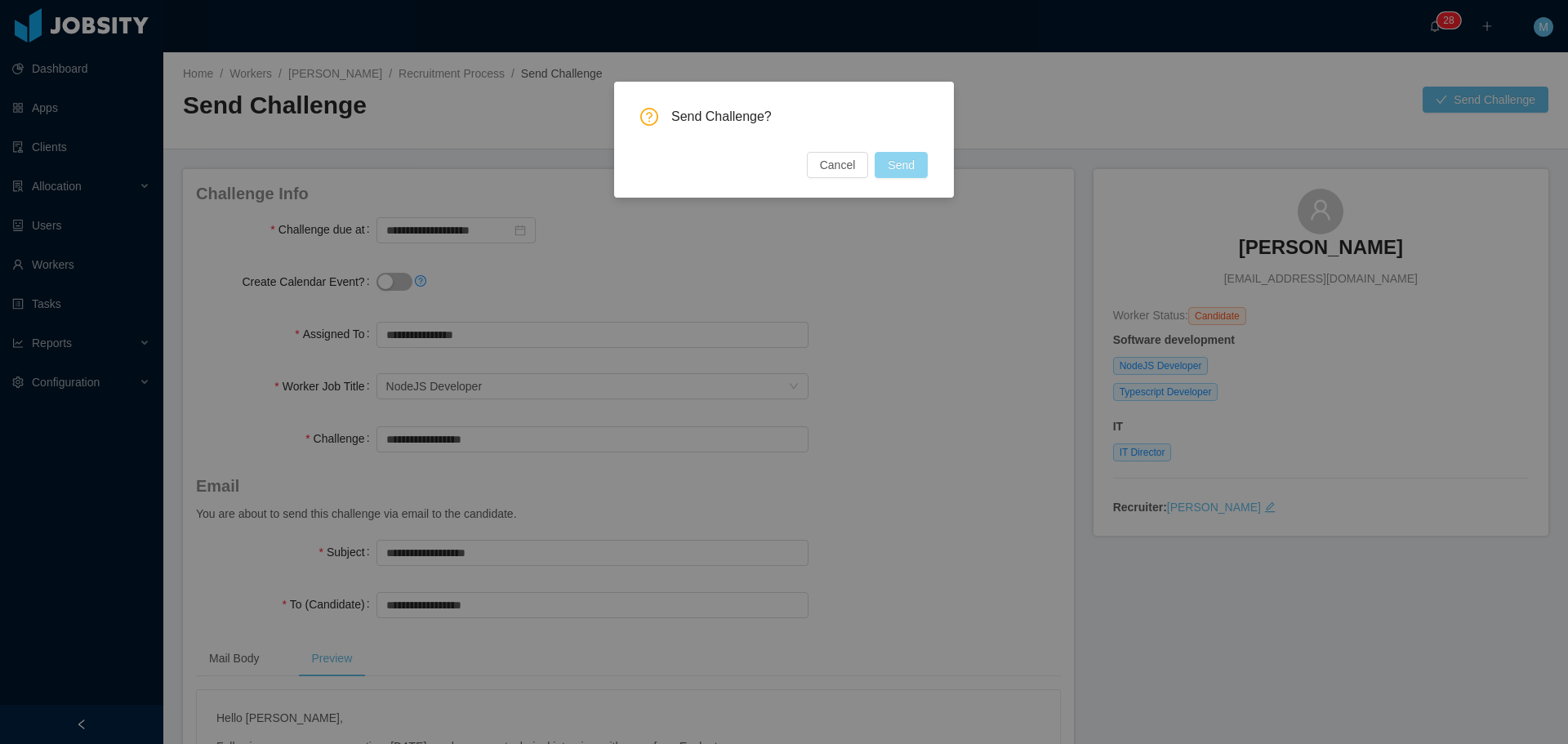
click at [920, 159] on button "Send" at bounding box center [901, 164] width 53 height 26
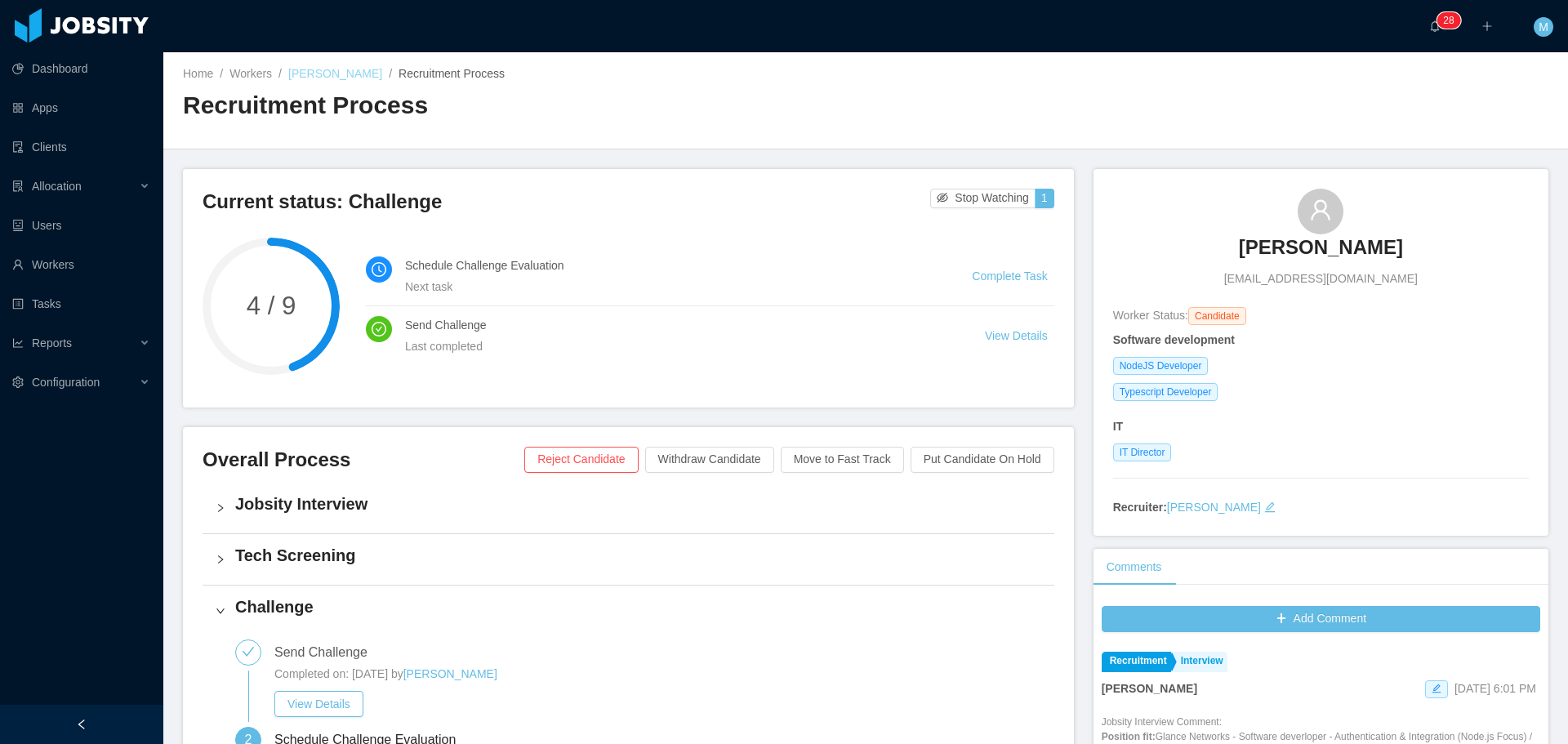
click at [324, 79] on link "[PERSON_NAME]" at bounding box center [335, 73] width 94 height 13
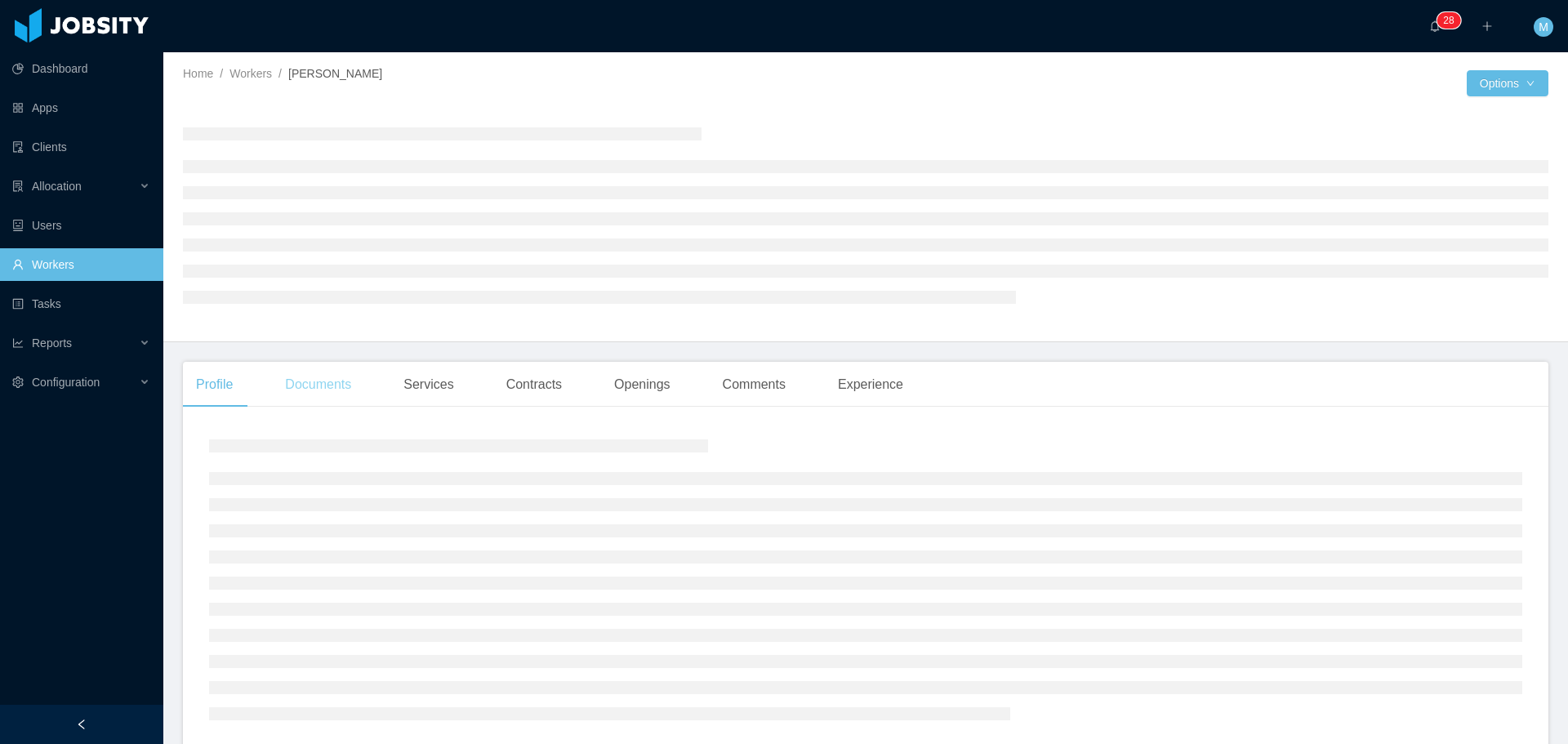
click at [335, 378] on div "Documents" at bounding box center [318, 384] width 92 height 46
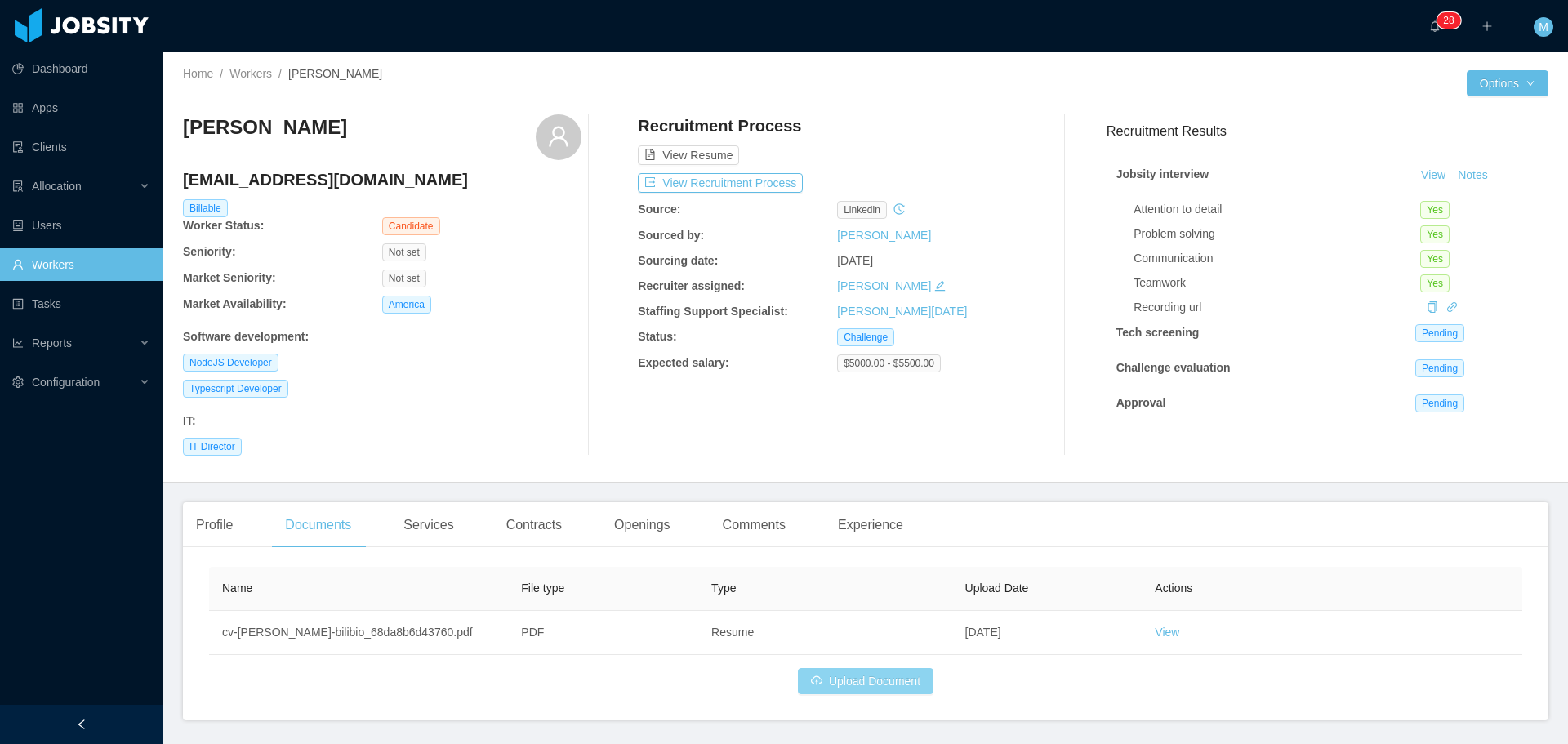
click at [881, 688] on button "Upload Document" at bounding box center [866, 680] width 135 height 26
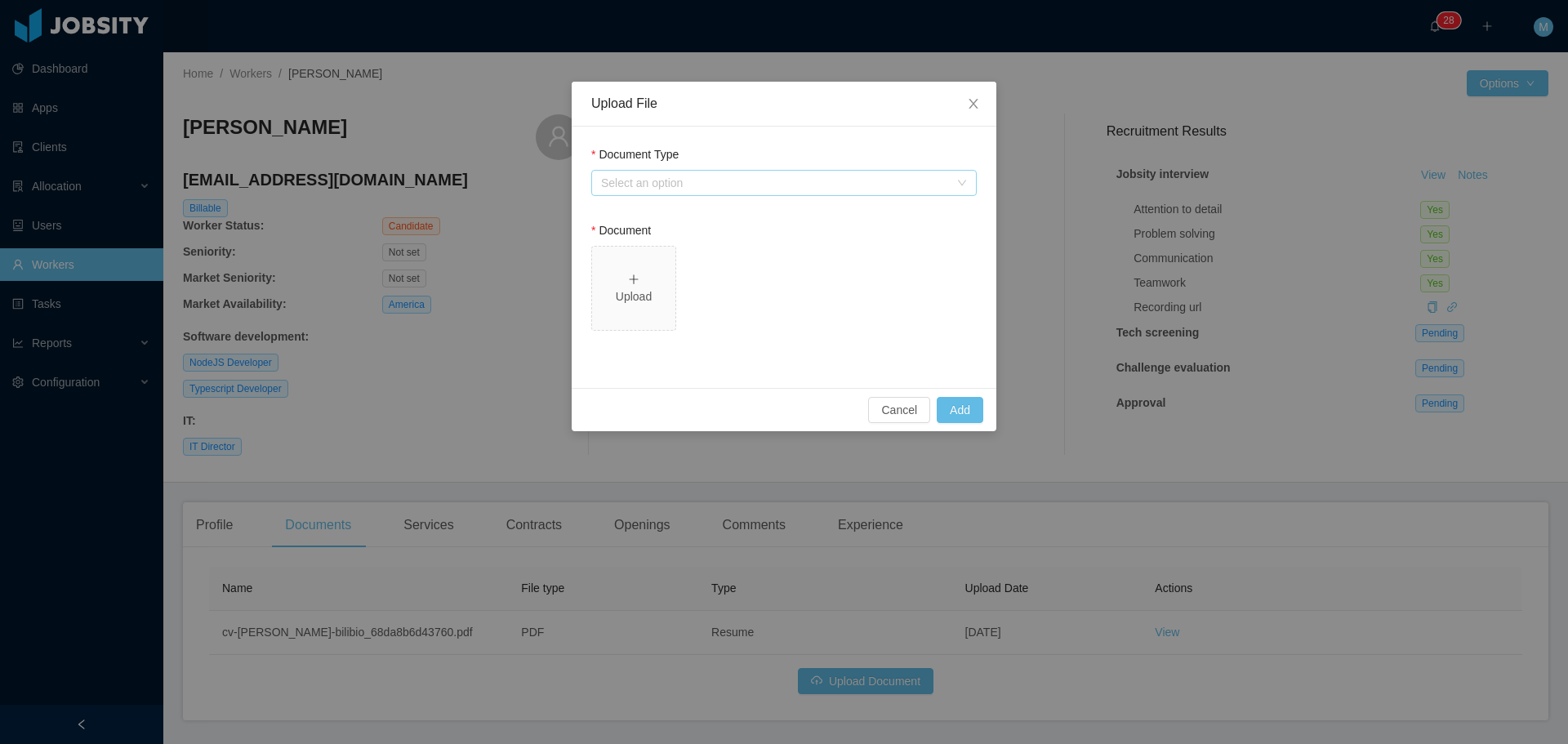
click at [673, 190] on div "Select an option" at bounding box center [774, 183] width 348 height 16
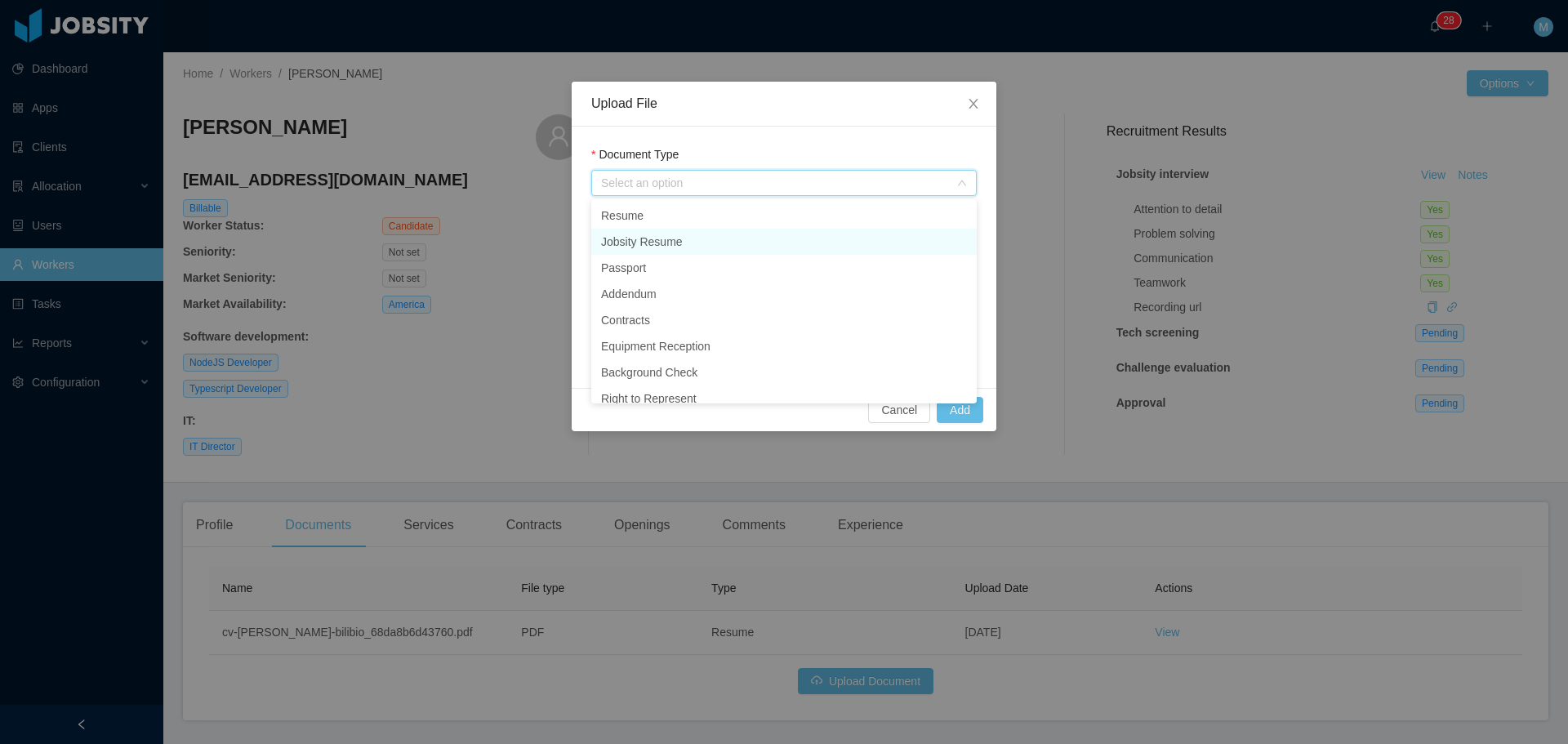
click at [644, 247] on li "Jobsity Resume" at bounding box center [784, 241] width 385 height 26
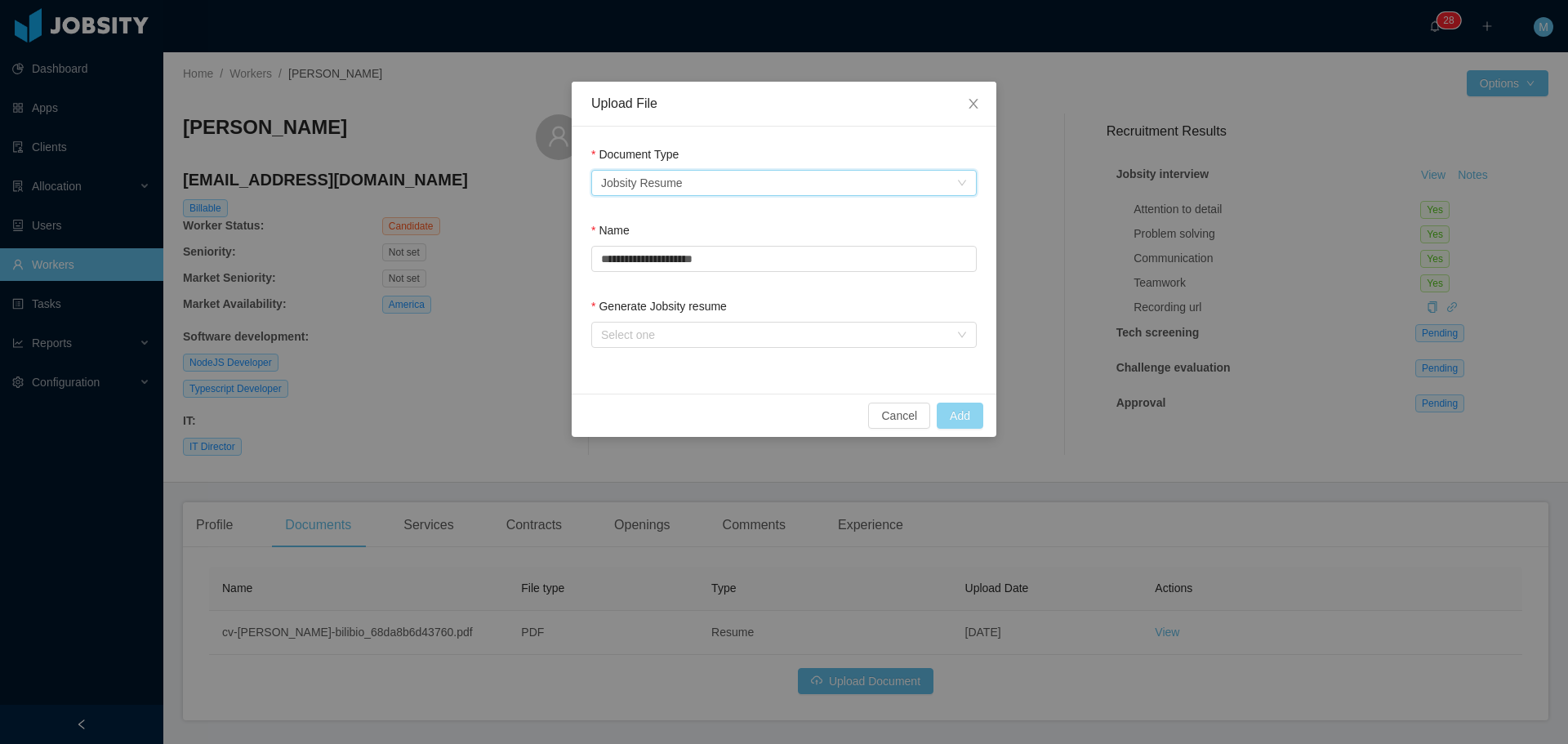
click at [955, 425] on button "Add" at bounding box center [960, 415] width 47 height 26
click at [632, 325] on div "Select one" at bounding box center [778, 334] width 355 height 25
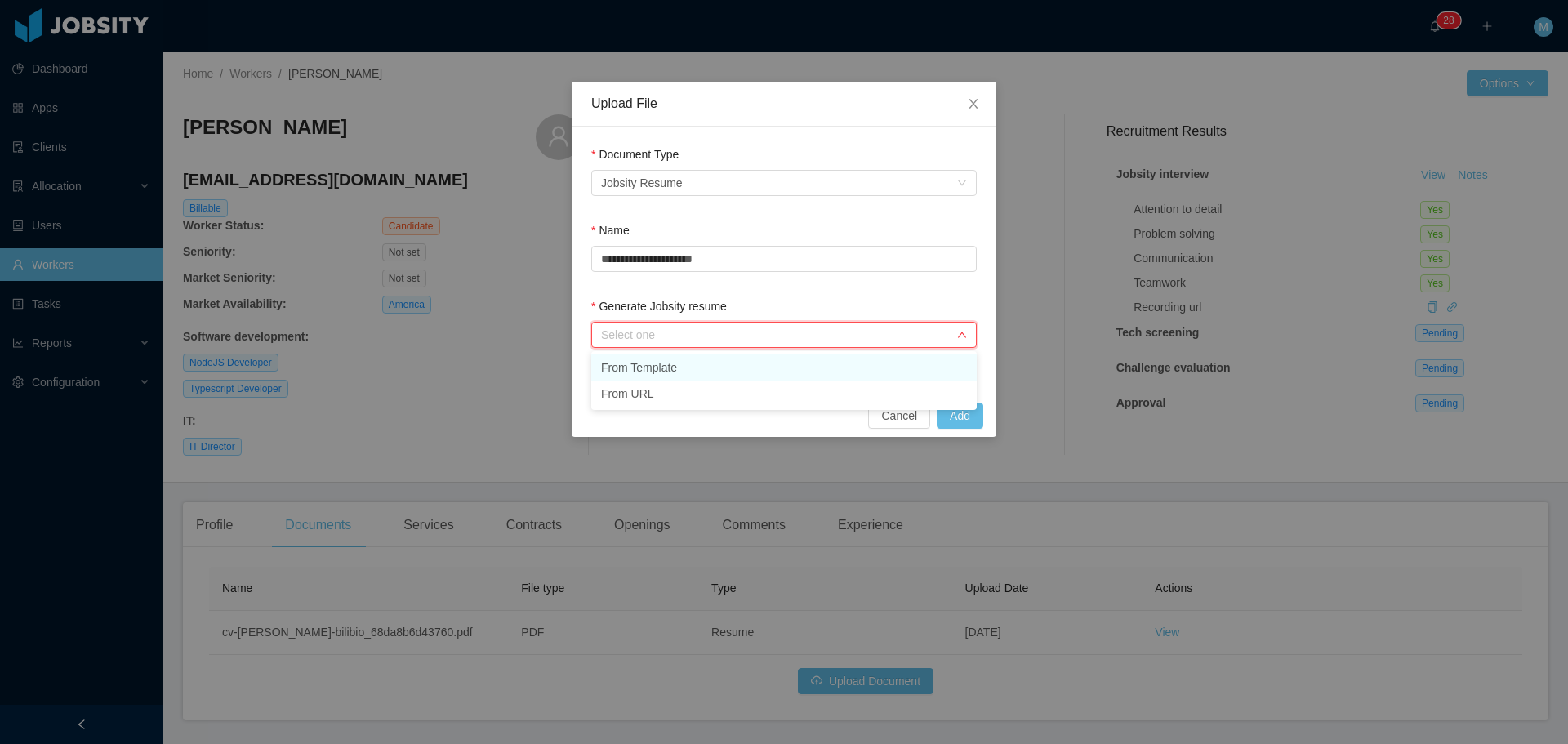
click at [633, 374] on li "From Template" at bounding box center [784, 367] width 385 height 26
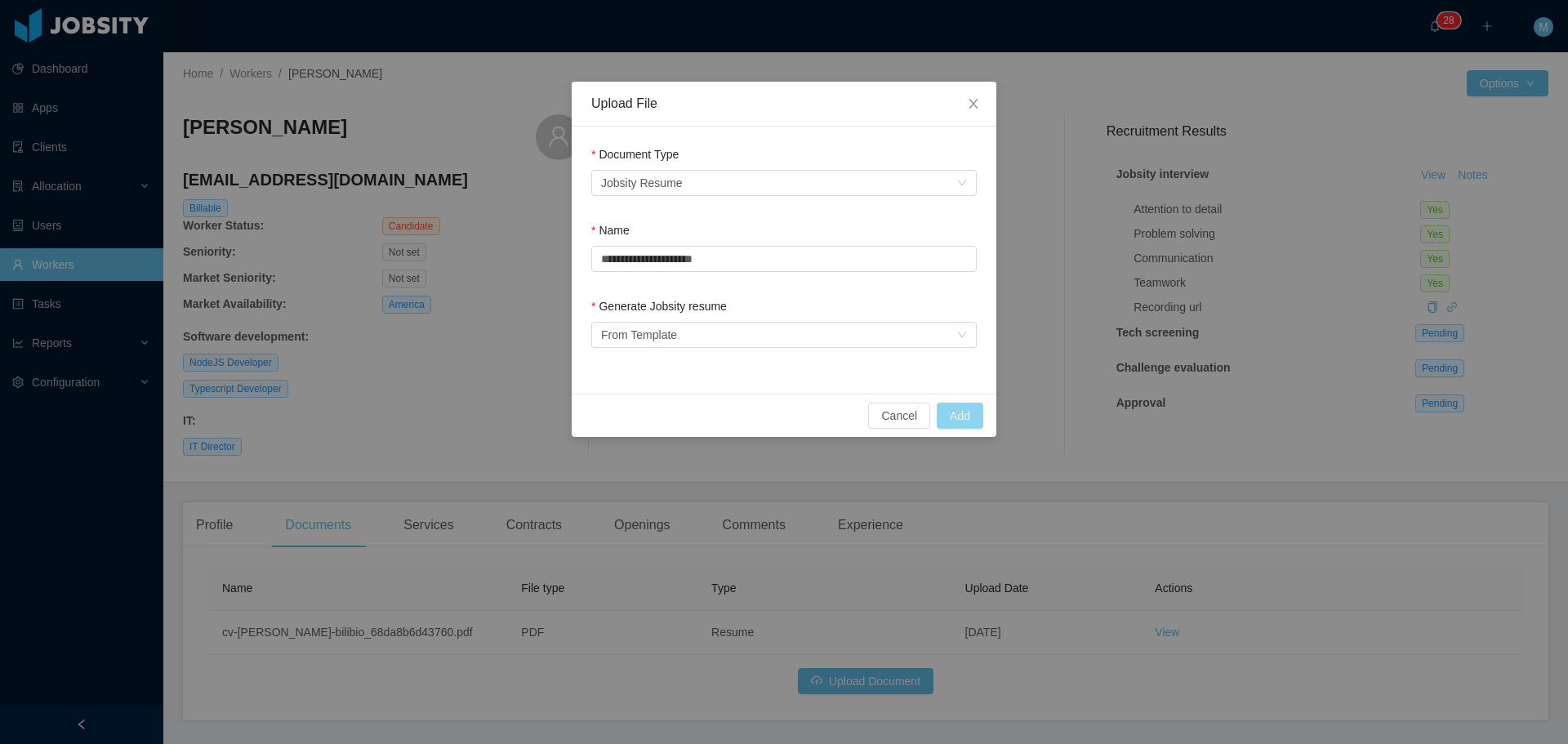
click at [956, 416] on button "Add" at bounding box center [960, 415] width 47 height 26
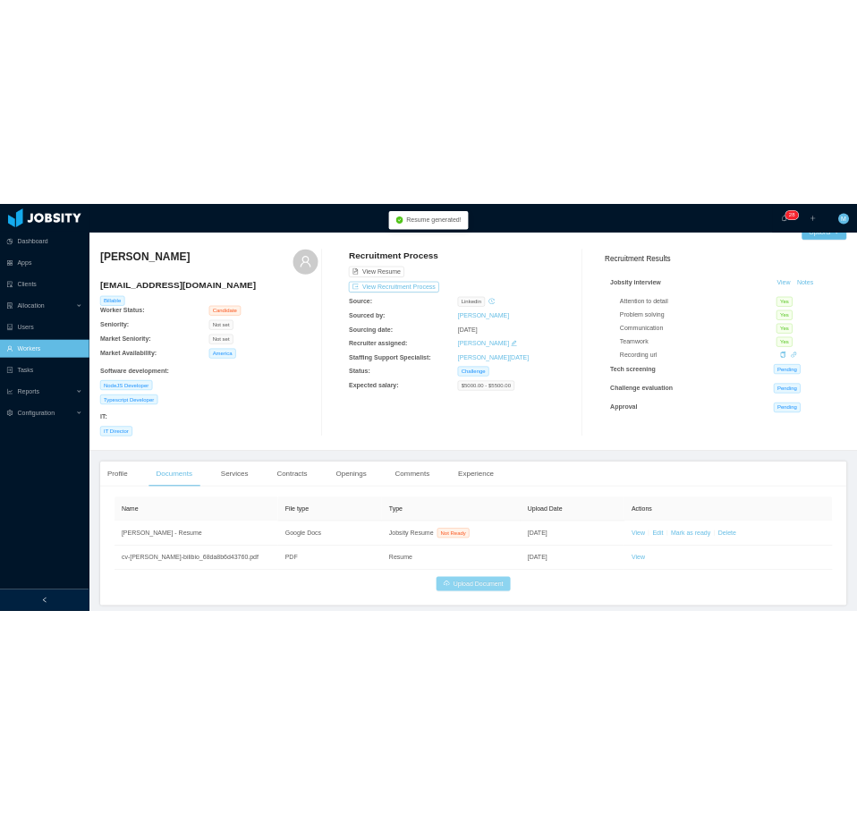
scroll to position [106, 0]
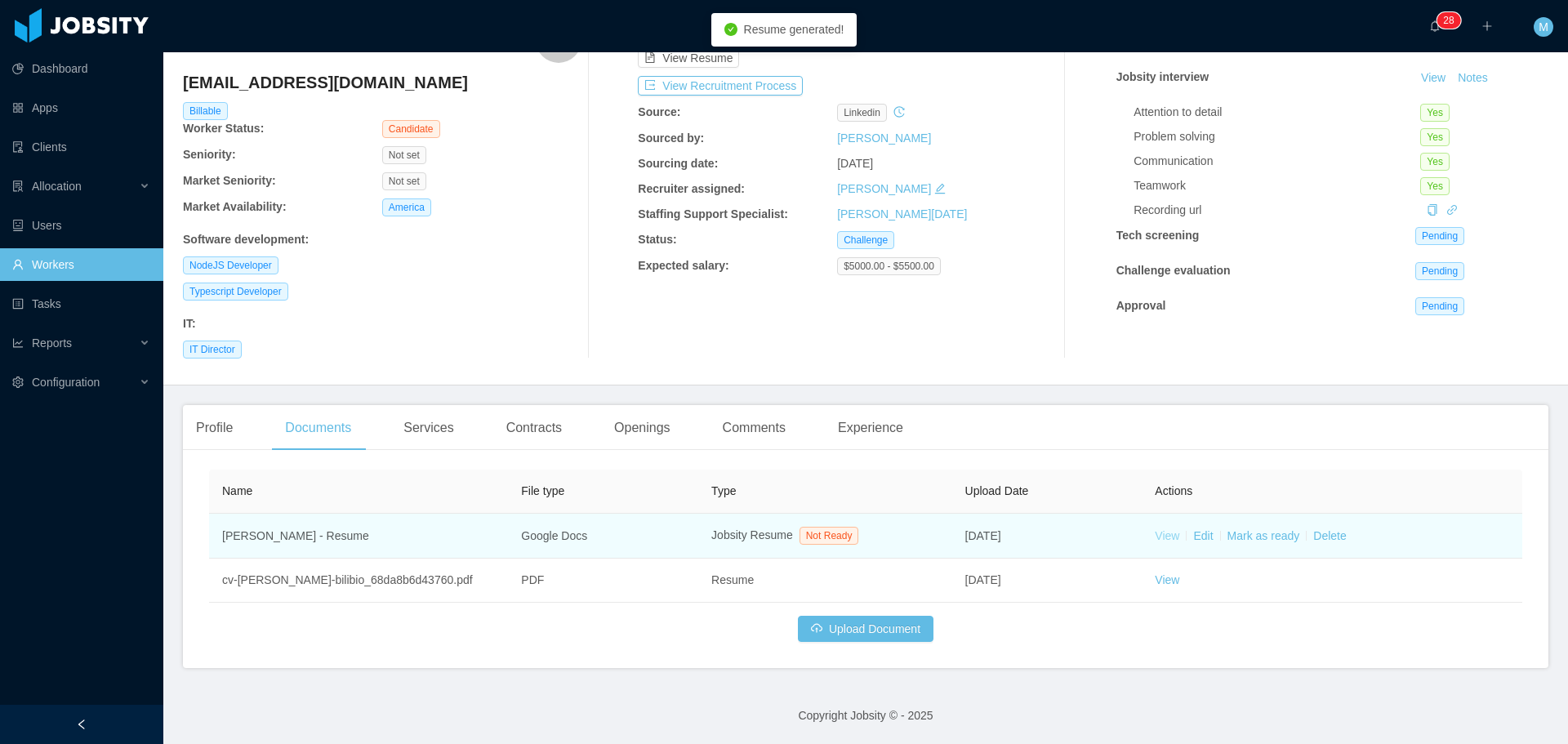
click at [1161, 542] on link "View" at bounding box center [1166, 535] width 25 height 13
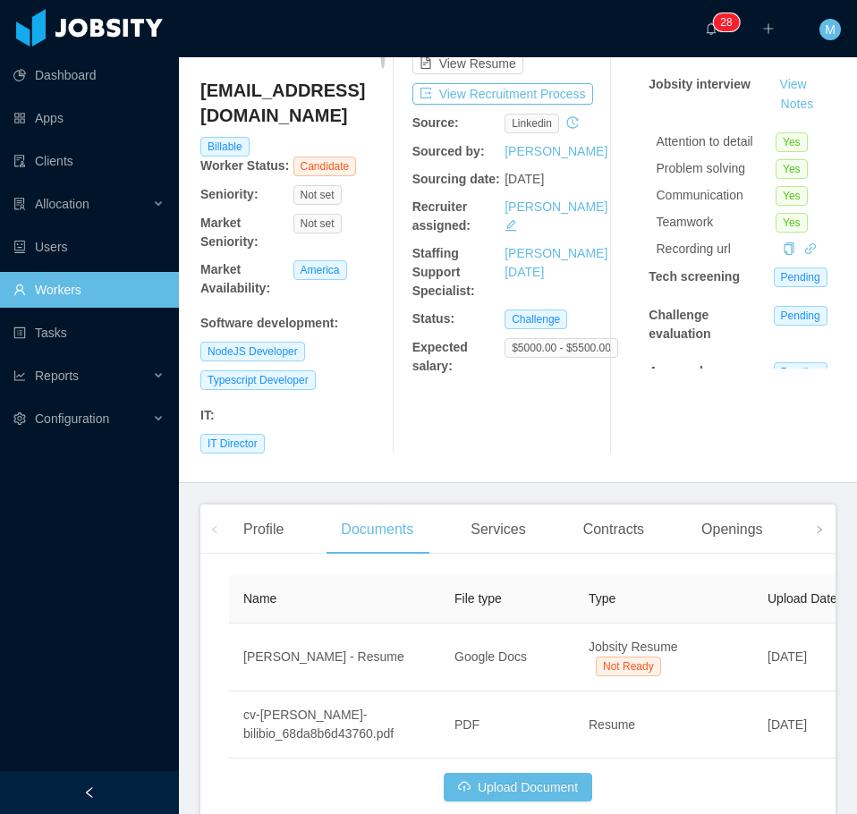
click at [69, 288] on link "Workers" at bounding box center [88, 290] width 151 height 36
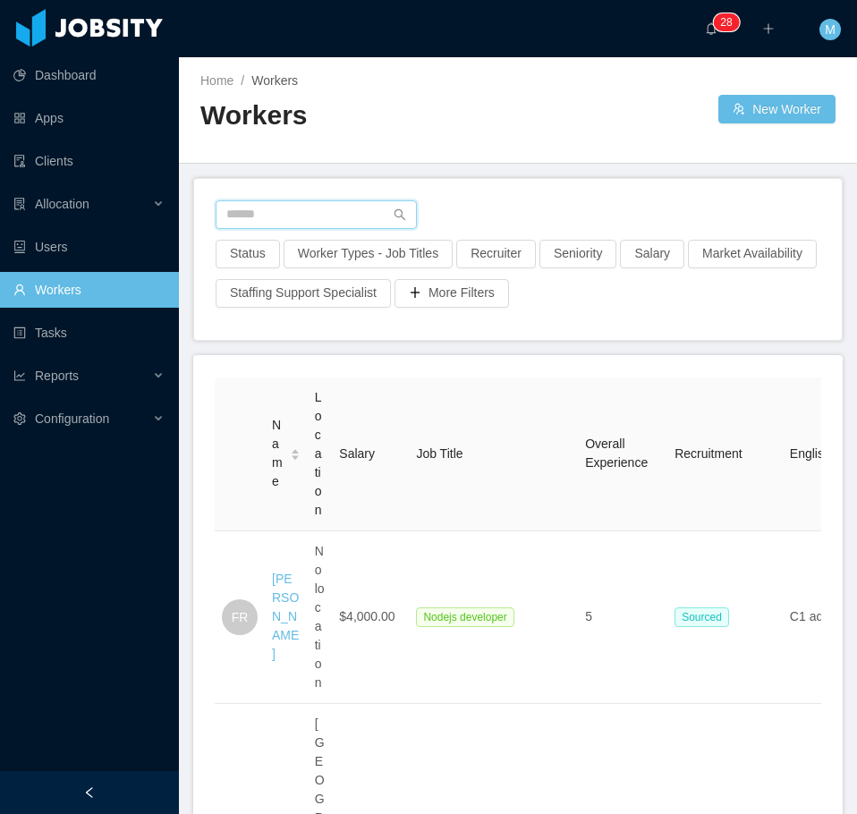
click at [276, 223] on input "text" at bounding box center [315, 214] width 201 height 29
click at [500, 246] on button "Recruiter" at bounding box center [496, 254] width 80 height 29
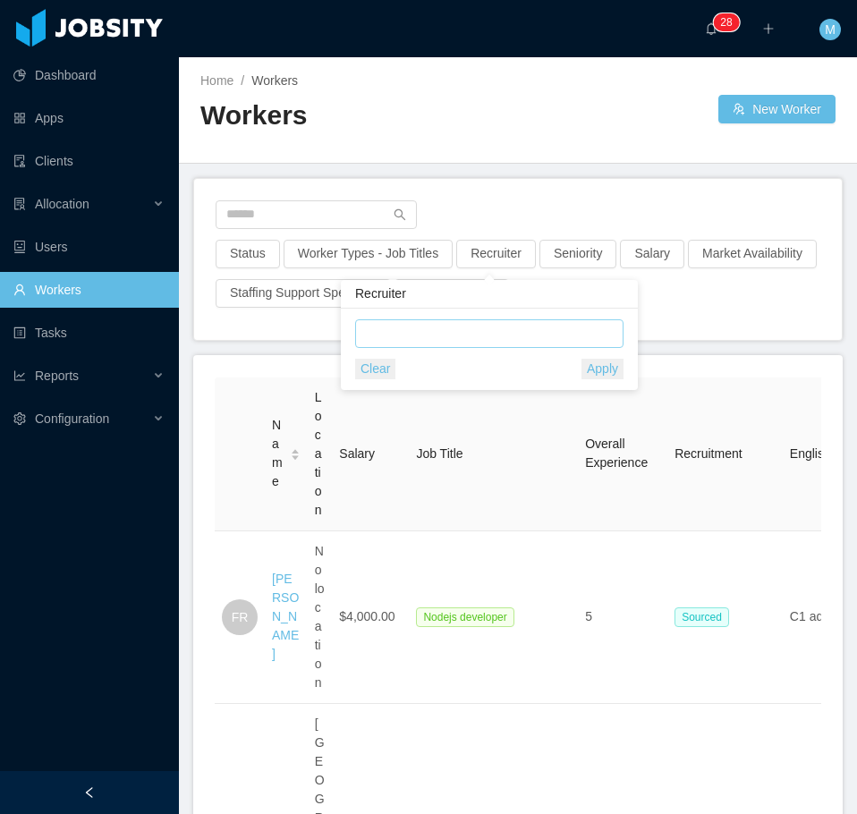
click at [378, 338] on div at bounding box center [486, 333] width 252 height 27
type input "******"
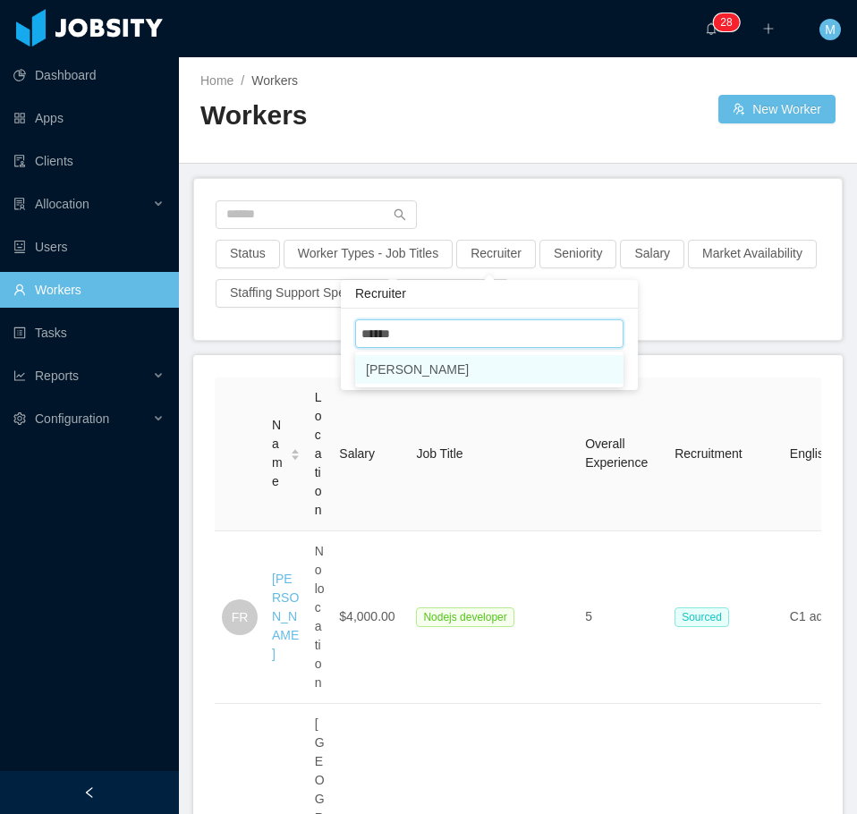
click at [428, 371] on li "[PERSON_NAME]" at bounding box center [489, 369] width 268 height 29
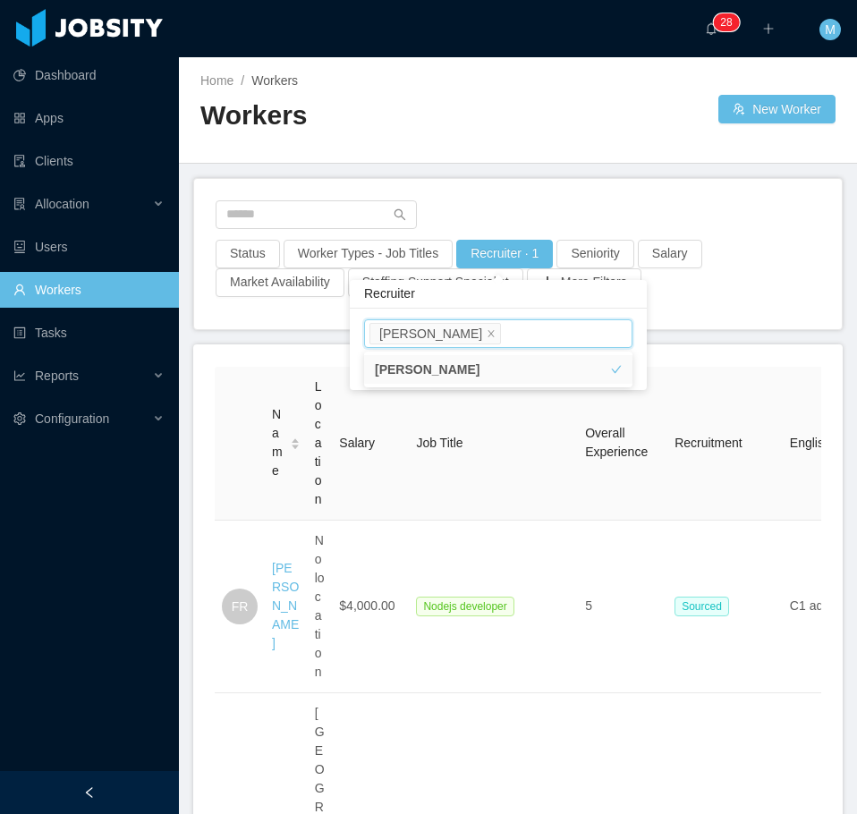
click at [708, 289] on div "Status Worker Types - Job Titles Recruiter · 1 Seniority Salary Market Availabi…" at bounding box center [517, 254] width 647 height 150
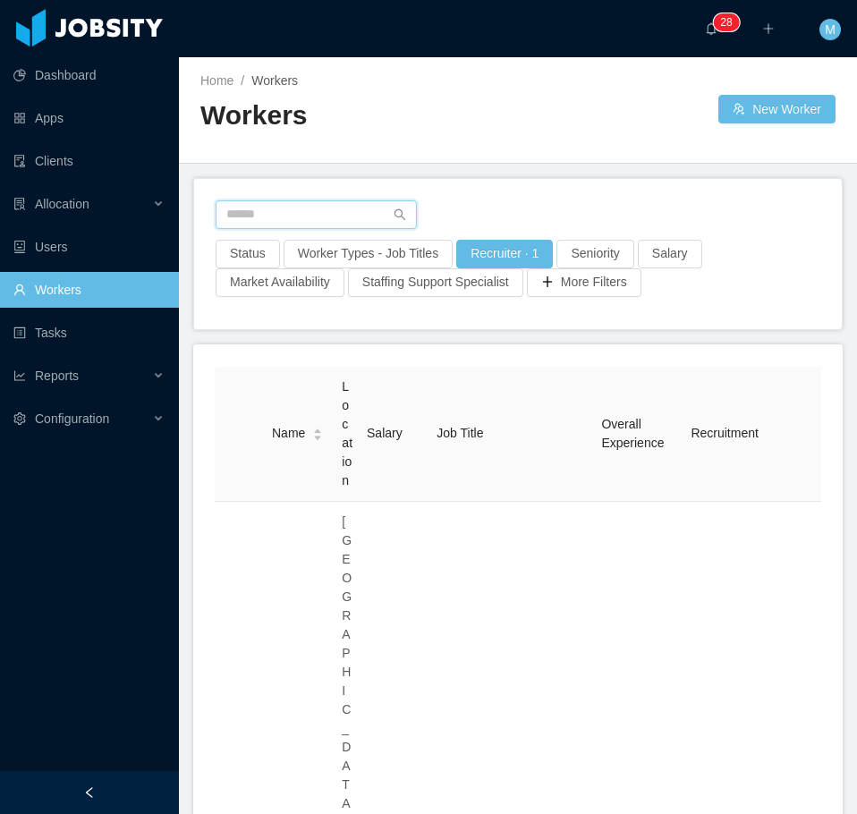
click at [290, 212] on input "text" at bounding box center [315, 214] width 201 height 29
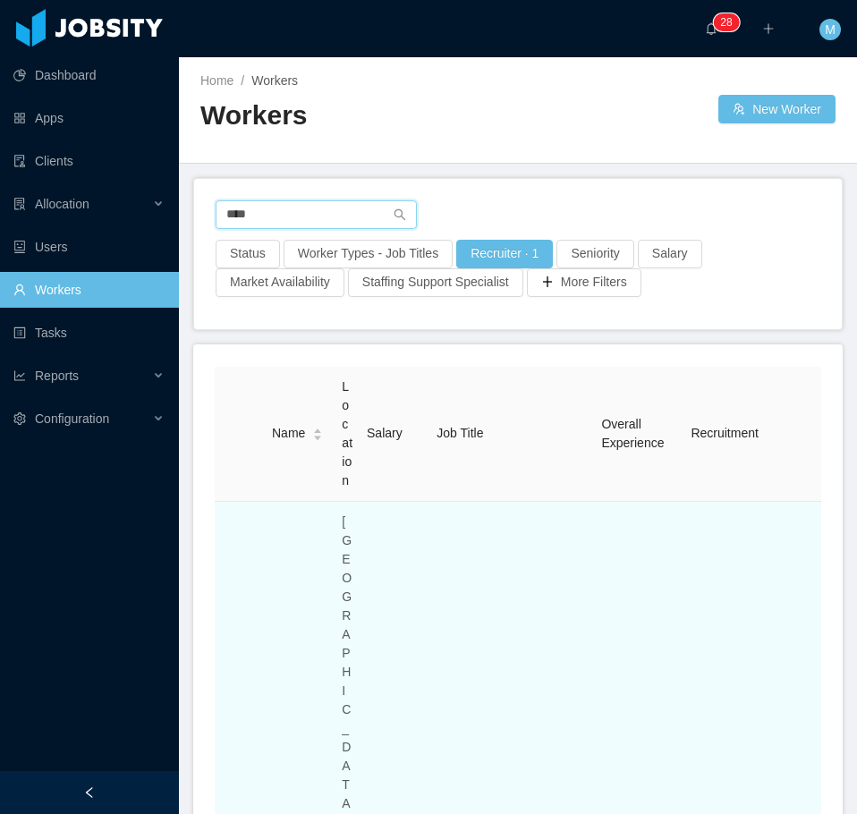
type input "****"
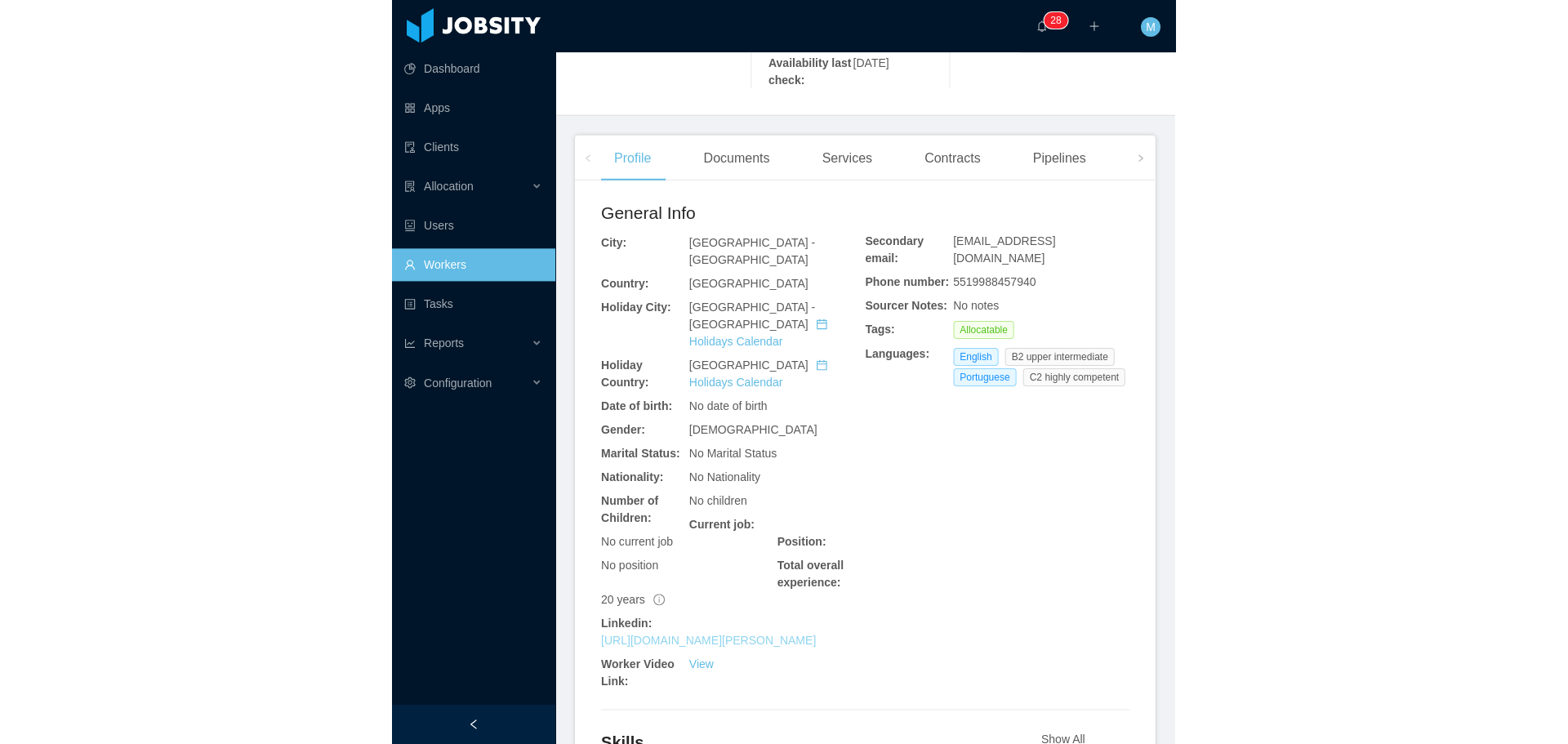
scroll to position [408, 0]
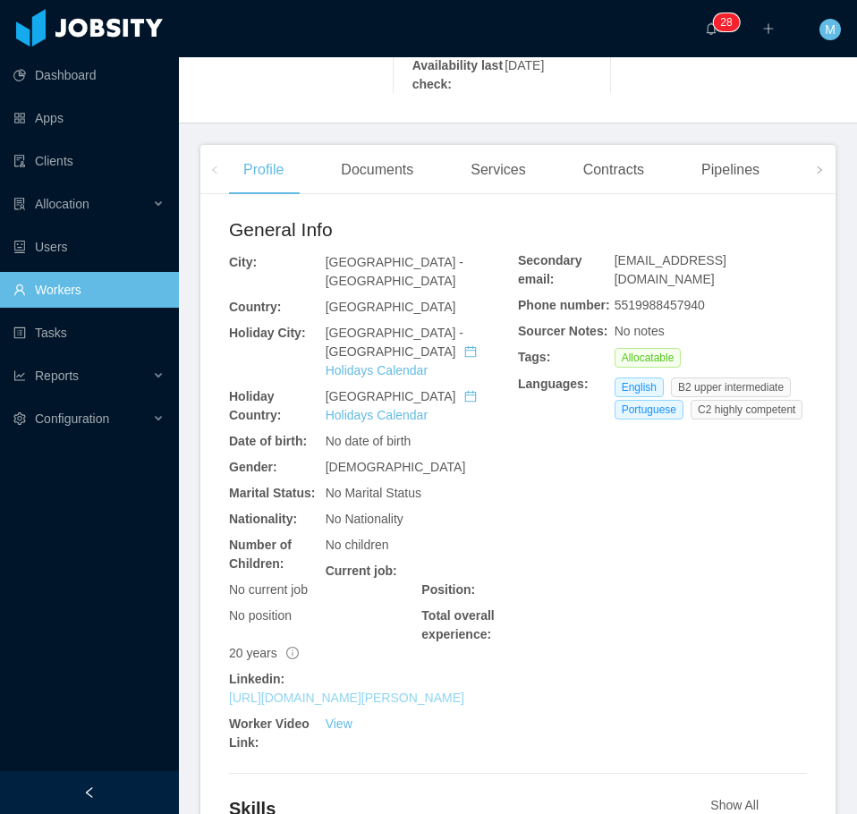
click at [384, 690] on link "https://www.linkedin.com/in/aldo-fonseca-5b821128" at bounding box center [346, 697] width 235 height 14
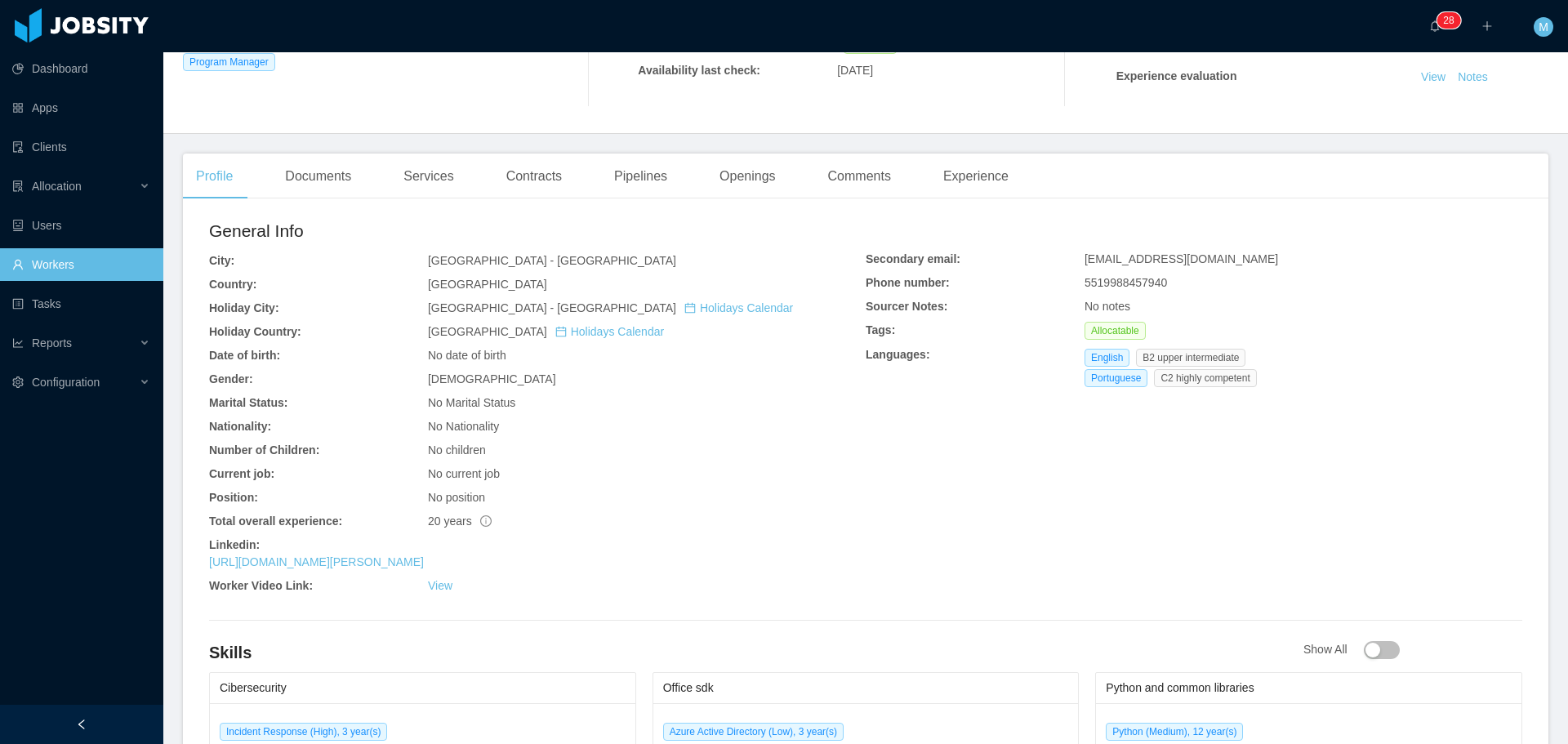
click at [315, 166] on div "Documents" at bounding box center [318, 176] width 92 height 46
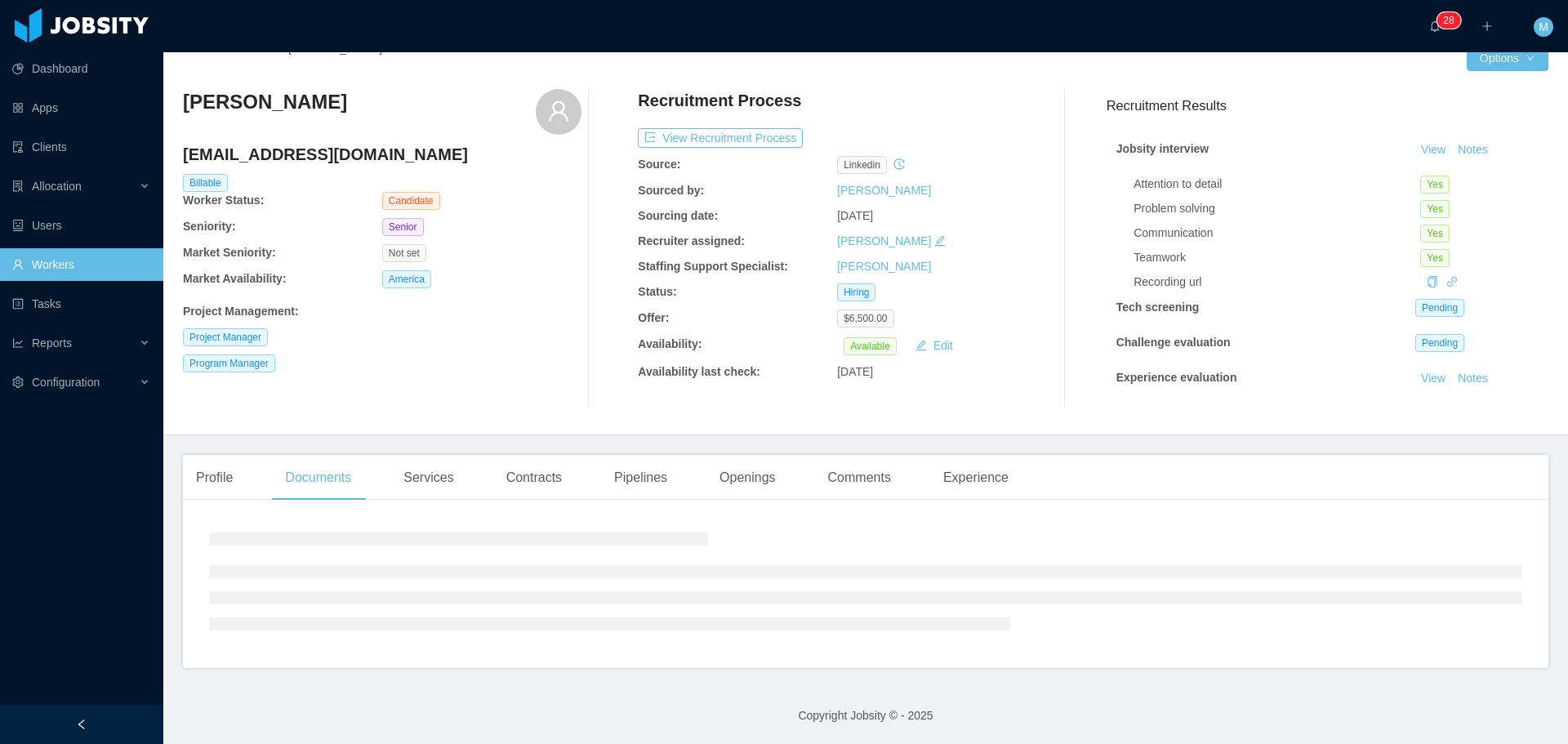
scroll to position [75, 0]
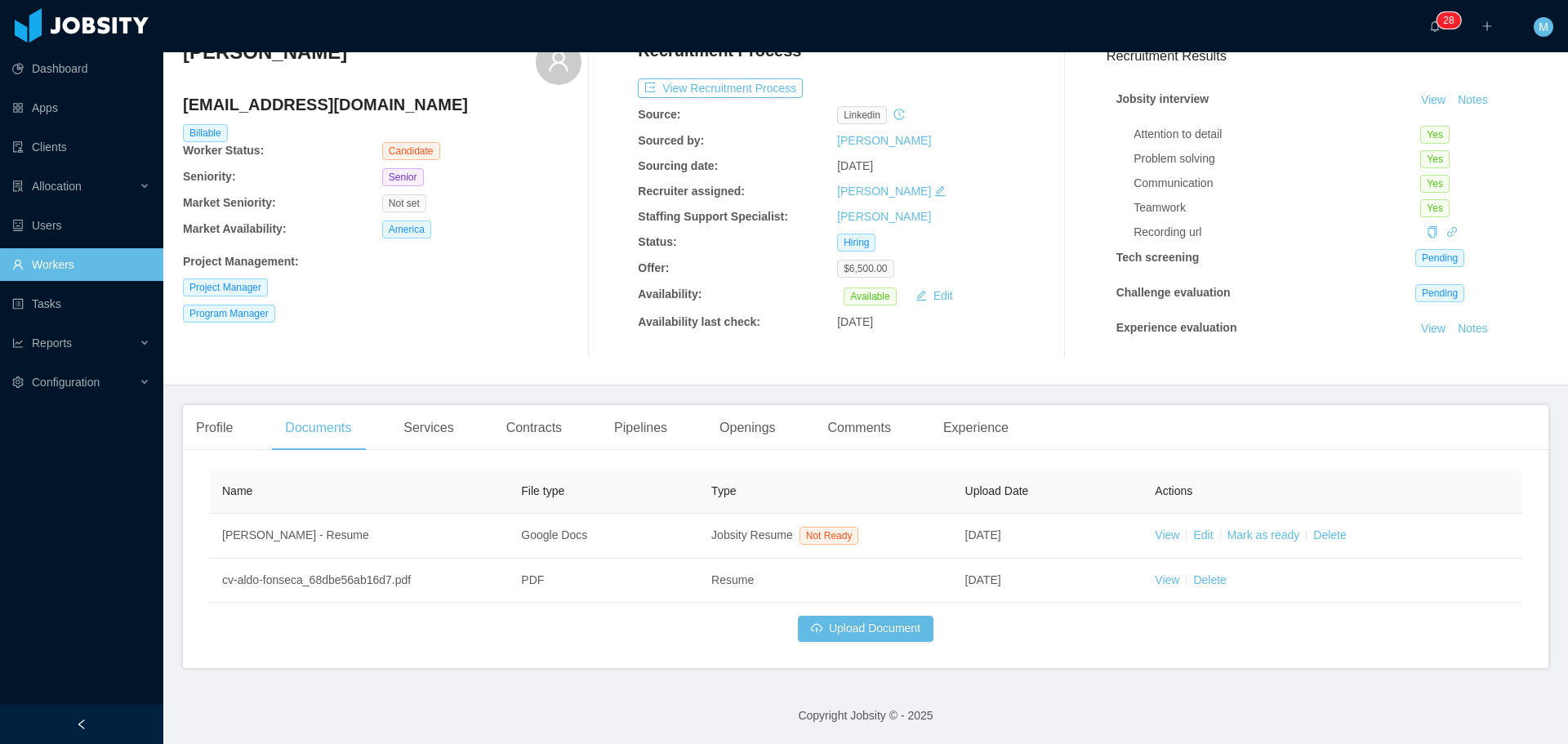
click at [503, 706] on footer "Copyright Jobsity © - 2025" at bounding box center [866, 716] width 1405 height 57
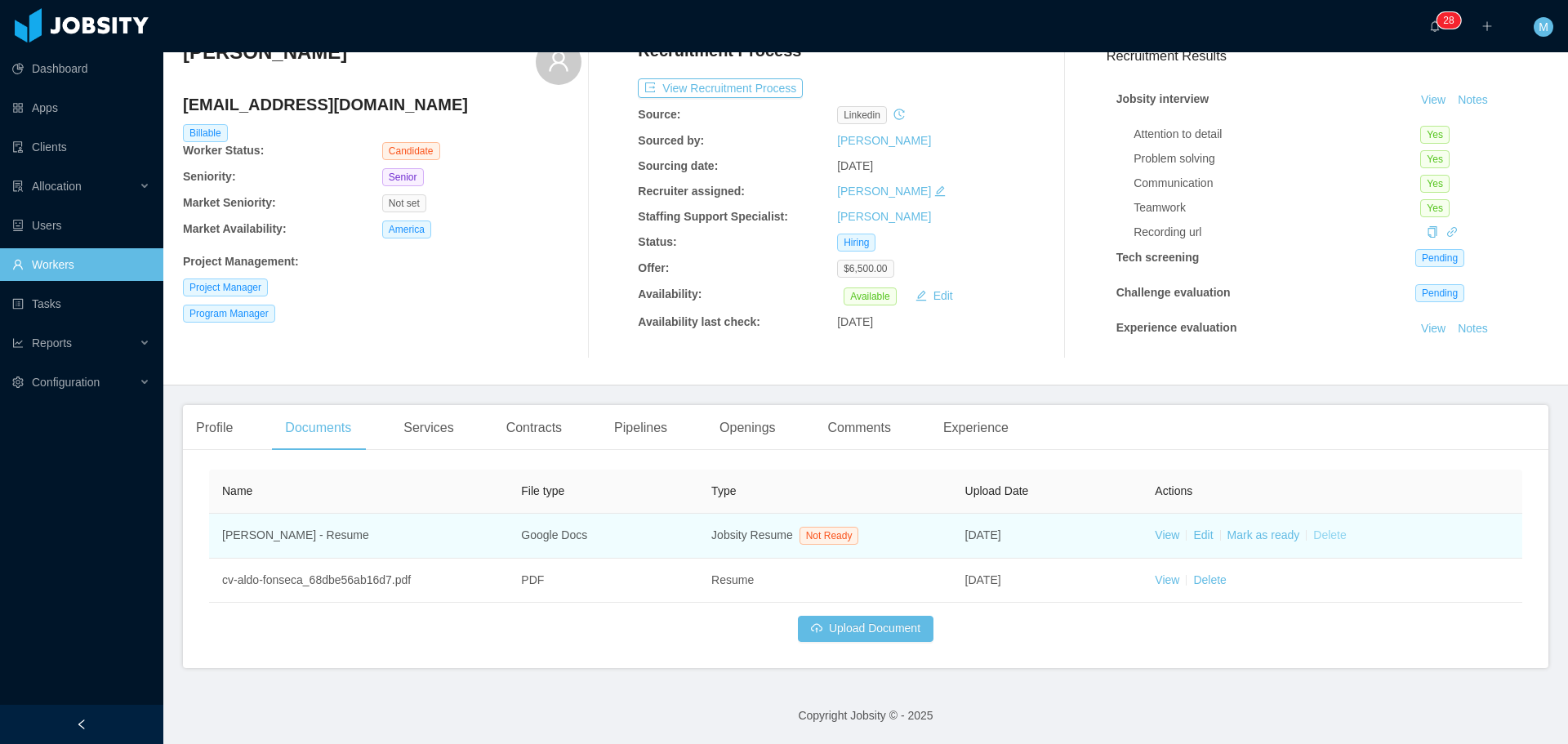
click at [1326, 538] on link "Delete" at bounding box center [1330, 534] width 33 height 13
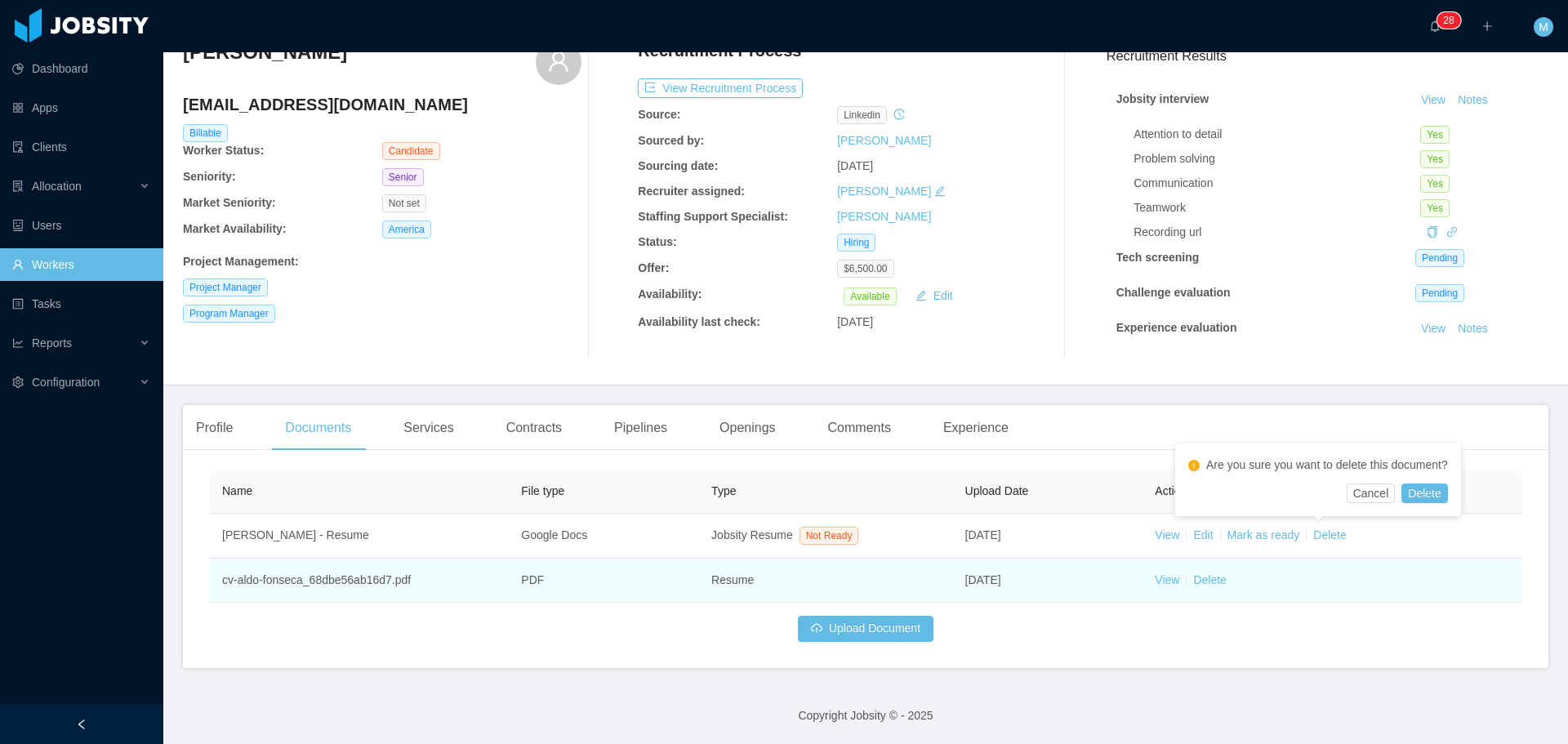
click at [1388, 596] on td "View Delete" at bounding box center [1331, 581] width 381 height 44
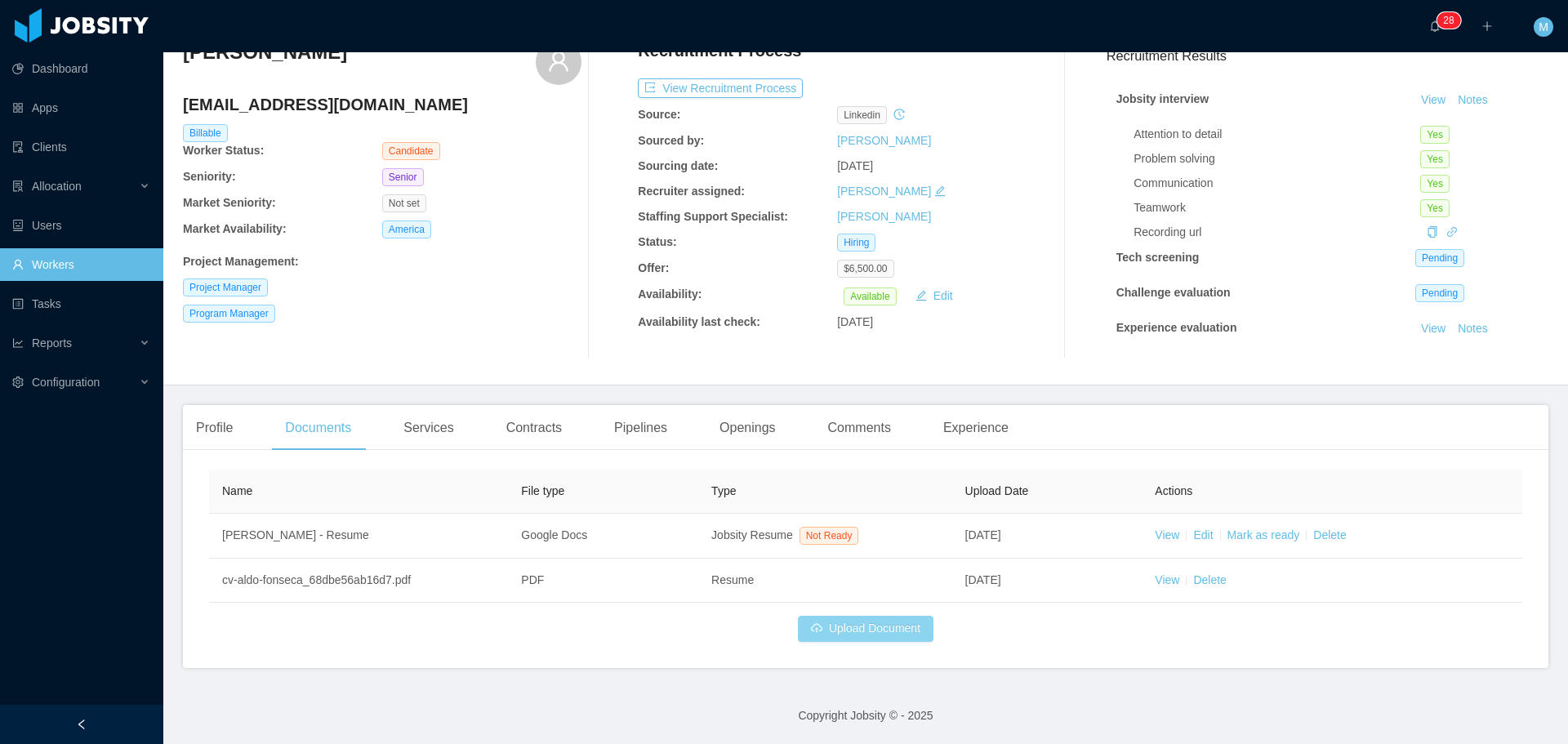
click at [879, 623] on button "Upload Document" at bounding box center [866, 628] width 135 height 26
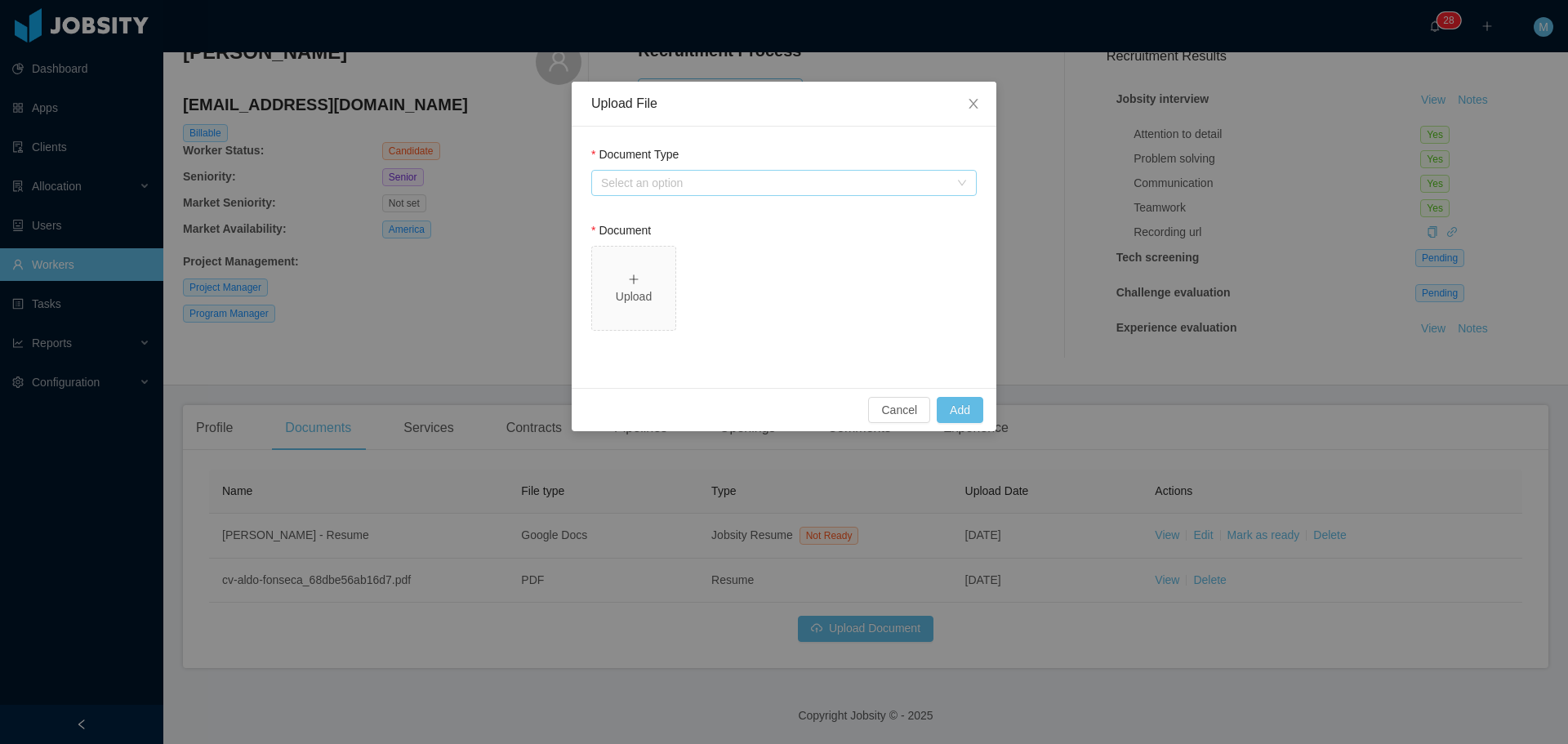
click at [707, 181] on div "Select an option" at bounding box center [774, 183] width 348 height 16
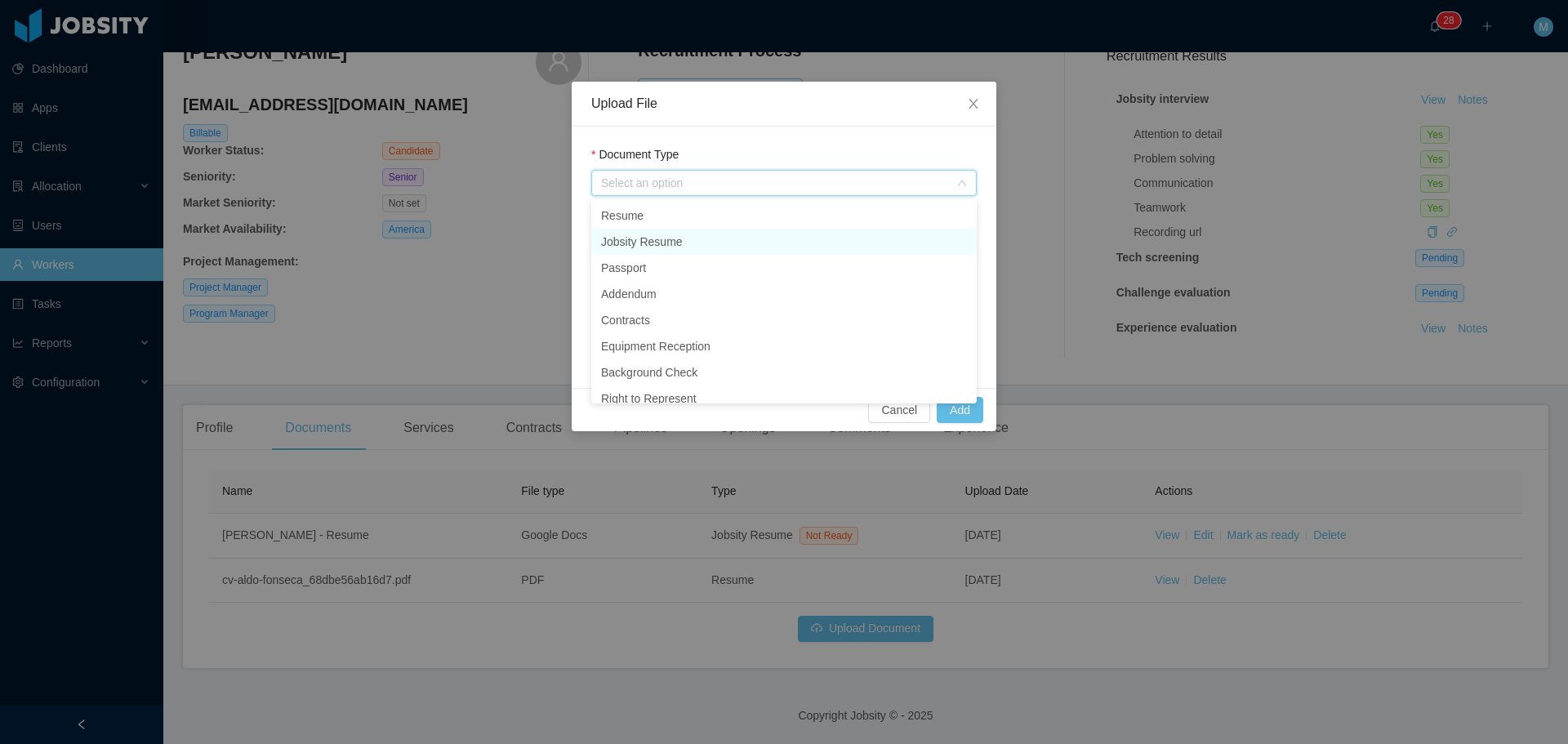
click at [666, 241] on li "Jobsity Resume" at bounding box center [784, 241] width 385 height 26
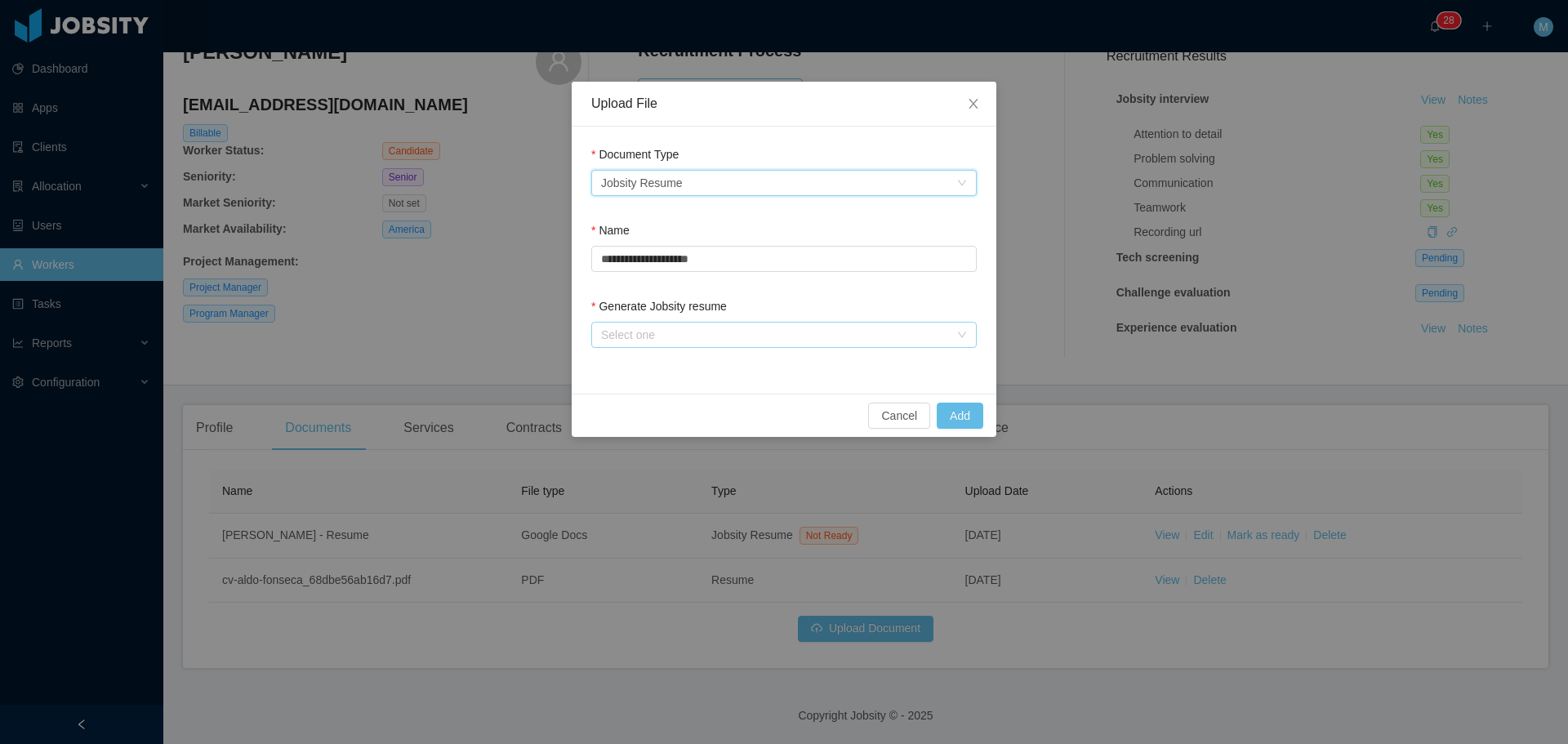
click at [698, 331] on div "Select one" at bounding box center [774, 335] width 348 height 16
click at [646, 369] on li "From Template" at bounding box center [784, 367] width 385 height 26
click at [951, 415] on button "Add" at bounding box center [960, 415] width 47 height 26
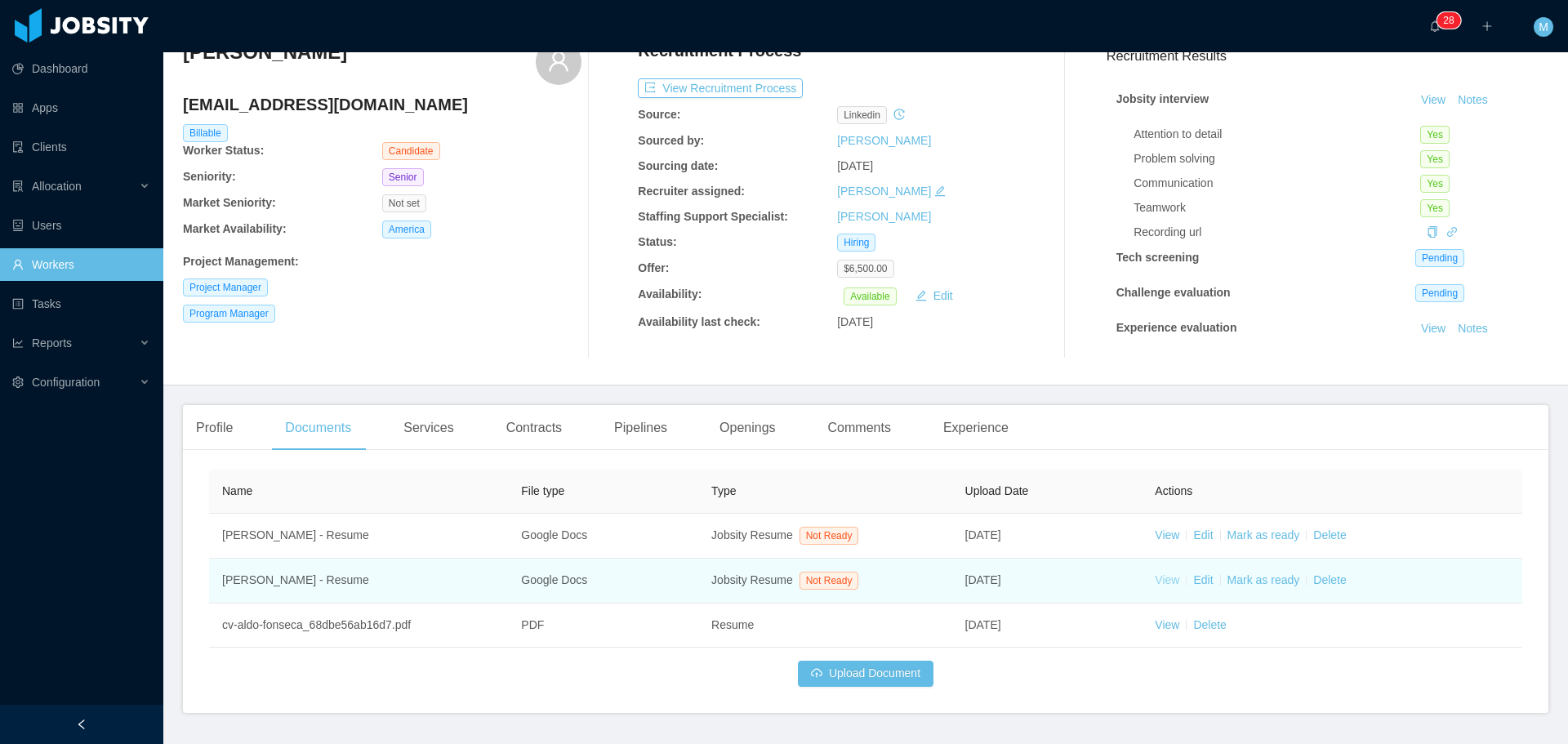
click at [1165, 582] on link "View" at bounding box center [1166, 580] width 25 height 13
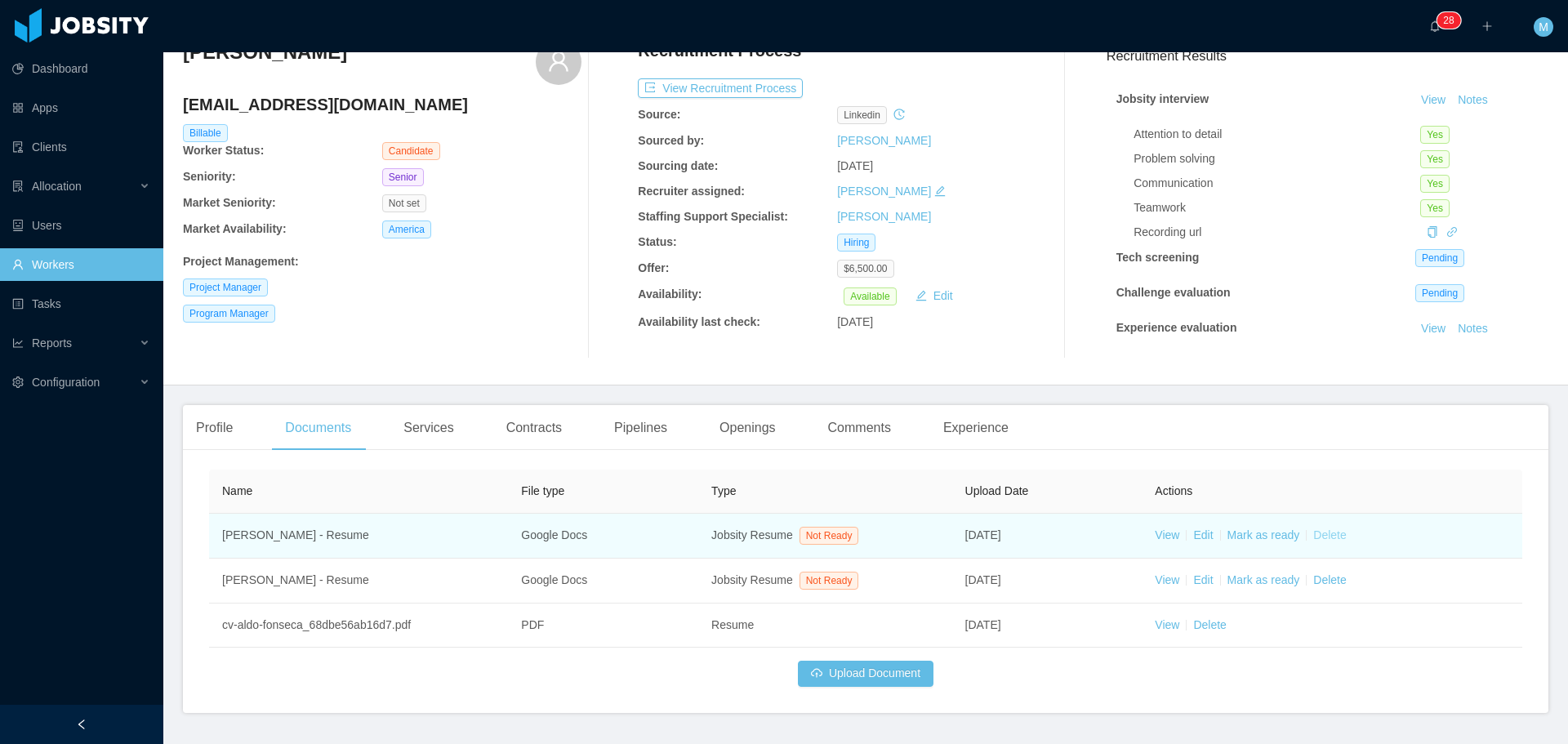
click at [1320, 537] on link "Delete" at bounding box center [1330, 534] width 33 height 13
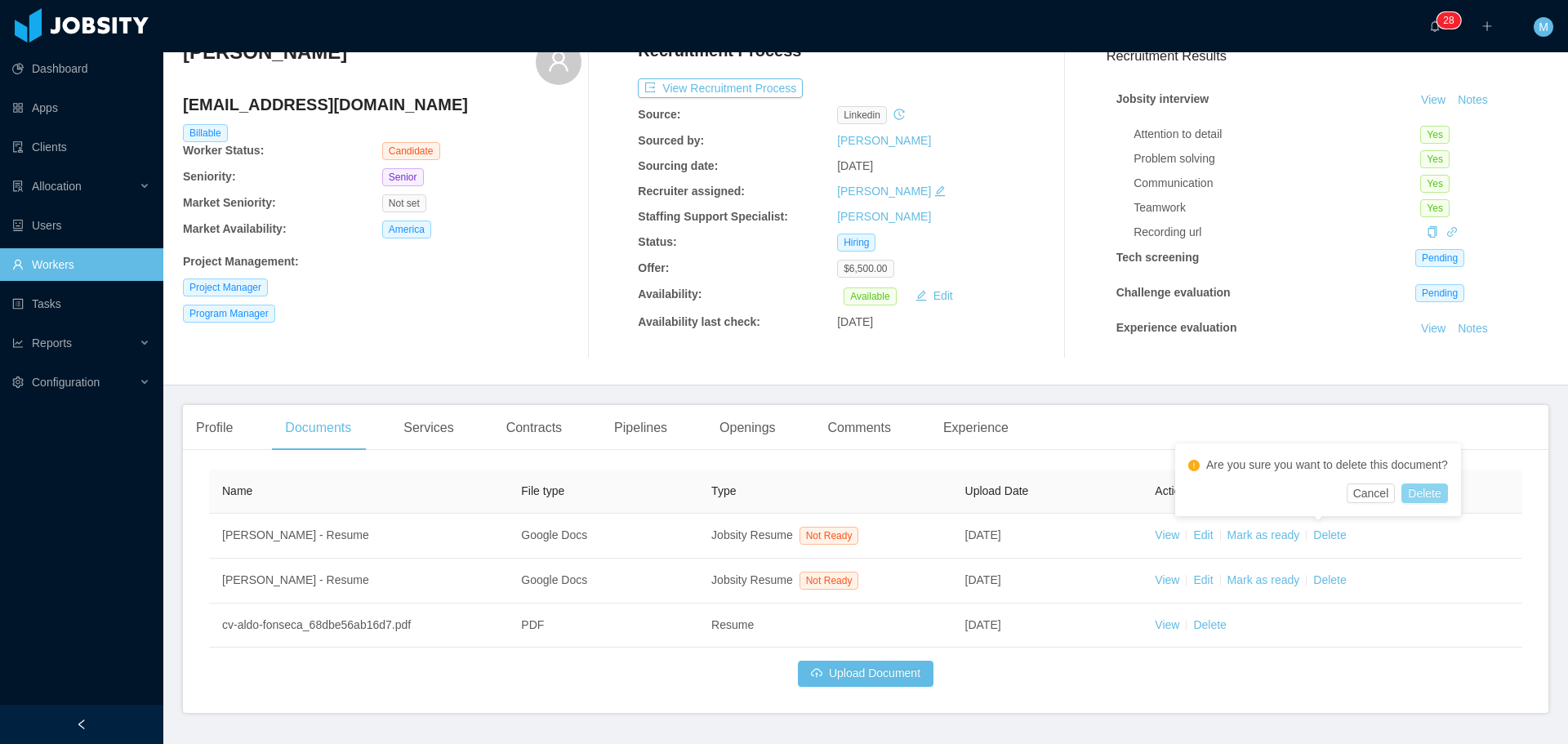
click at [1423, 495] on button "Delete" at bounding box center [1424, 492] width 46 height 19
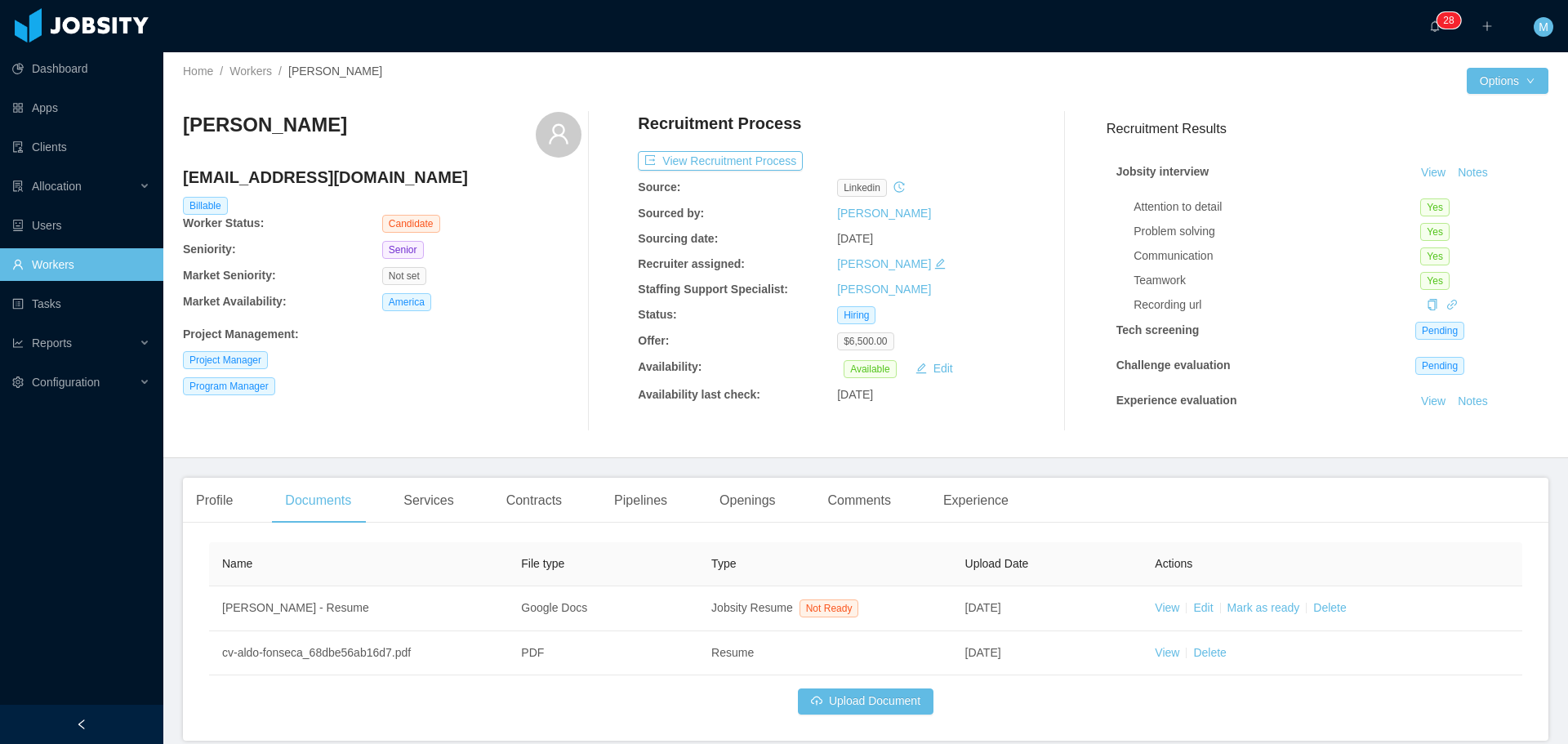
scroll to position [0, 0]
